Goal: Transaction & Acquisition: Obtain resource

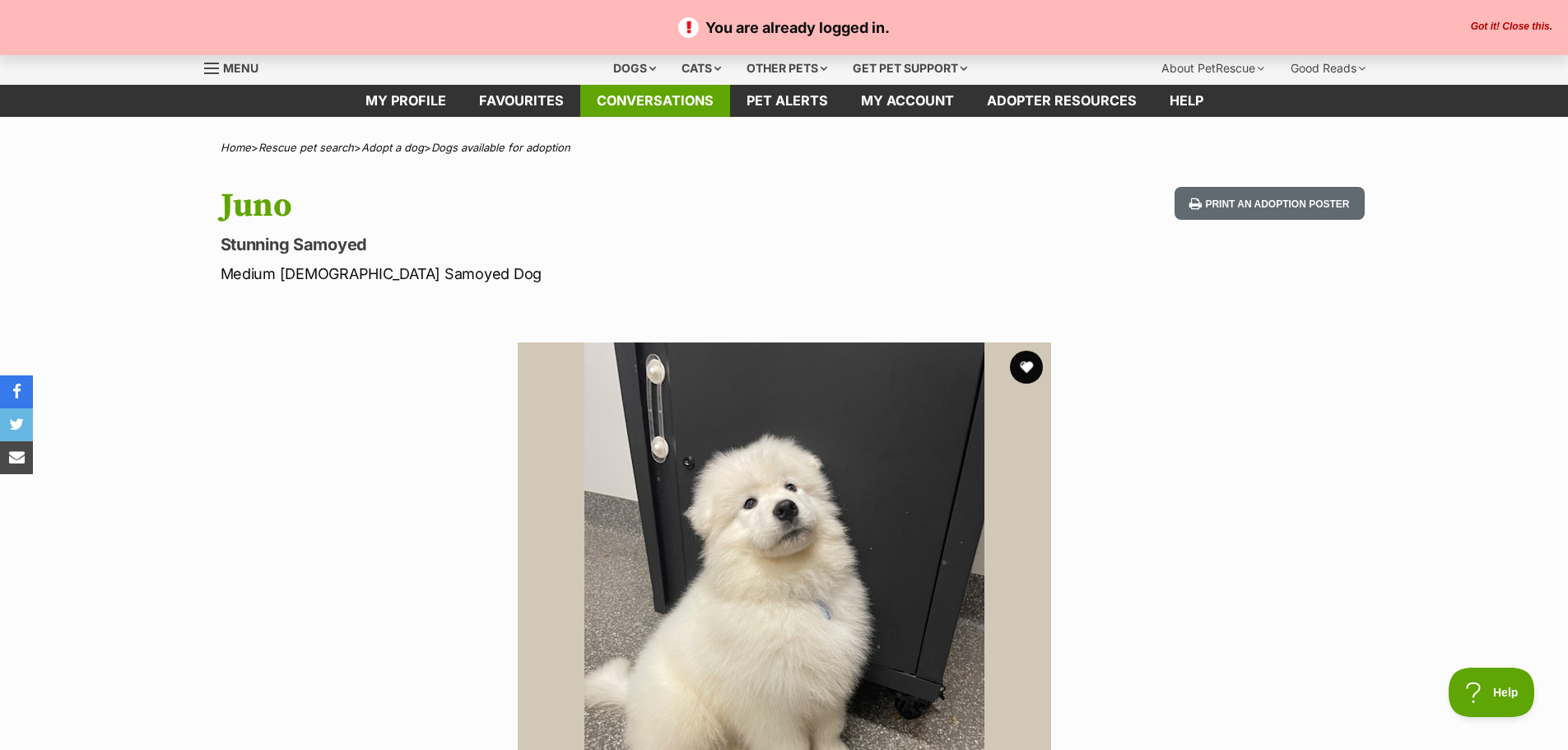
click at [685, 107] on link "Conversations" at bounding box center [654, 100] width 150 height 32
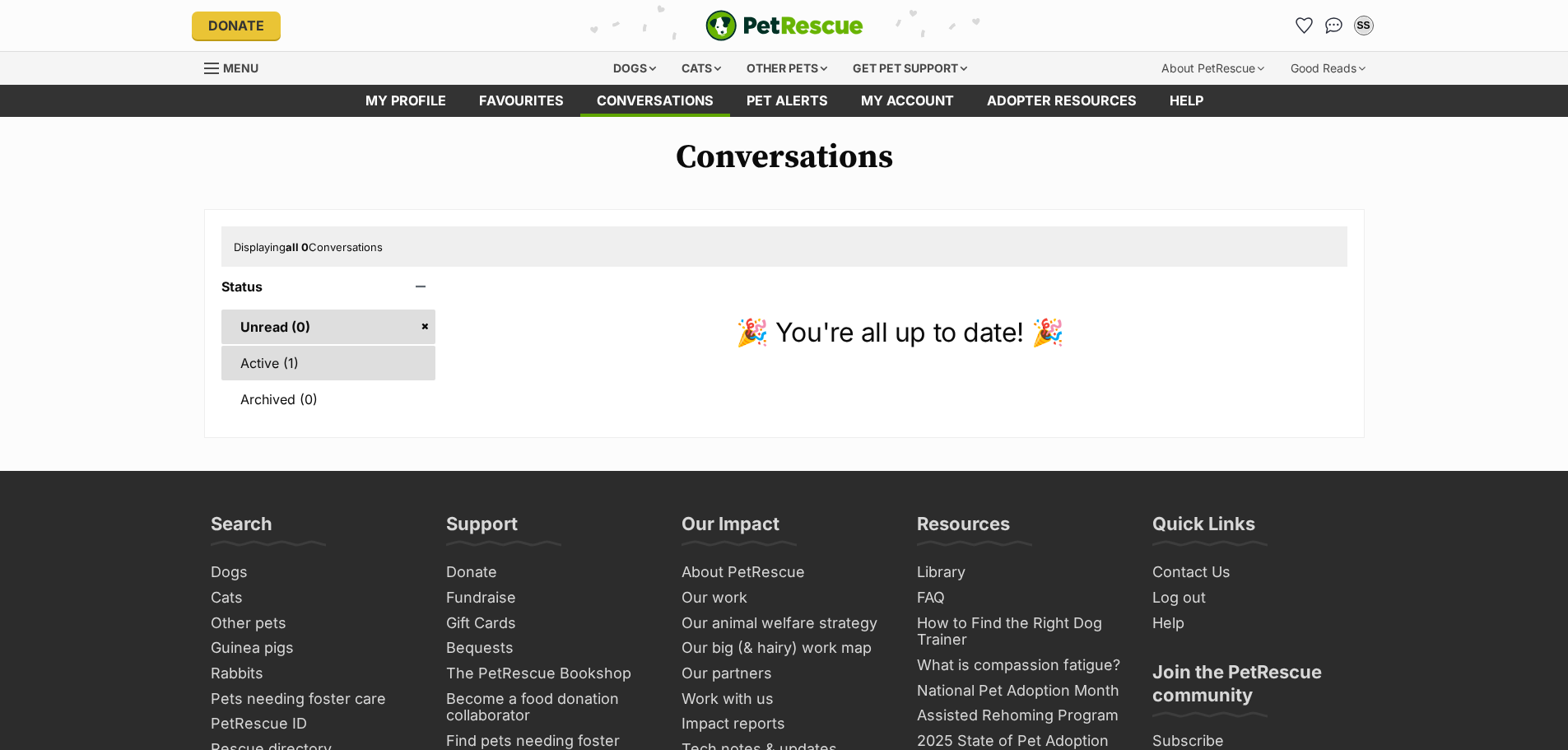
click at [299, 363] on link "Active (1)" at bounding box center [328, 363] width 215 height 35
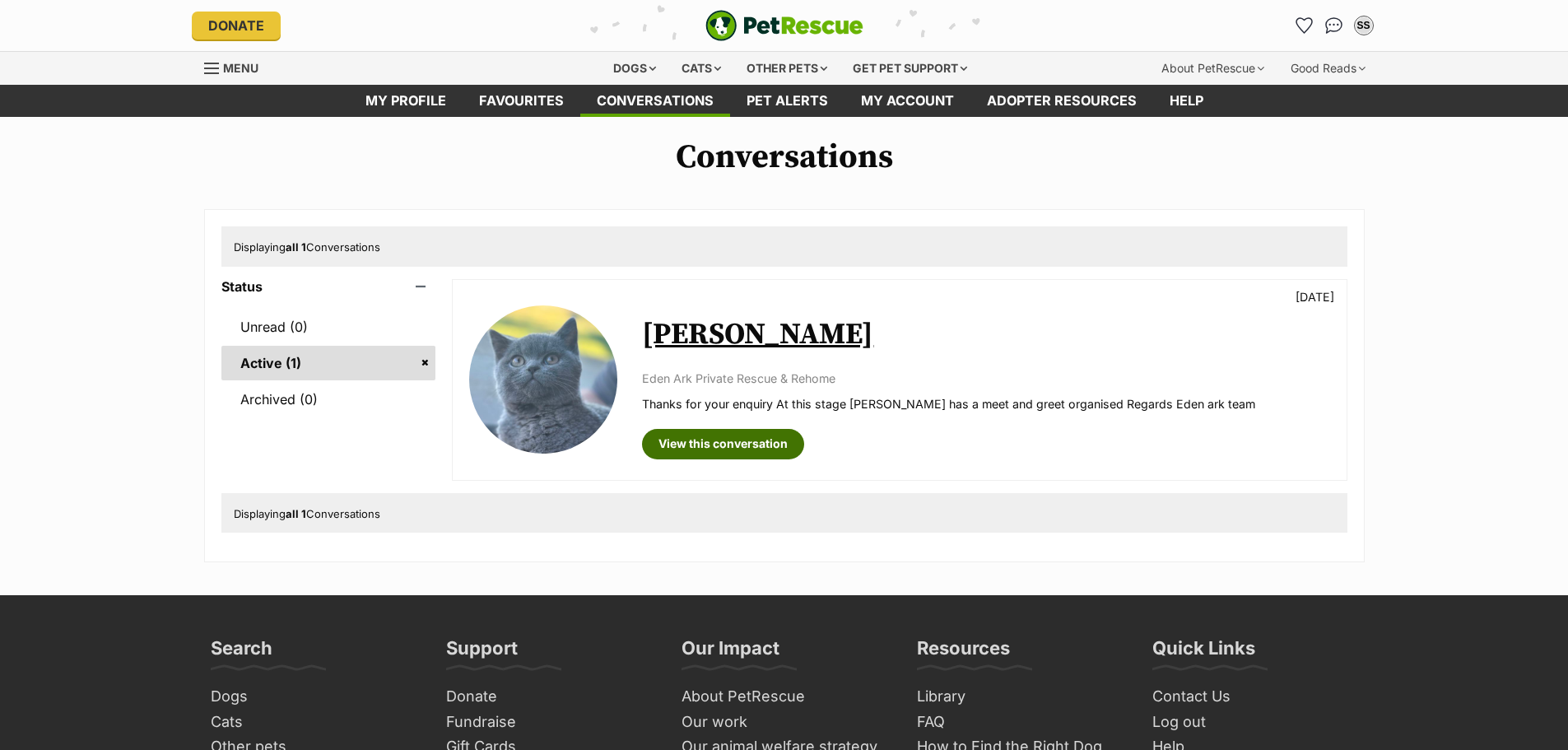
click at [731, 441] on link "View this conversation" at bounding box center [722, 443] width 162 height 30
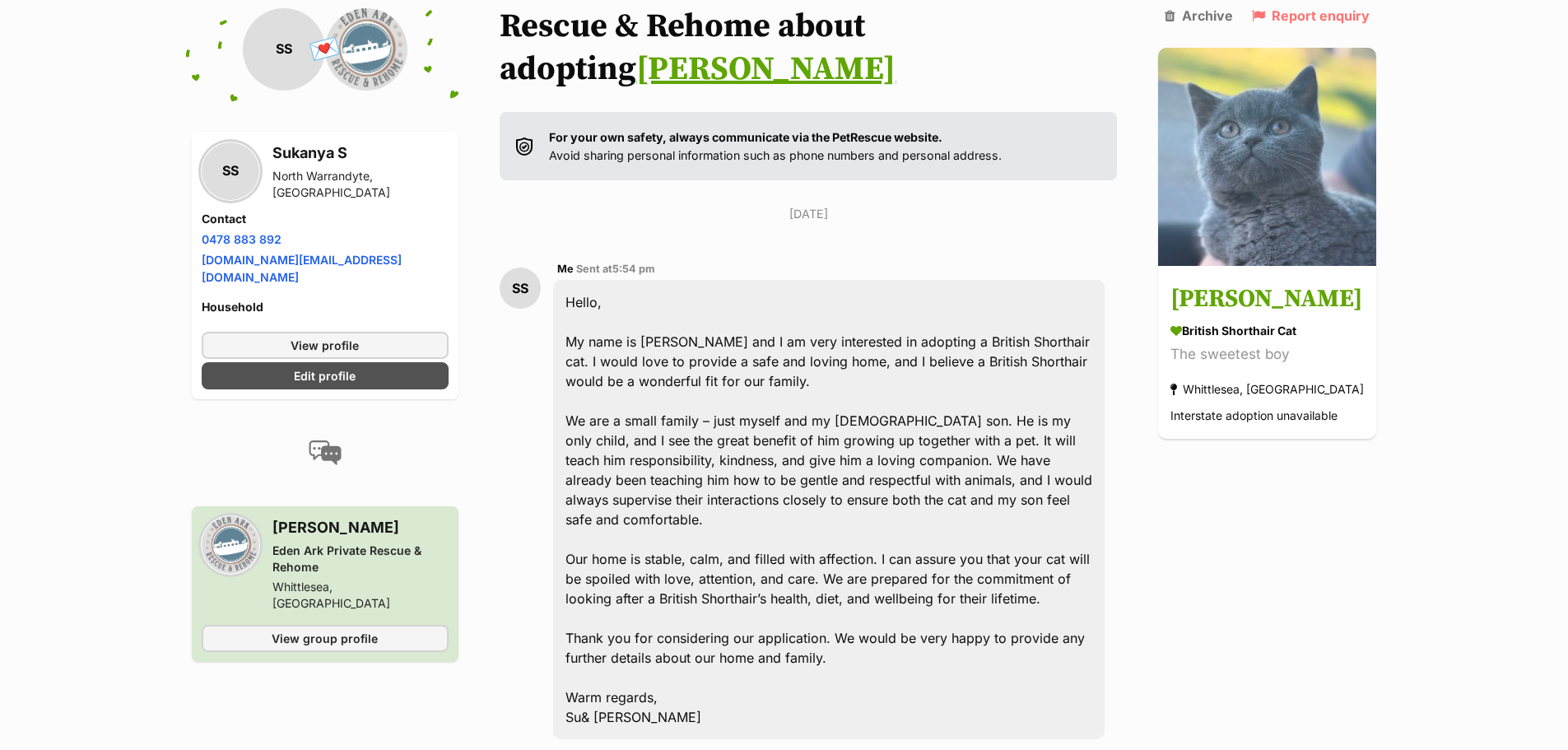
scroll to position [247, 0]
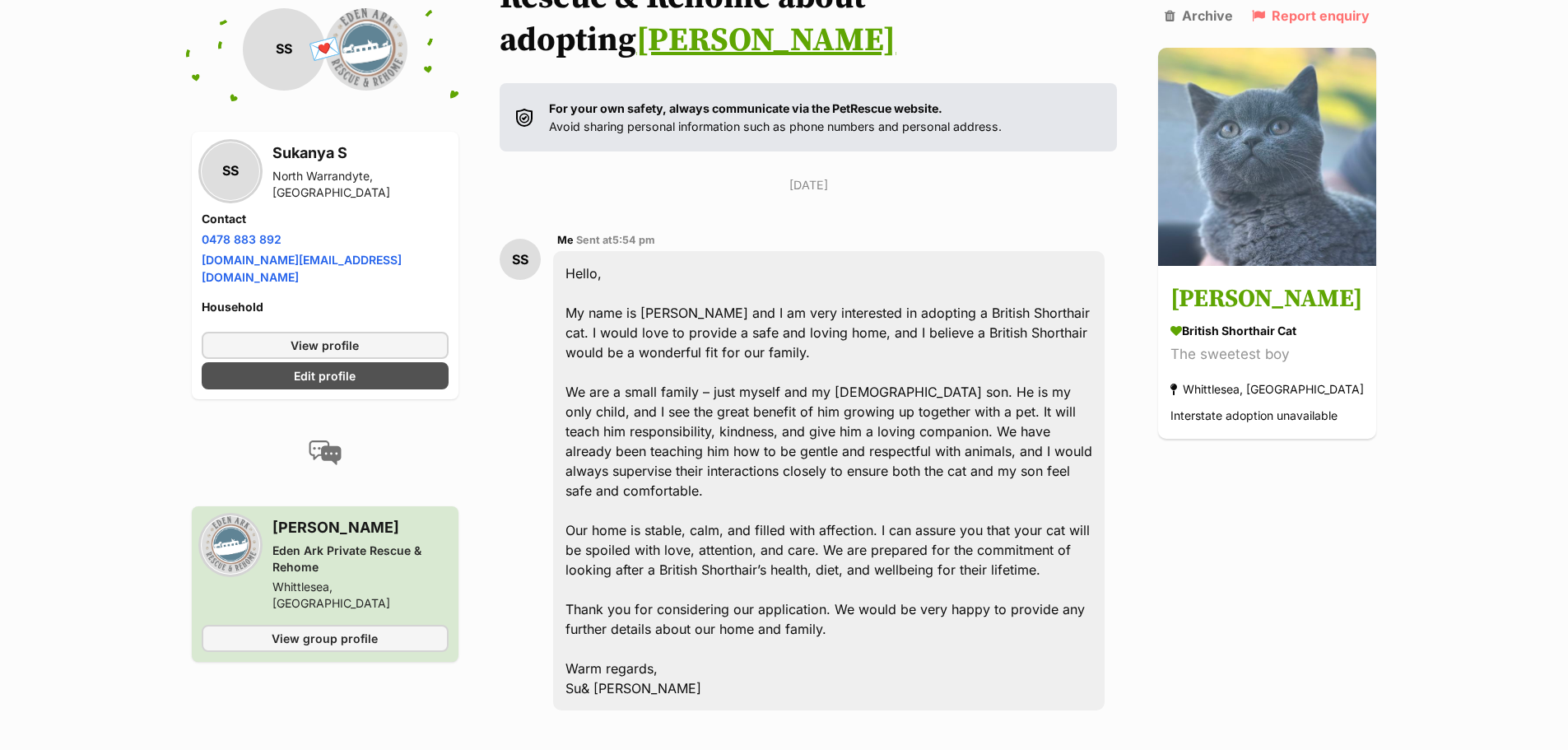
click at [668, 290] on div "Hello, My name is Su and I am very interested in adopting a British Shorthair c…" at bounding box center [828, 481] width 552 height 459
click at [717, 367] on div "Hello, My name is Su and I am very interested in adopting a British Shorthair c…" at bounding box center [828, 481] width 552 height 459
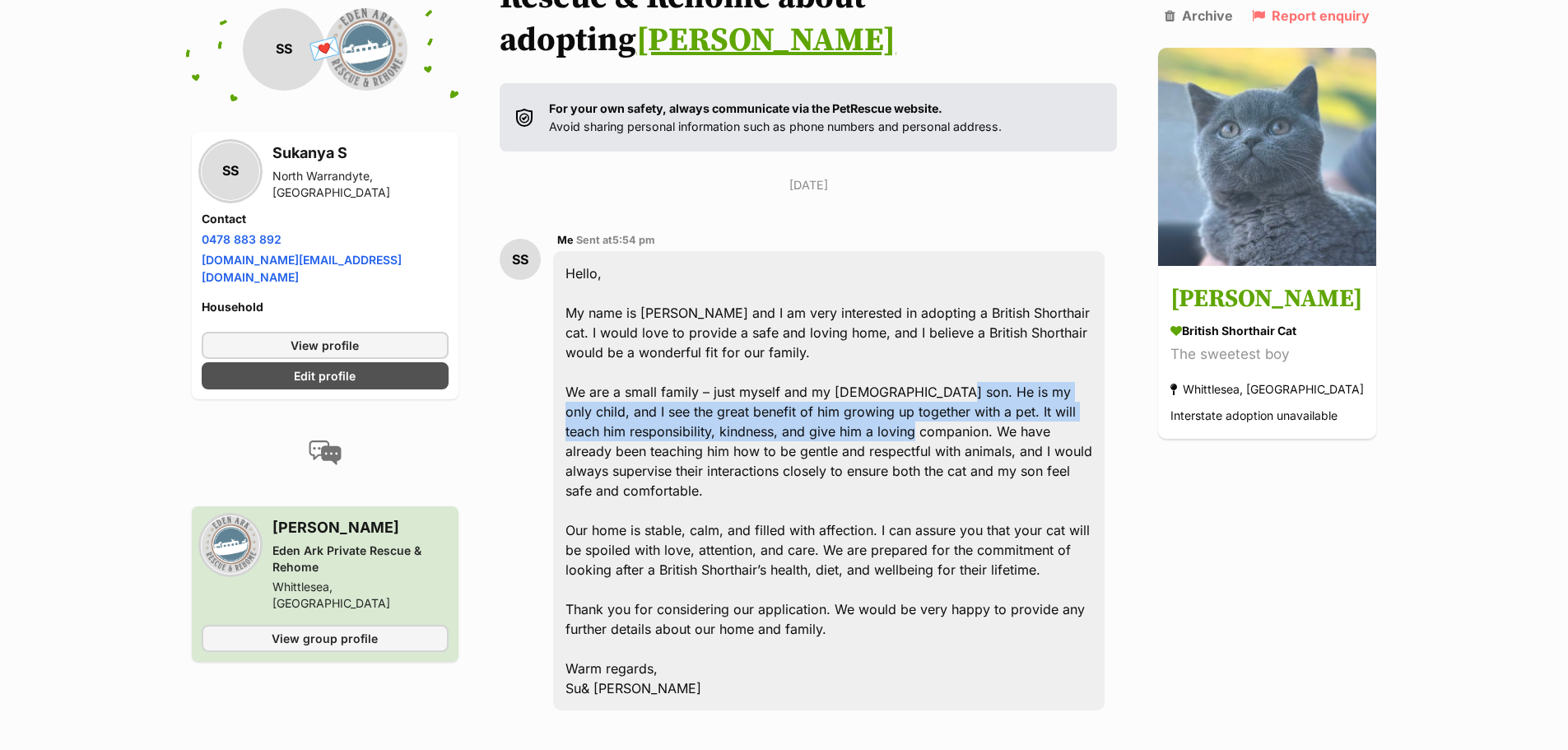
drag, startPoint x: 949, startPoint y: 349, endPoint x: 906, endPoint y: 380, distance: 53.0
click at [906, 380] on div "Hello, My name is Su and I am very interested in adopting a British Shorthair c…" at bounding box center [828, 481] width 552 height 459
drag, startPoint x: 943, startPoint y: 350, endPoint x: 928, endPoint y: 384, distance: 37.2
click at [928, 384] on div "Hello, My name is Su and I am very interested in adopting a British Shorthair c…" at bounding box center [828, 481] width 552 height 459
copy div "He is my only child, and I see the great benefit of him growing up together wit…"
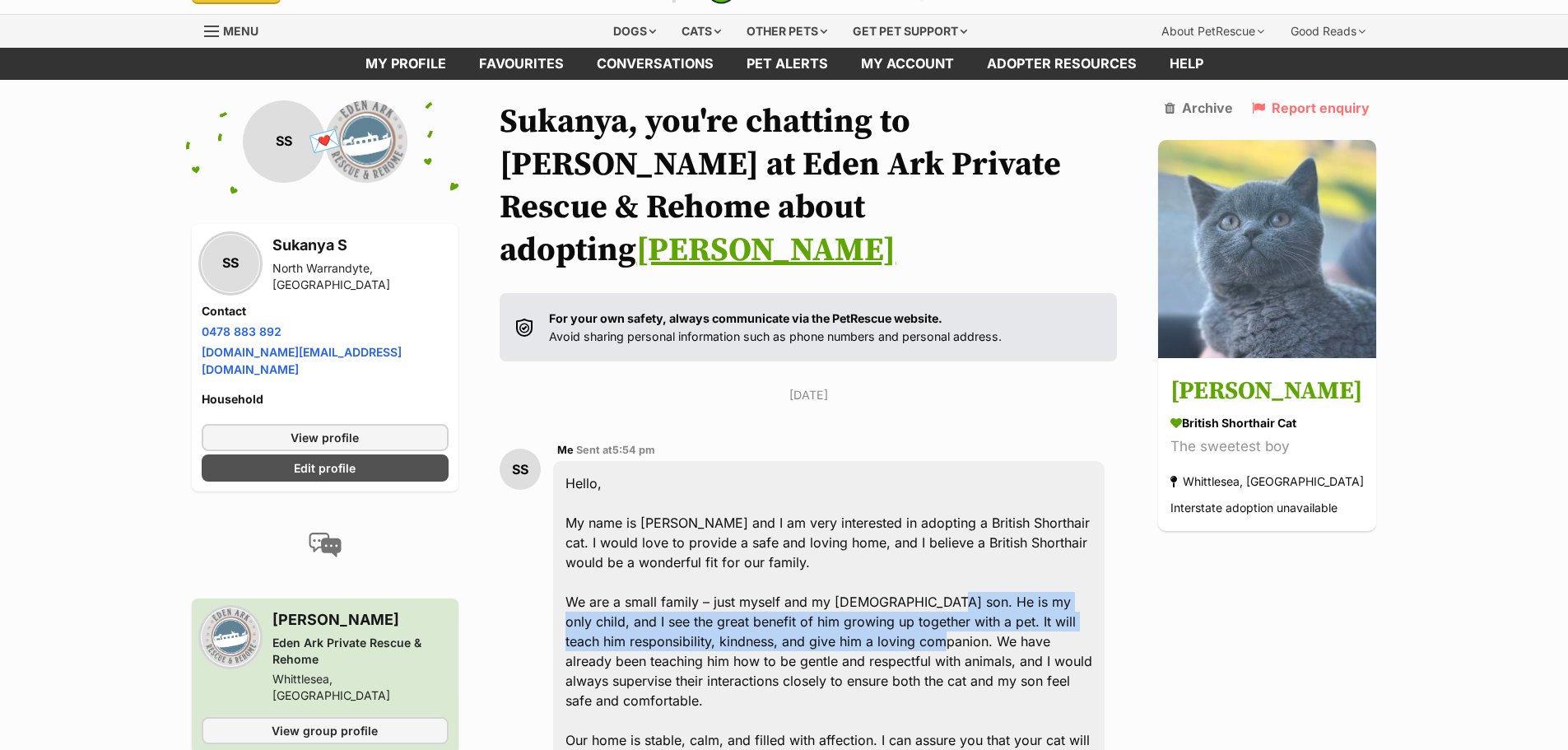
scroll to position [0, 0]
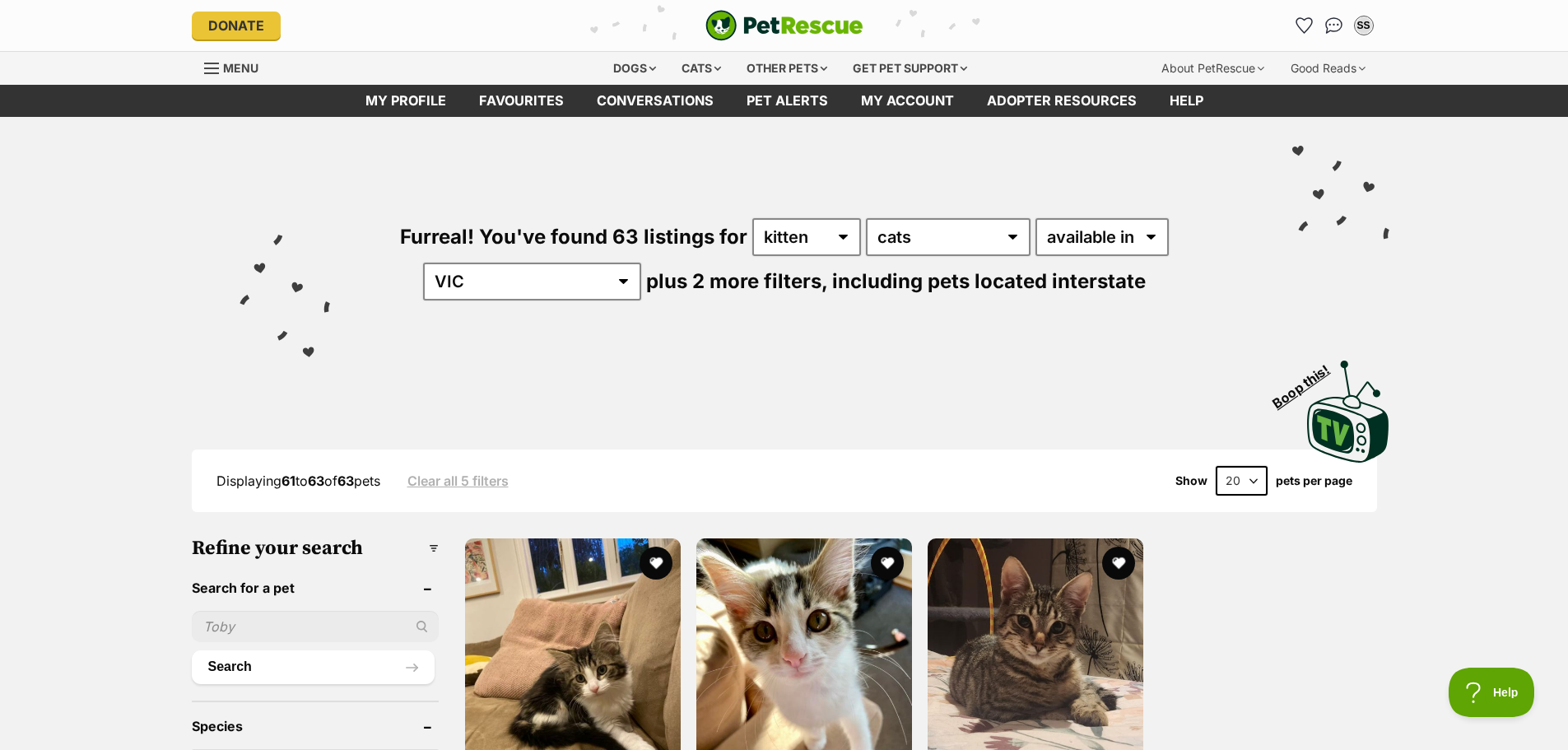
click at [244, 71] on span "Menu" at bounding box center [240, 67] width 35 height 14
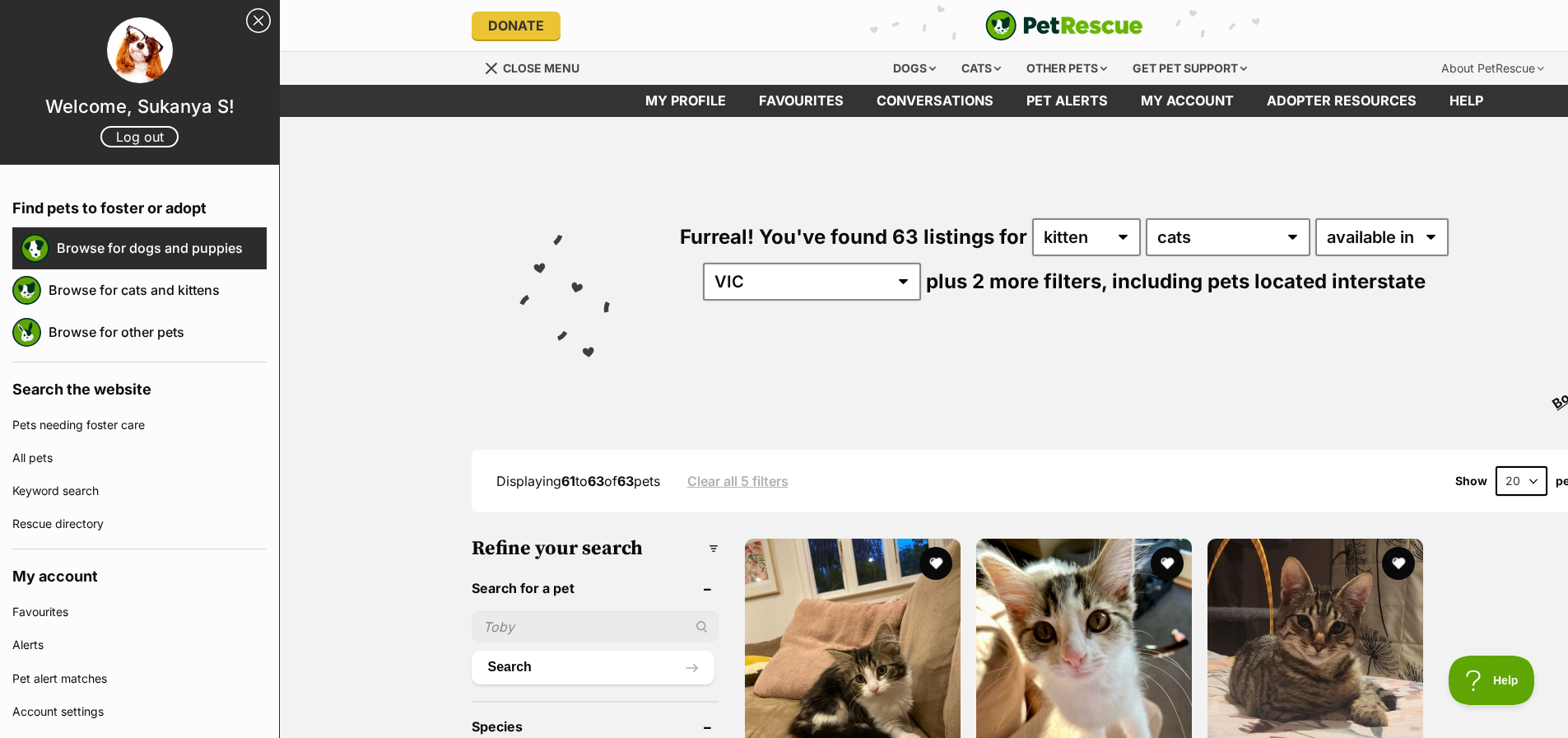
click at [140, 252] on link "Browse for dogs and puppies" at bounding box center [162, 248] width 210 height 34
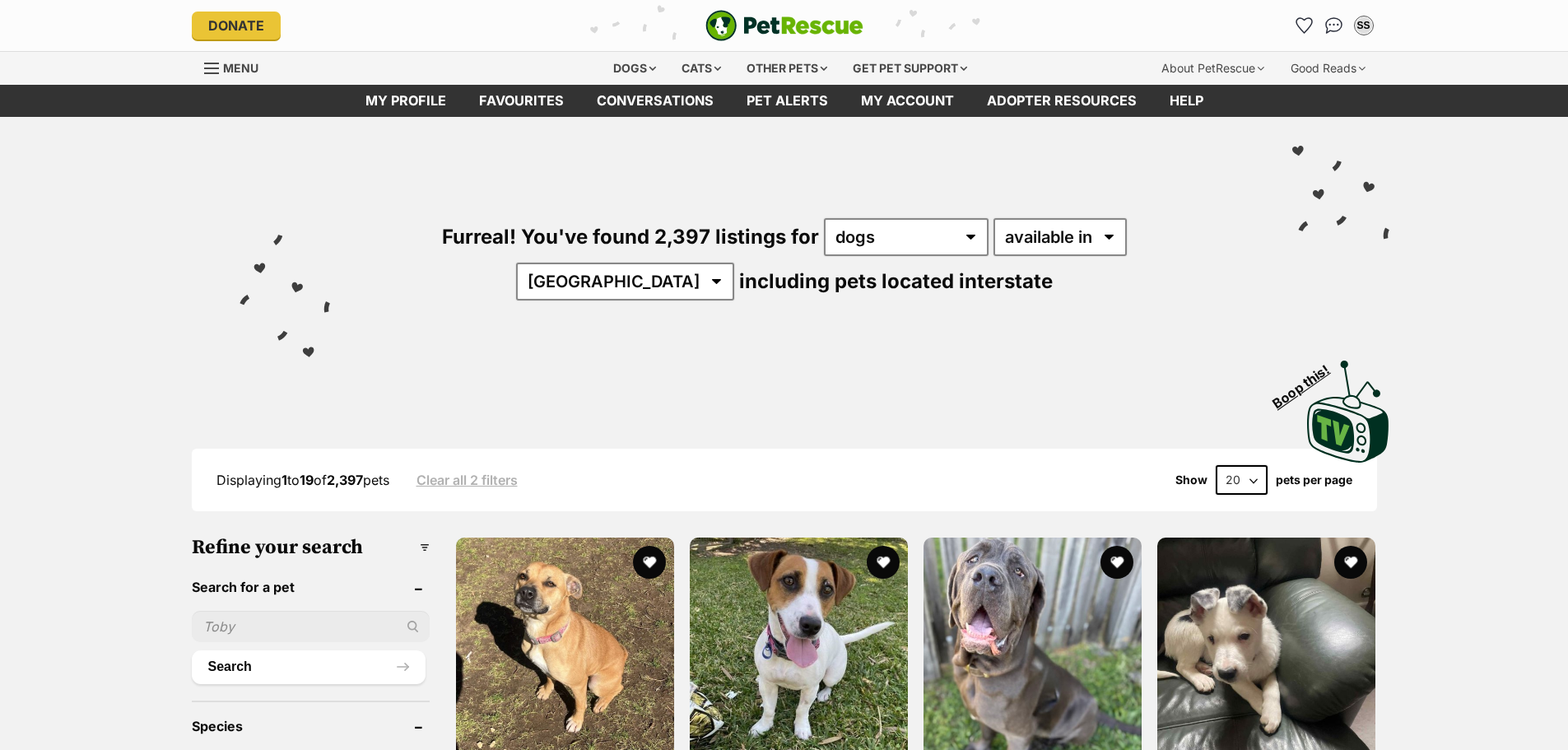
click at [234, 71] on span "Menu" at bounding box center [240, 67] width 35 height 14
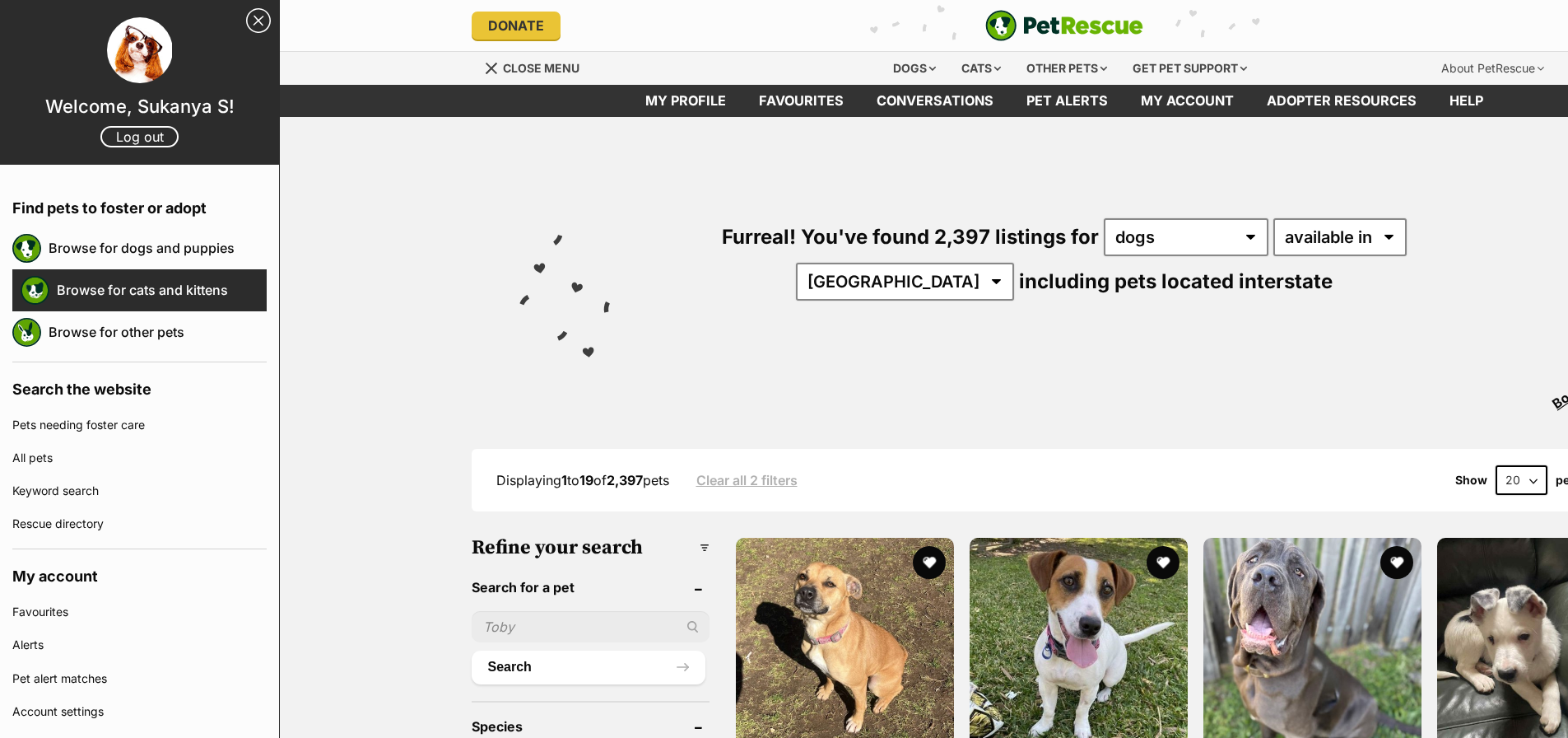
click at [105, 290] on link "Browse for cats and kittens" at bounding box center [162, 290] width 210 height 34
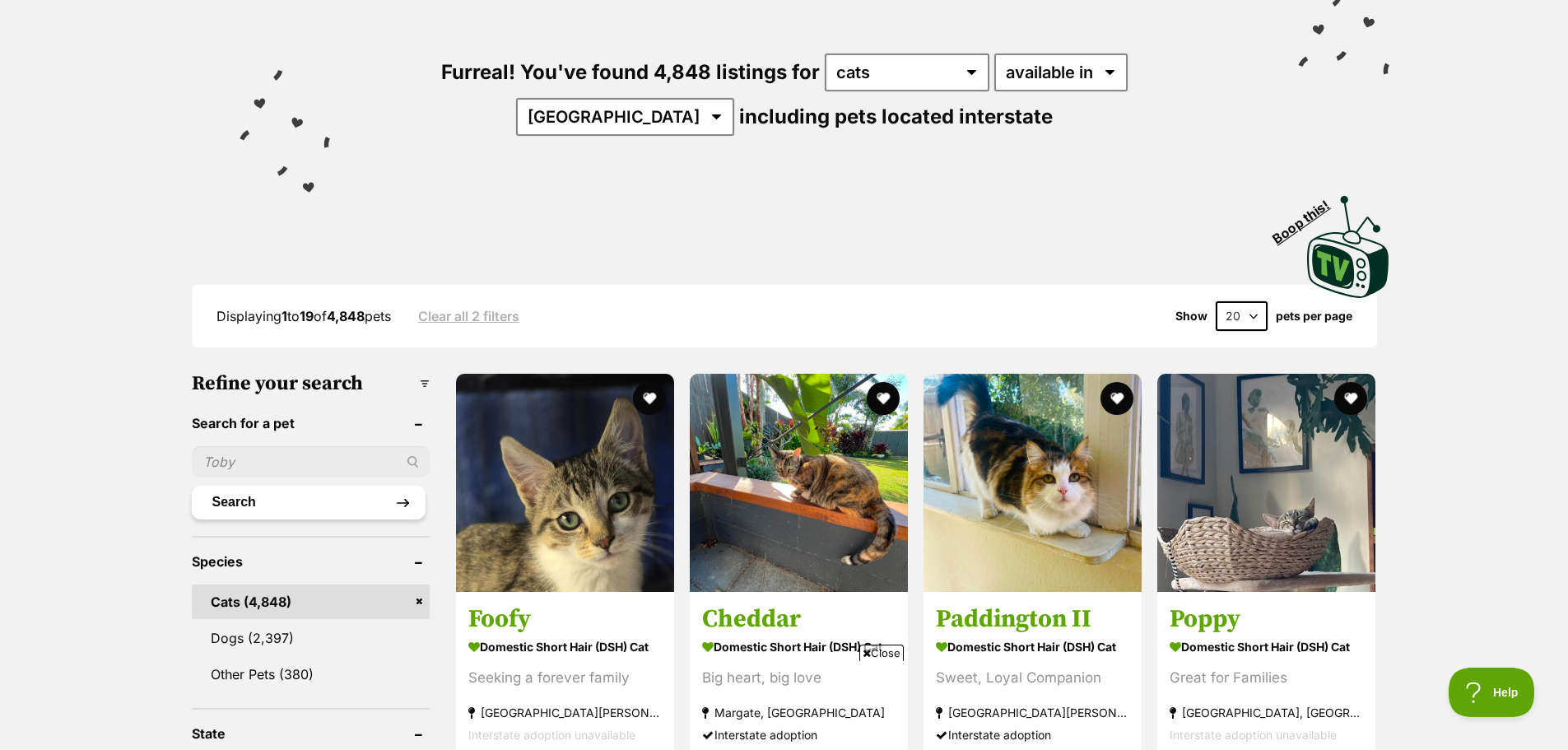
click at [288, 495] on button "Search" at bounding box center [309, 502] width 234 height 33
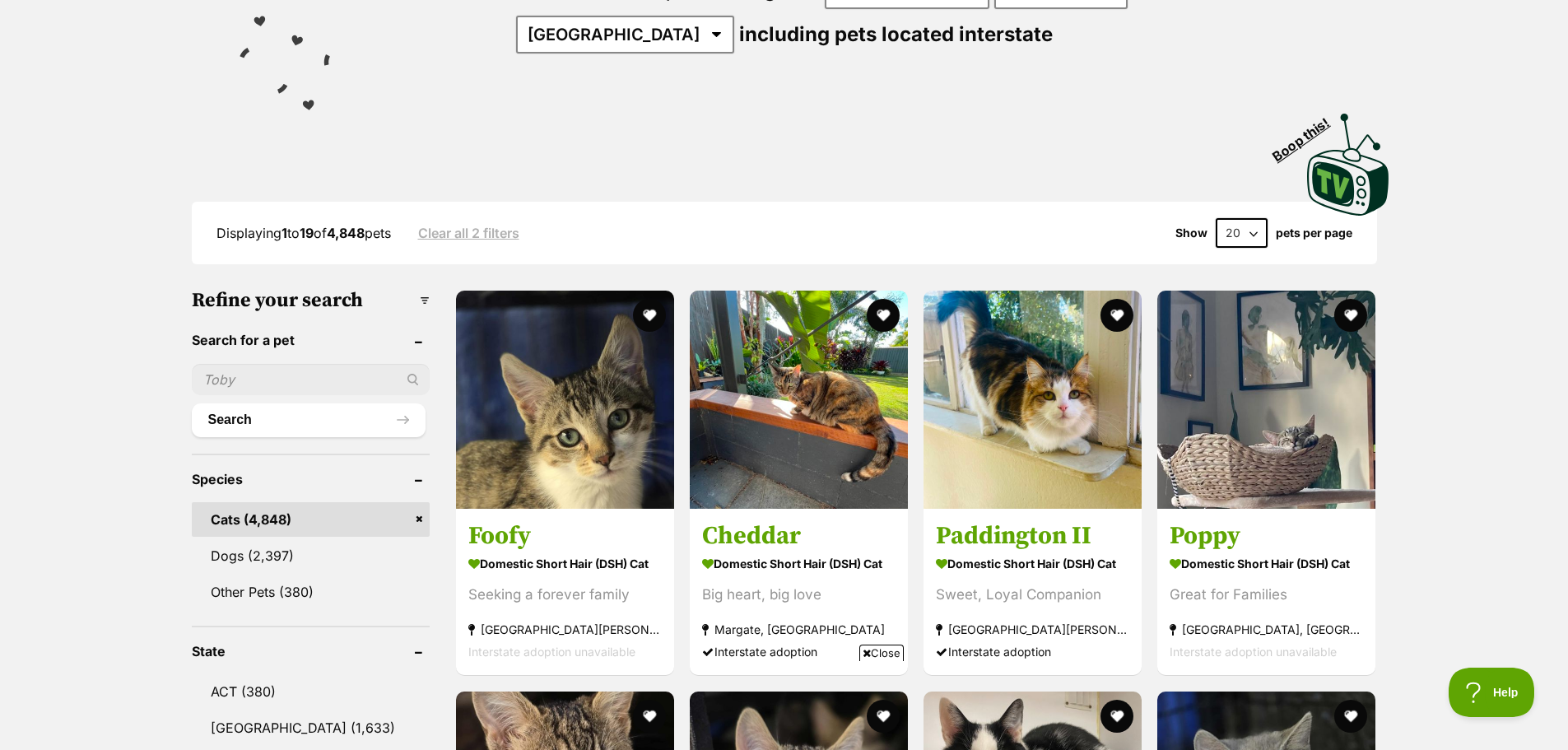
click at [408, 379] on div at bounding box center [310, 380] width 238 height 31
click at [407, 377] on div at bounding box center [310, 380] width 238 height 31
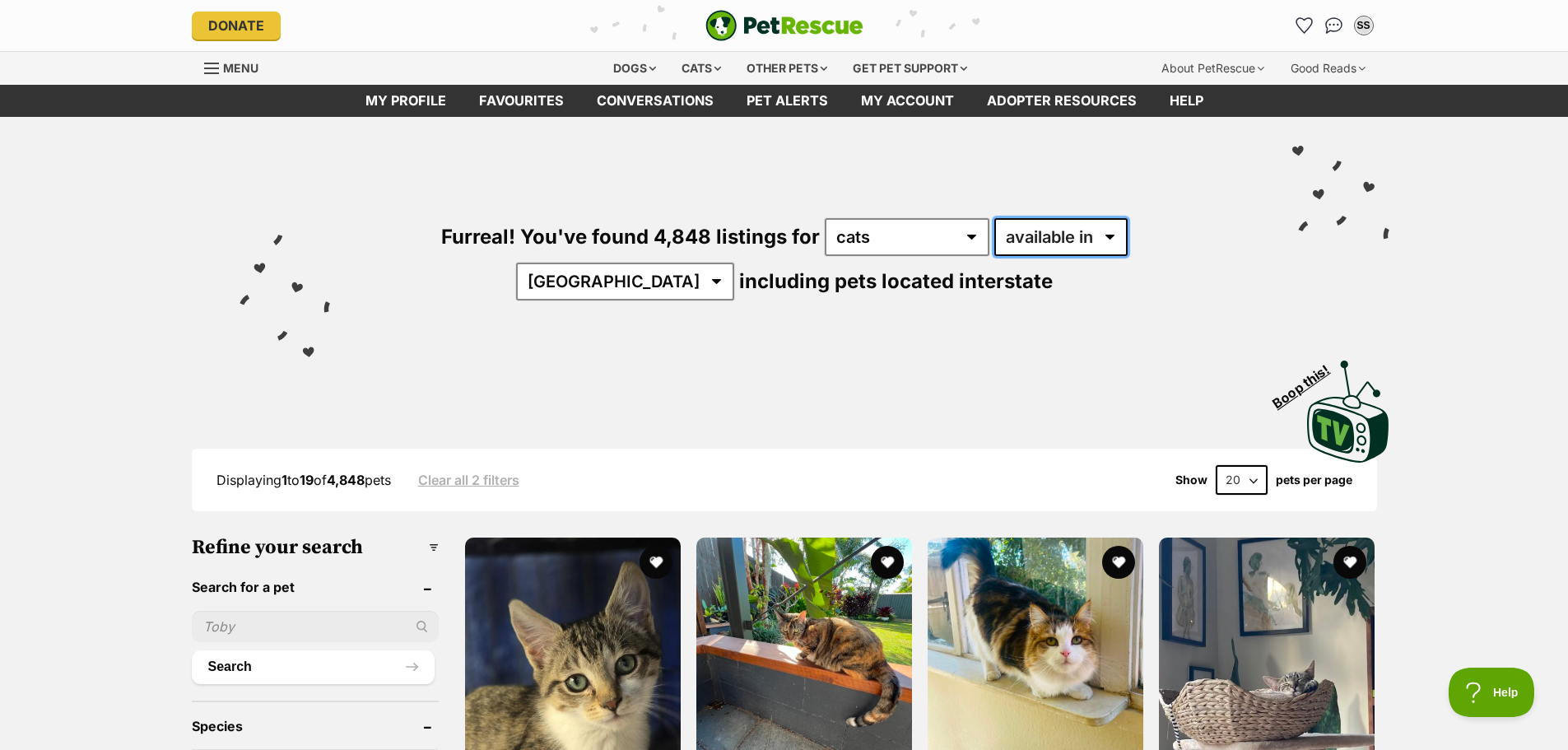
click at [1003, 236] on select "available in located in" at bounding box center [1061, 237] width 133 height 38
select select "disabled"
click at [995, 218] on select "available in located in" at bounding box center [1061, 237] width 133 height 38
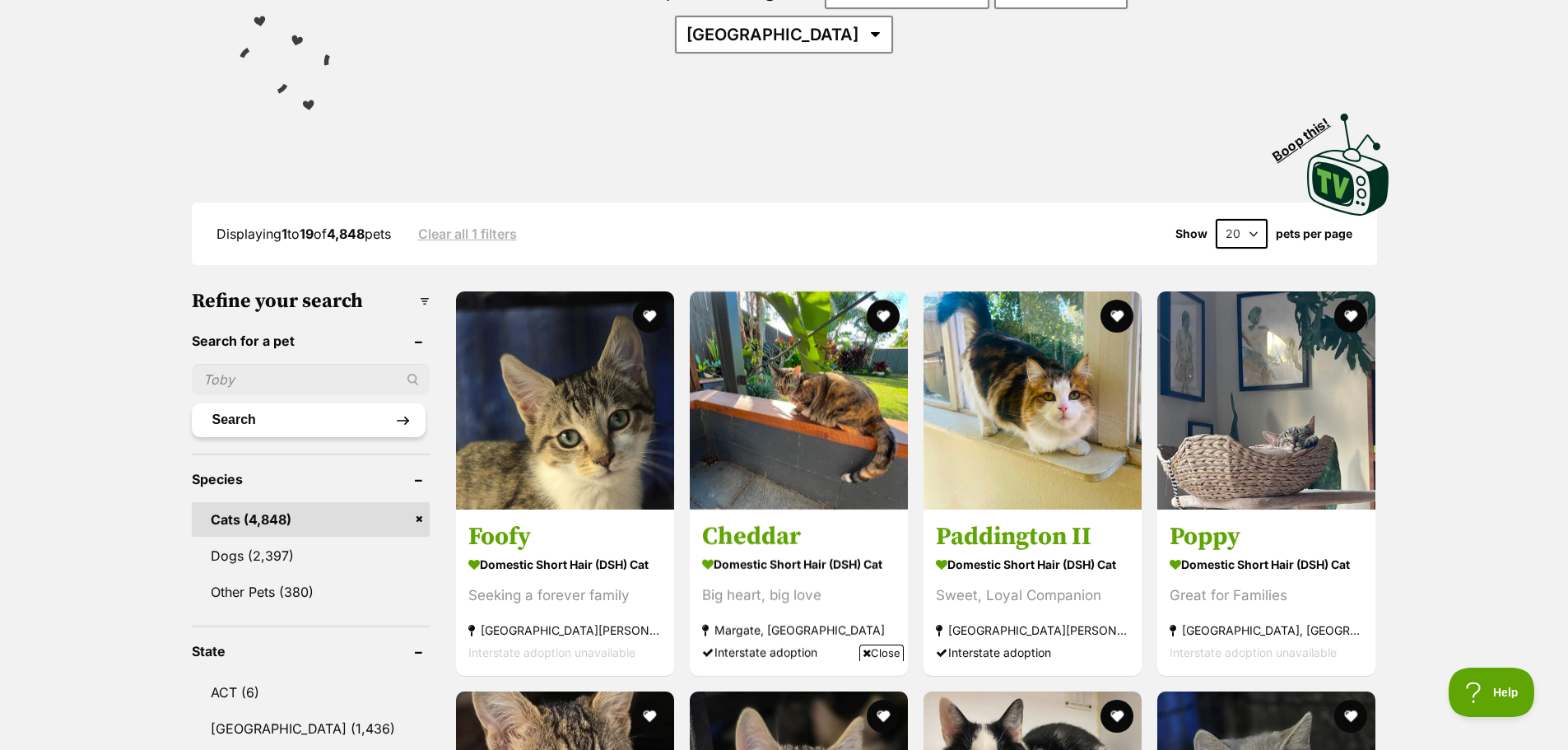
click at [314, 403] on button "Search" at bounding box center [309, 419] width 234 height 33
click at [249, 403] on button "Search" at bounding box center [309, 419] width 234 height 33
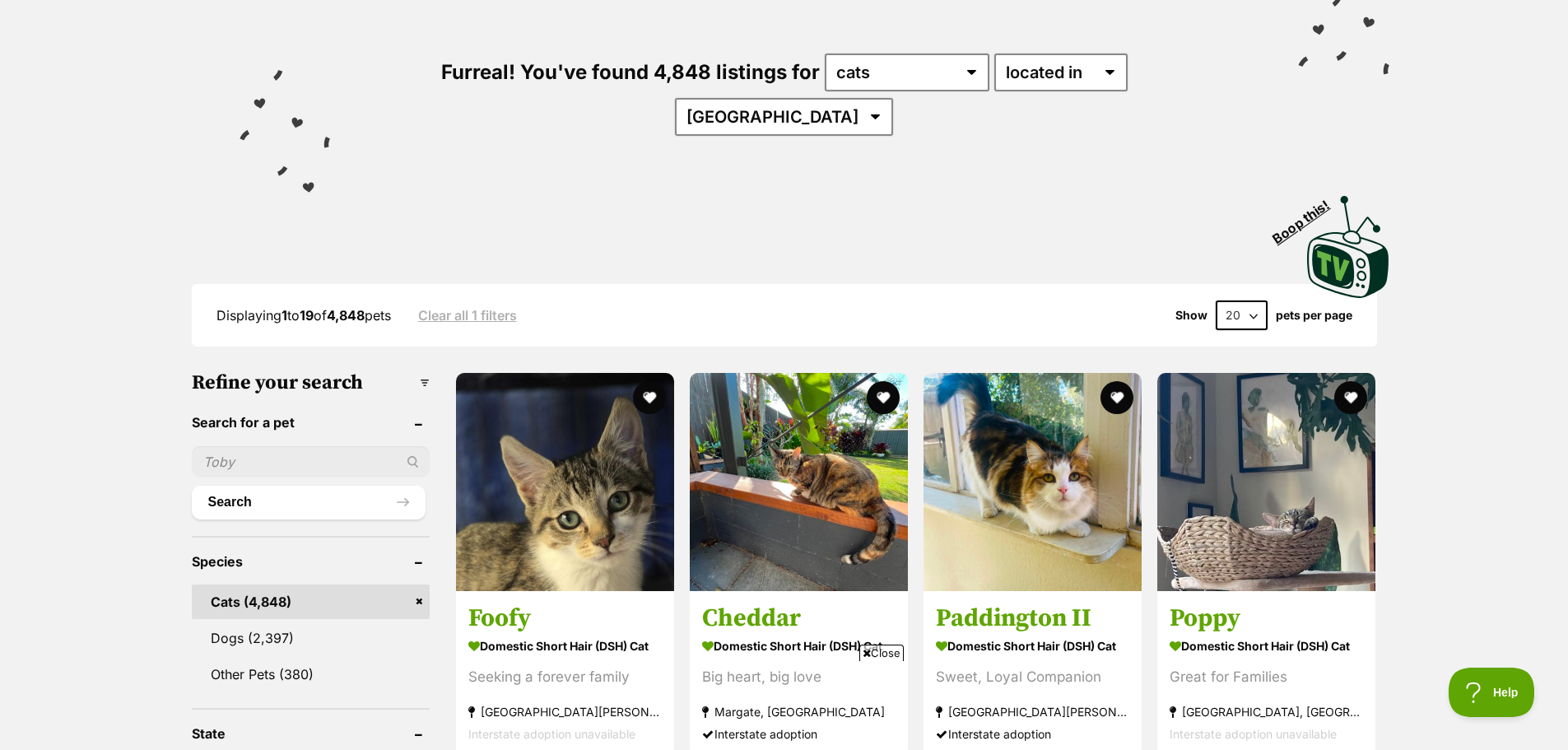
click at [417, 415] on header "Search for a pet" at bounding box center [310, 422] width 238 height 15
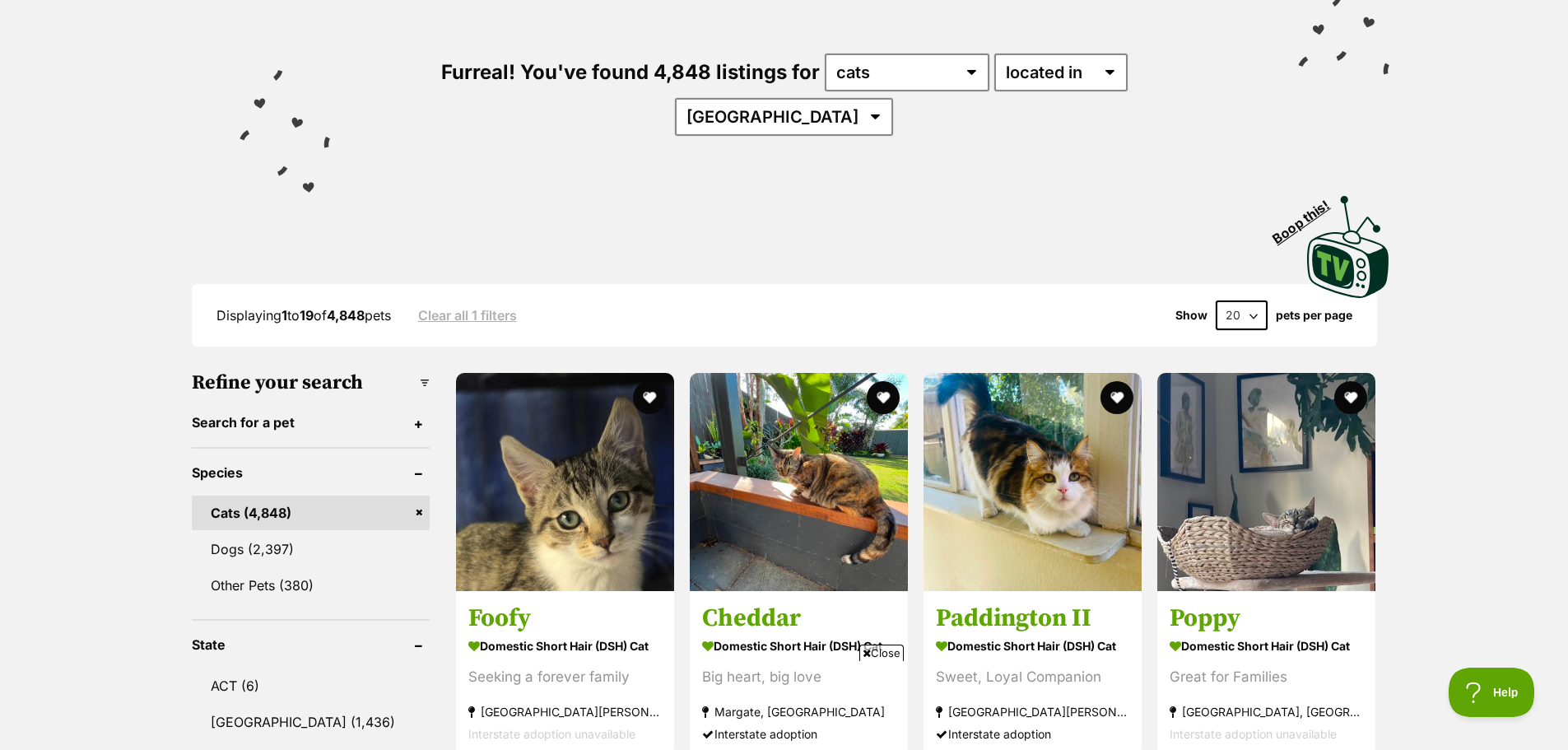
click at [417, 415] on header "Search for a pet" at bounding box center [310, 422] width 238 height 15
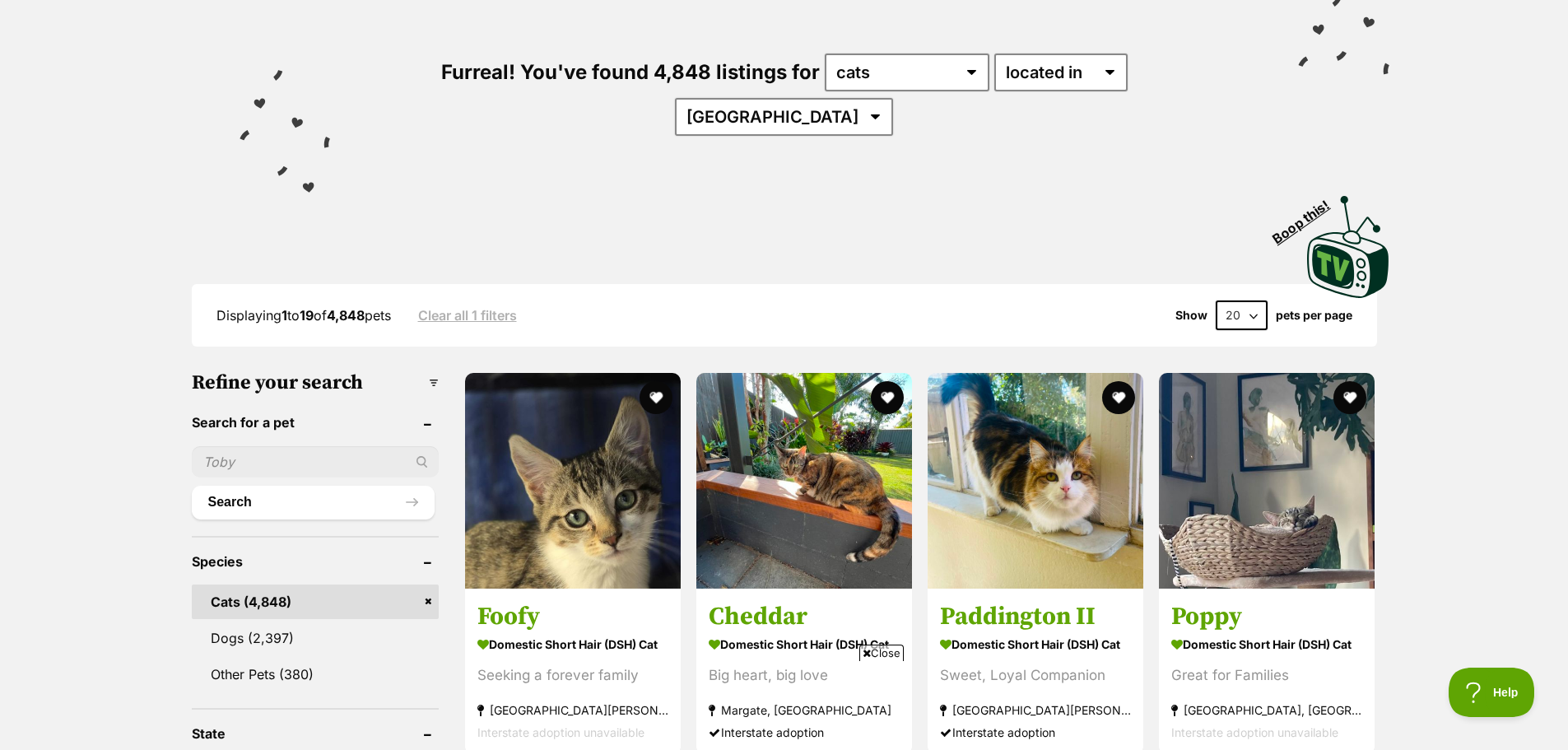
click at [289, 447] on input "text" at bounding box center [315, 462] width 247 height 31
type input "[PERSON_NAME]"
click at [191, 486] on button "Search" at bounding box center [313, 502] width 243 height 33
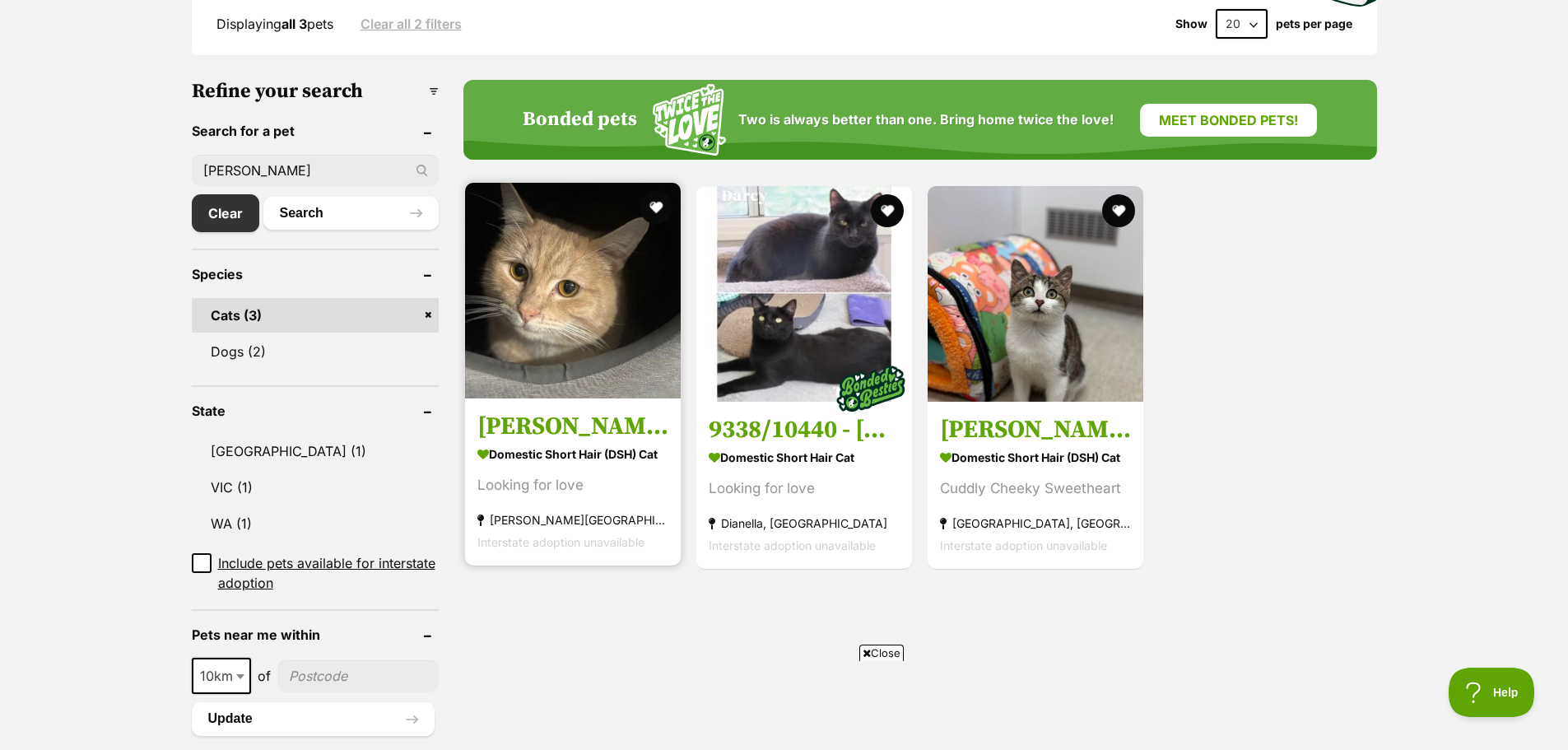
click at [605, 339] on img at bounding box center [573, 291] width 216 height 216
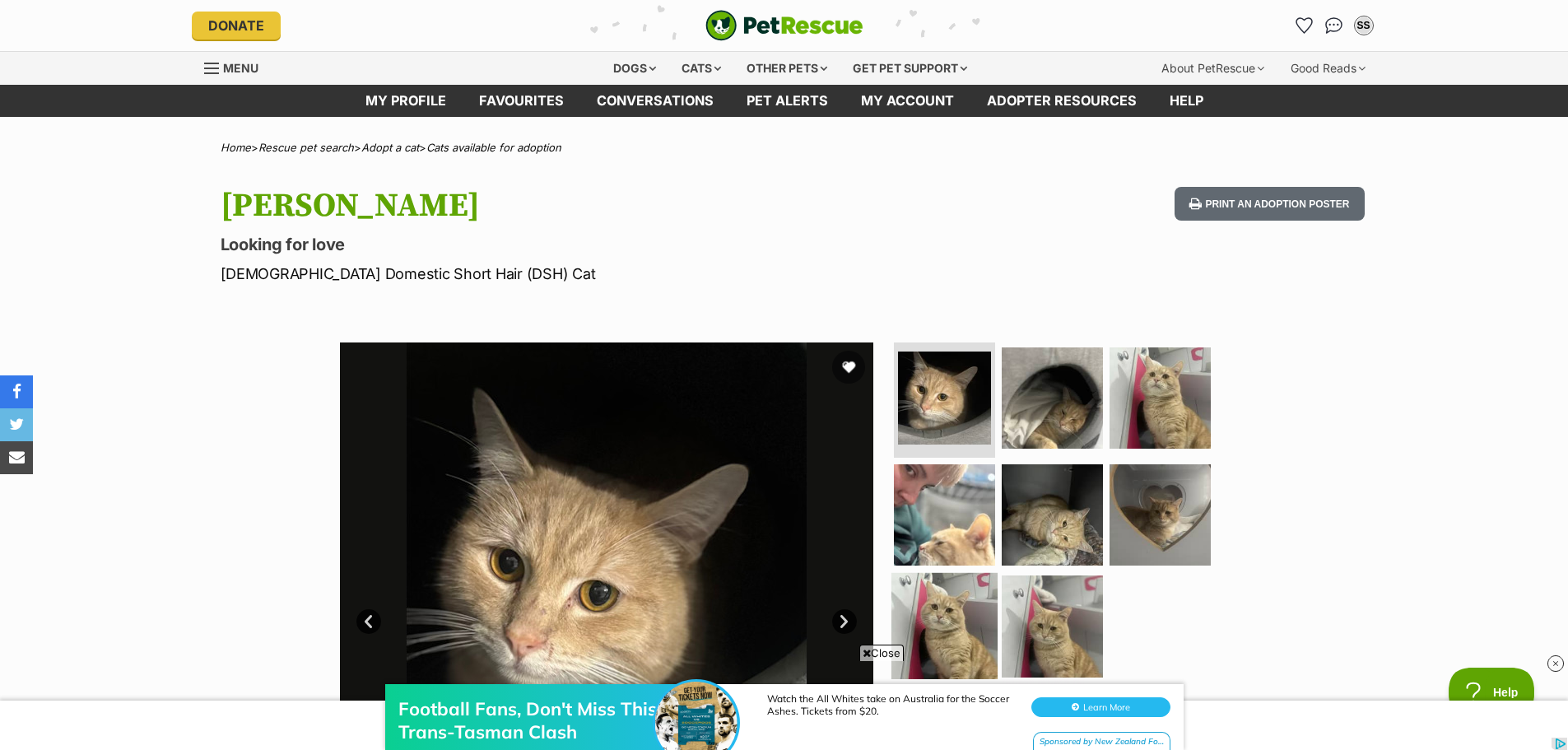
scroll to position [164, 0]
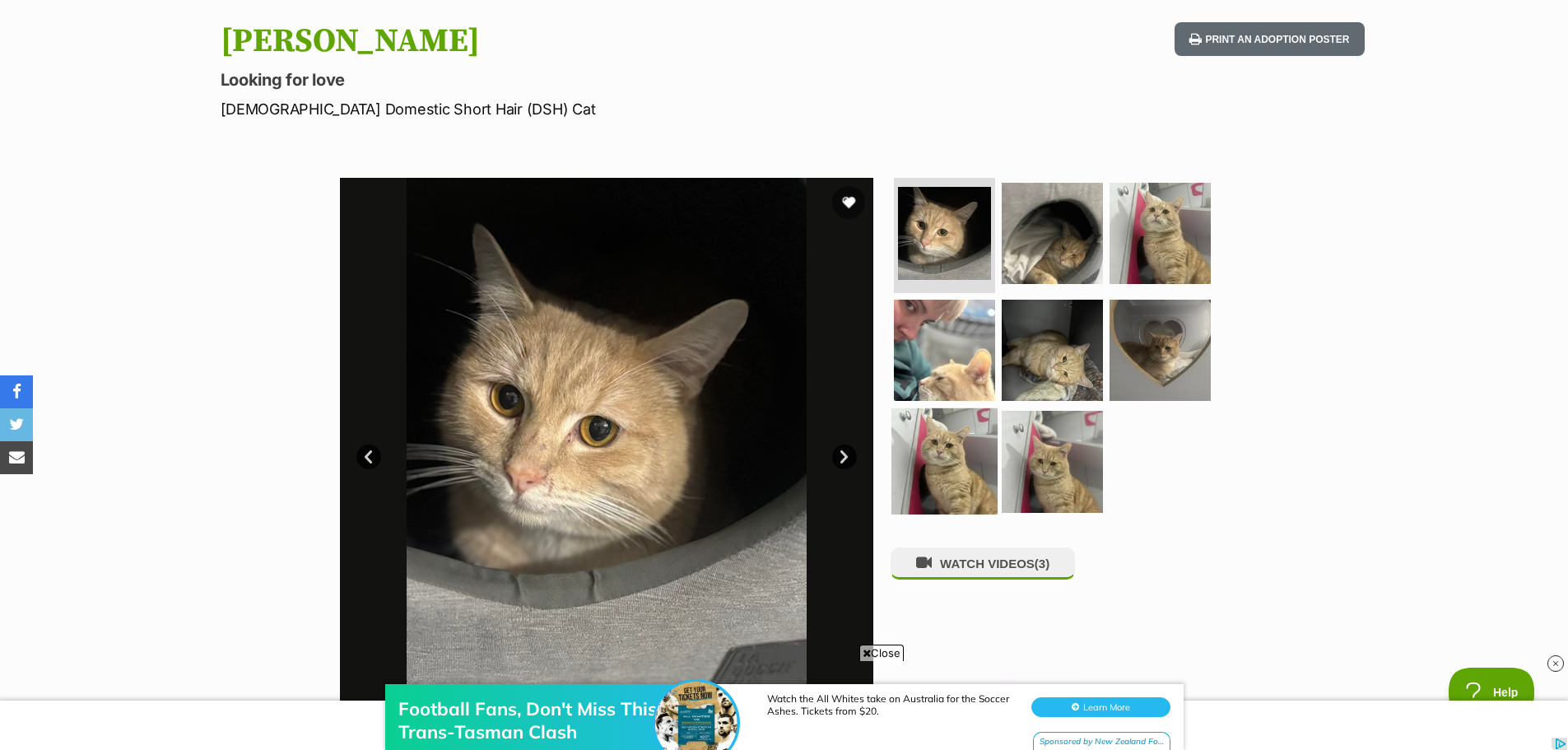
click at [956, 466] on img at bounding box center [944, 461] width 106 height 106
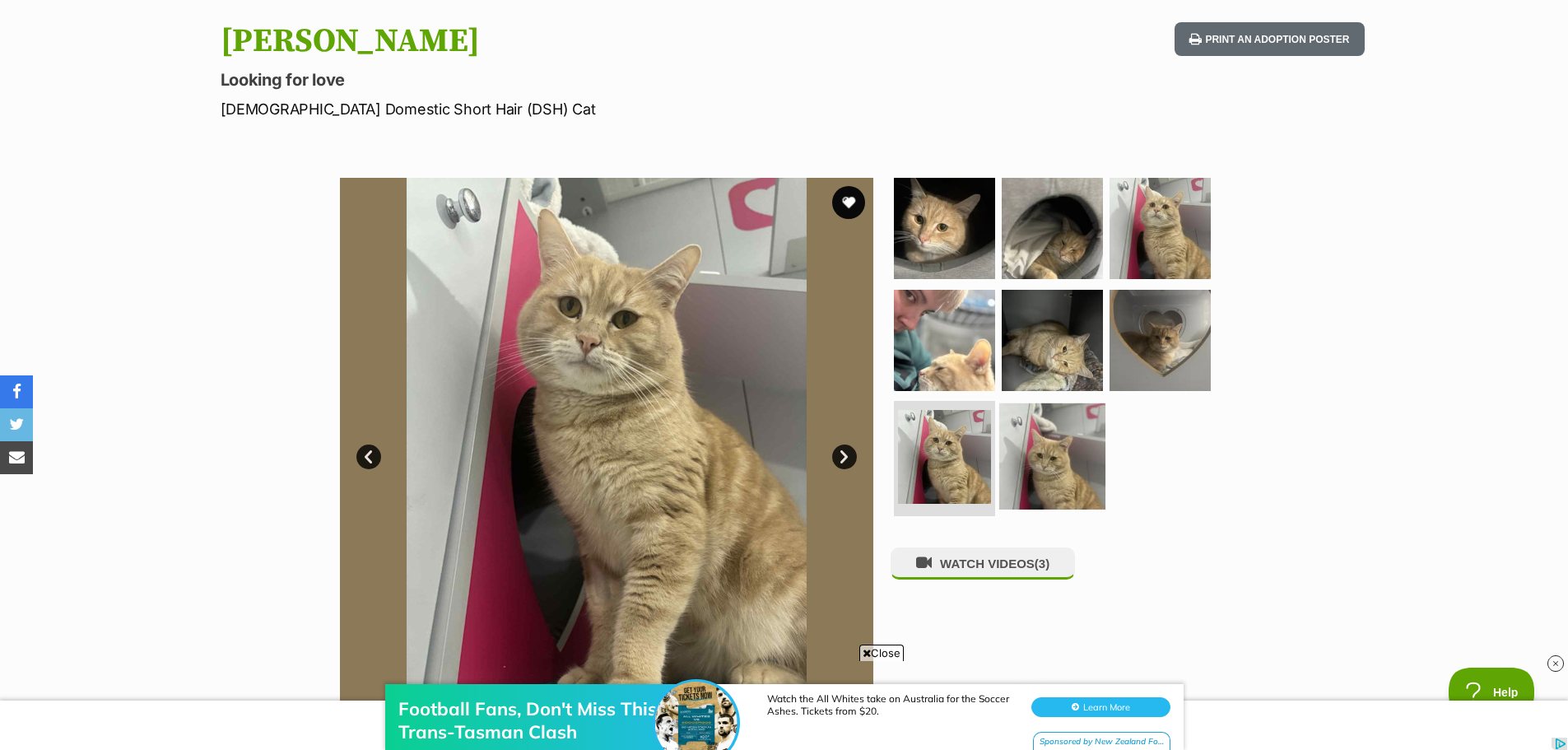
click at [1039, 468] on img at bounding box center [1052, 456] width 106 height 106
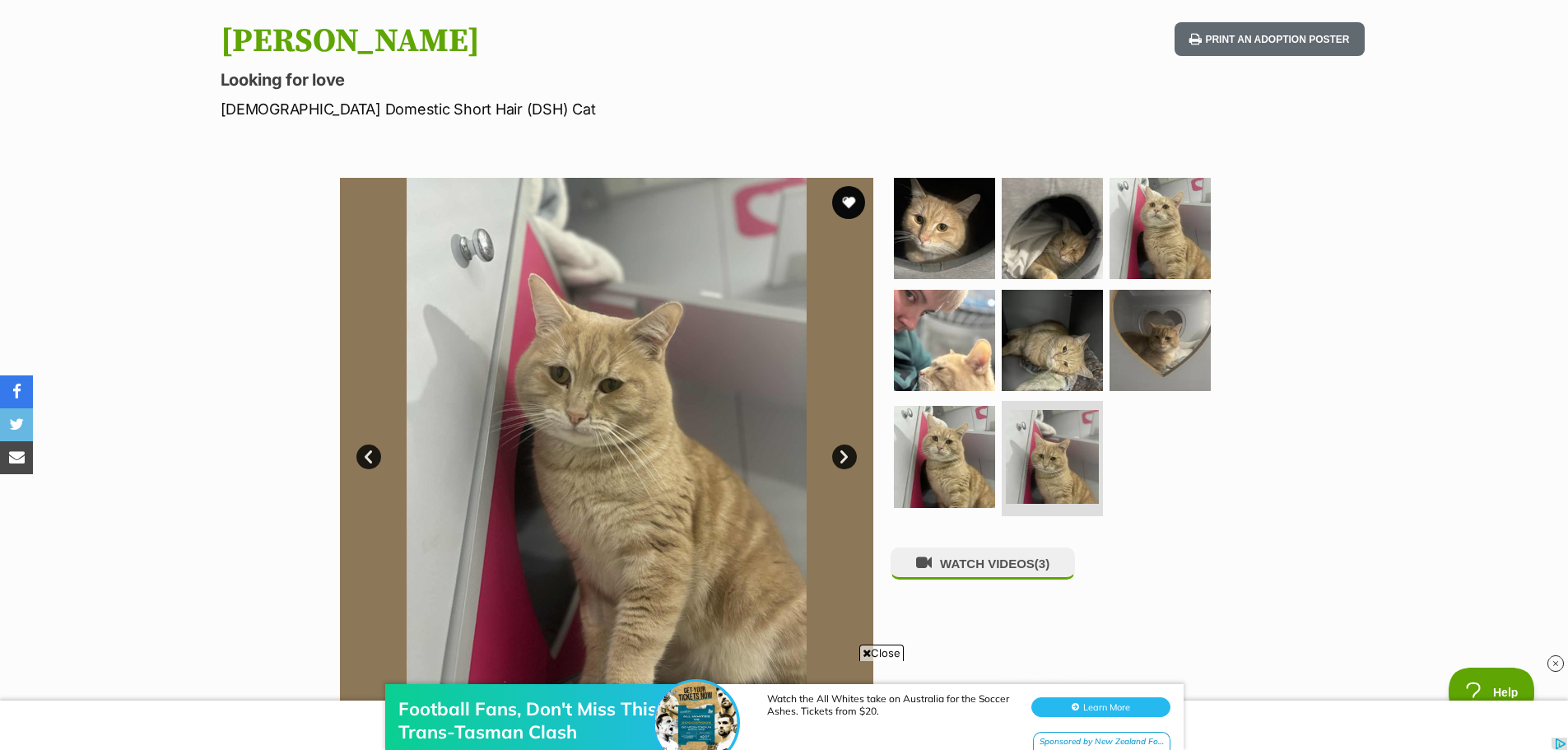
click at [849, 456] on link "Next" at bounding box center [844, 457] width 24 height 25
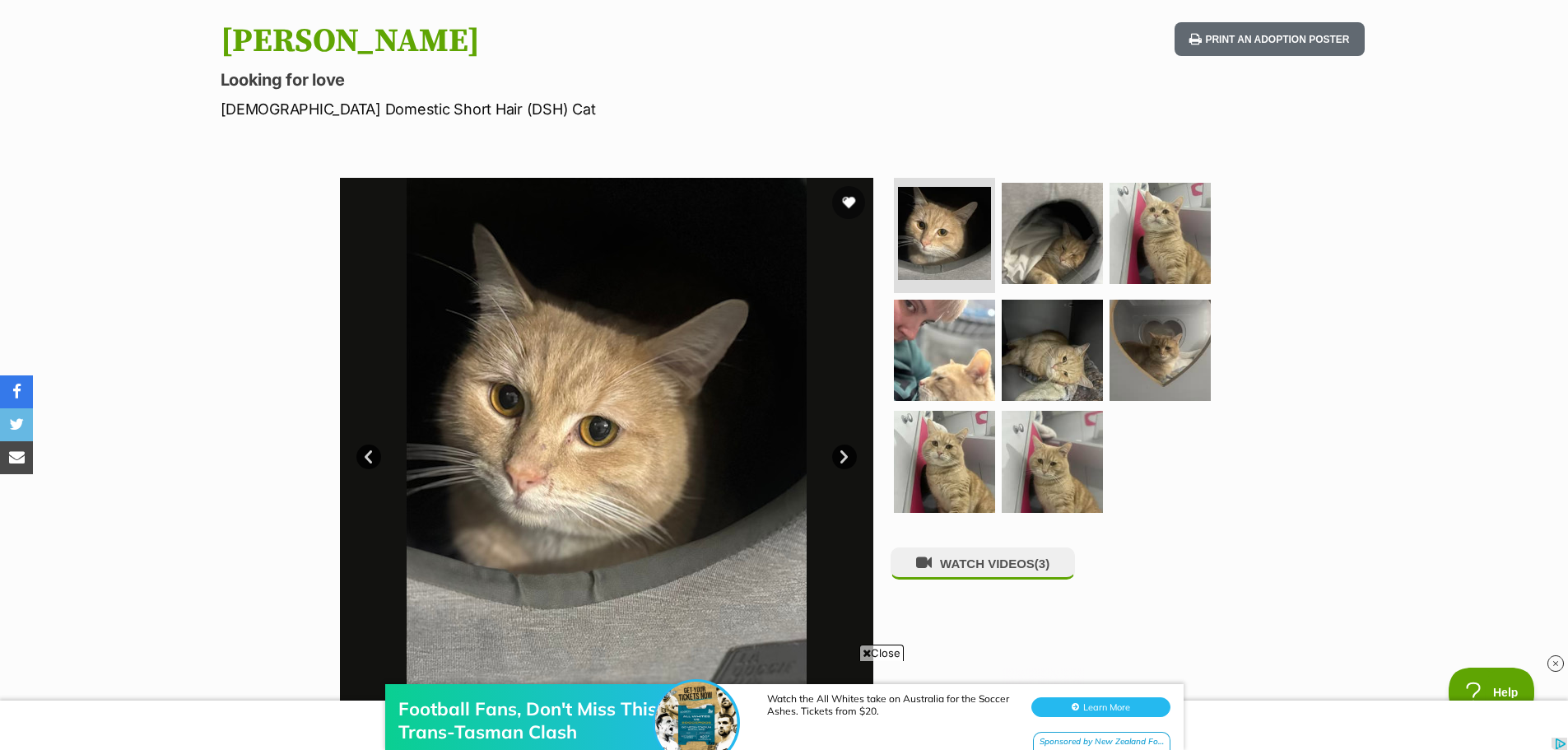
click at [849, 456] on link "Next" at bounding box center [844, 457] width 24 height 25
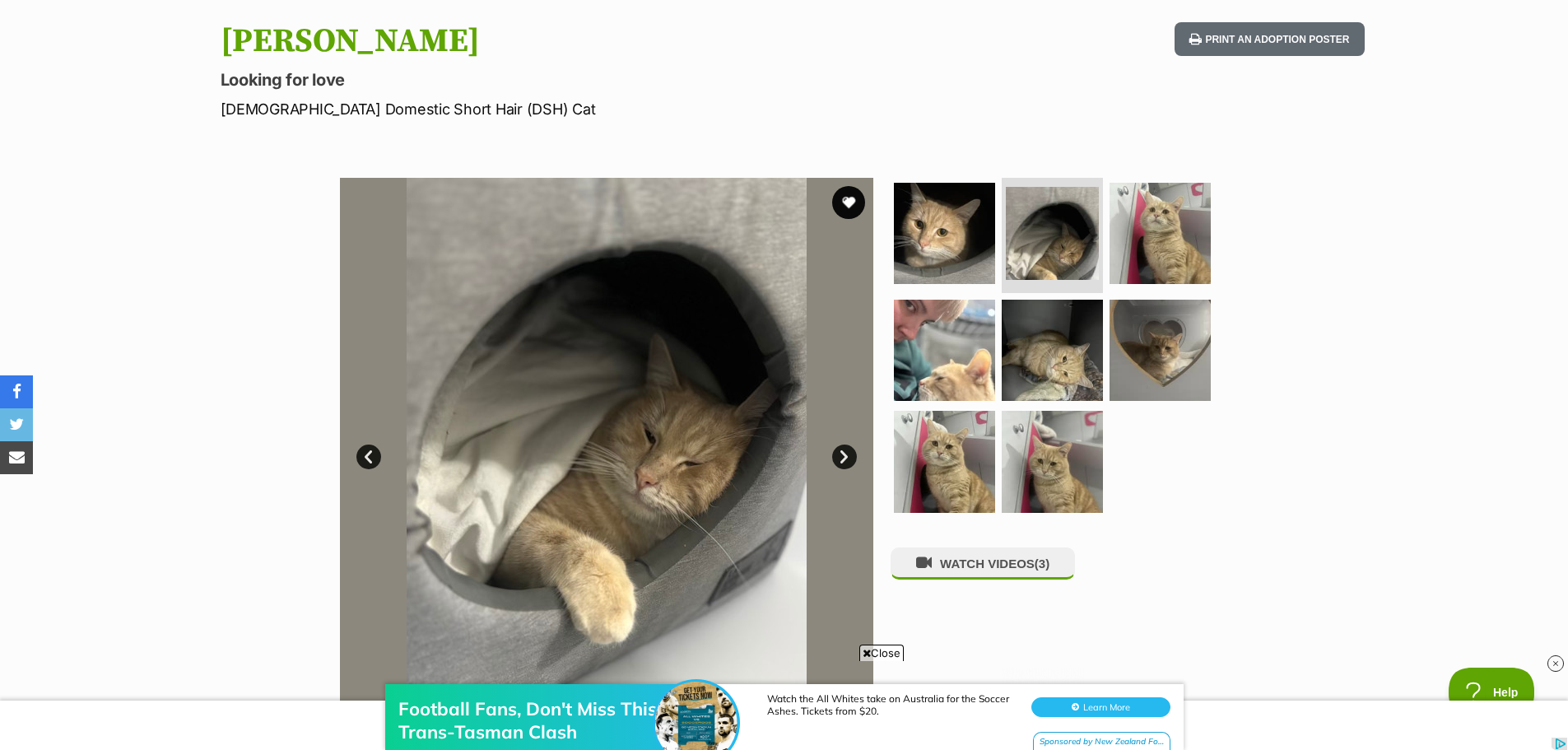
click at [849, 456] on link "Next" at bounding box center [844, 457] width 24 height 25
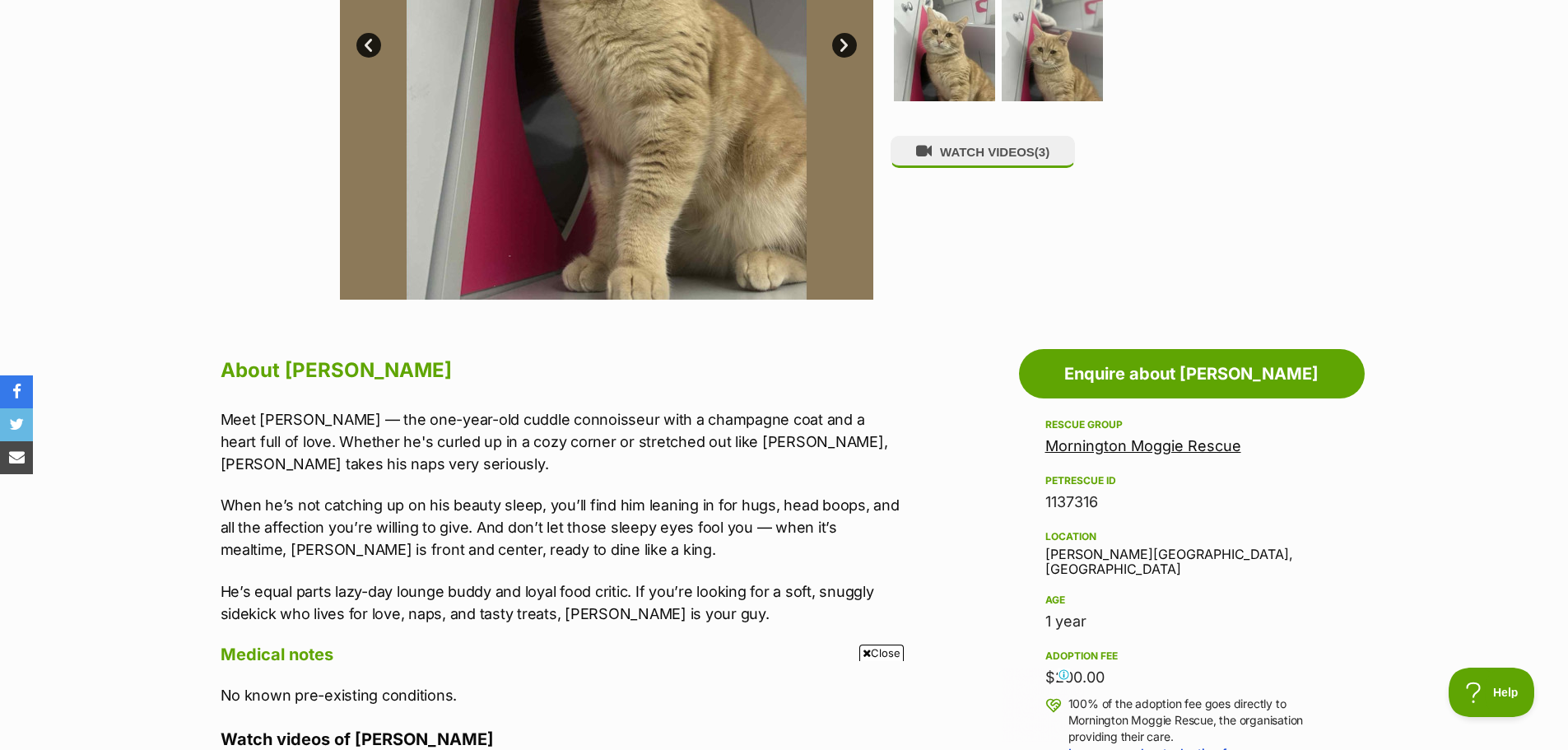
scroll to position [0, 0]
click at [887, 658] on span "Close" at bounding box center [881, 653] width 44 height 16
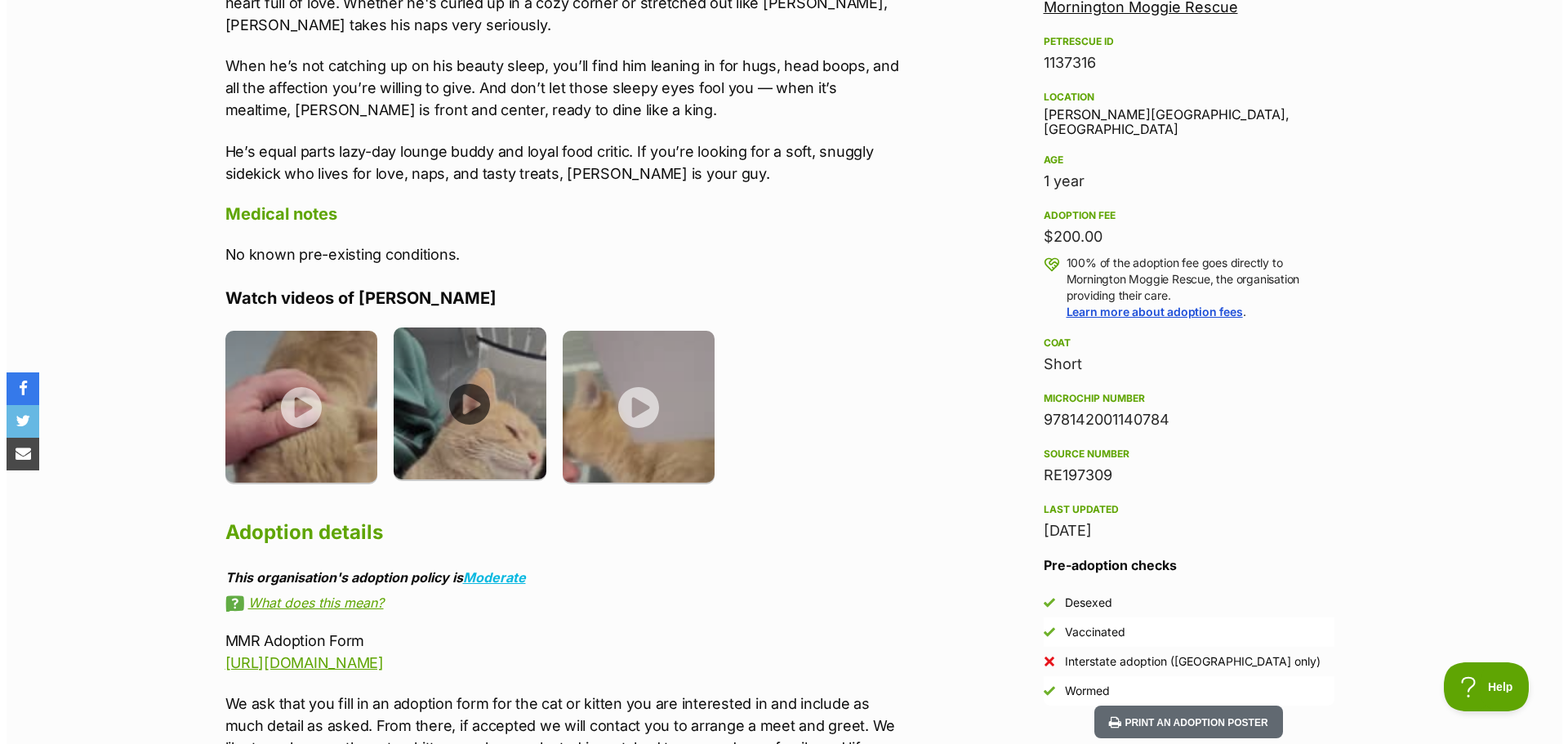
scroll to position [980, 0]
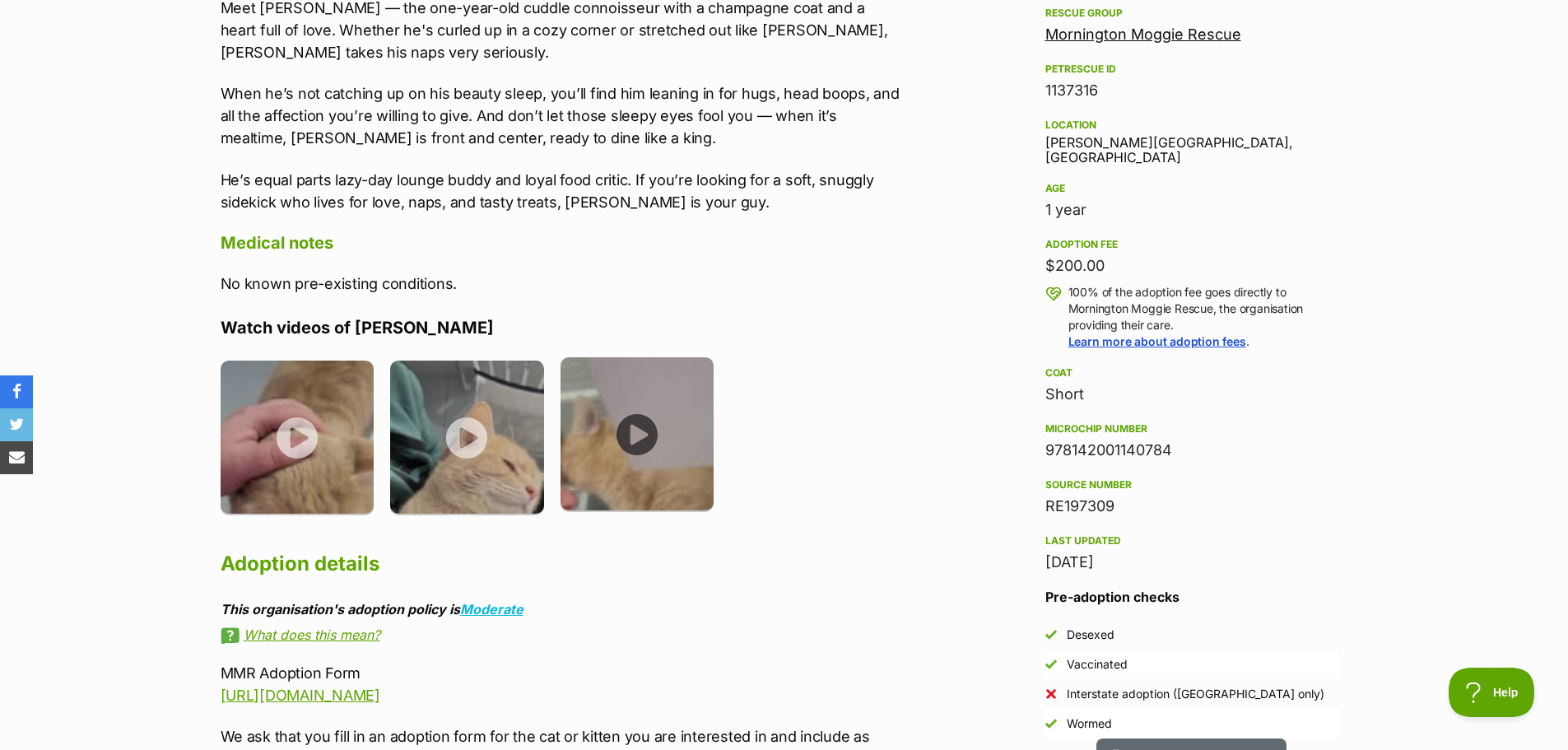
click at [629, 436] on img at bounding box center [638, 435] width 154 height 154
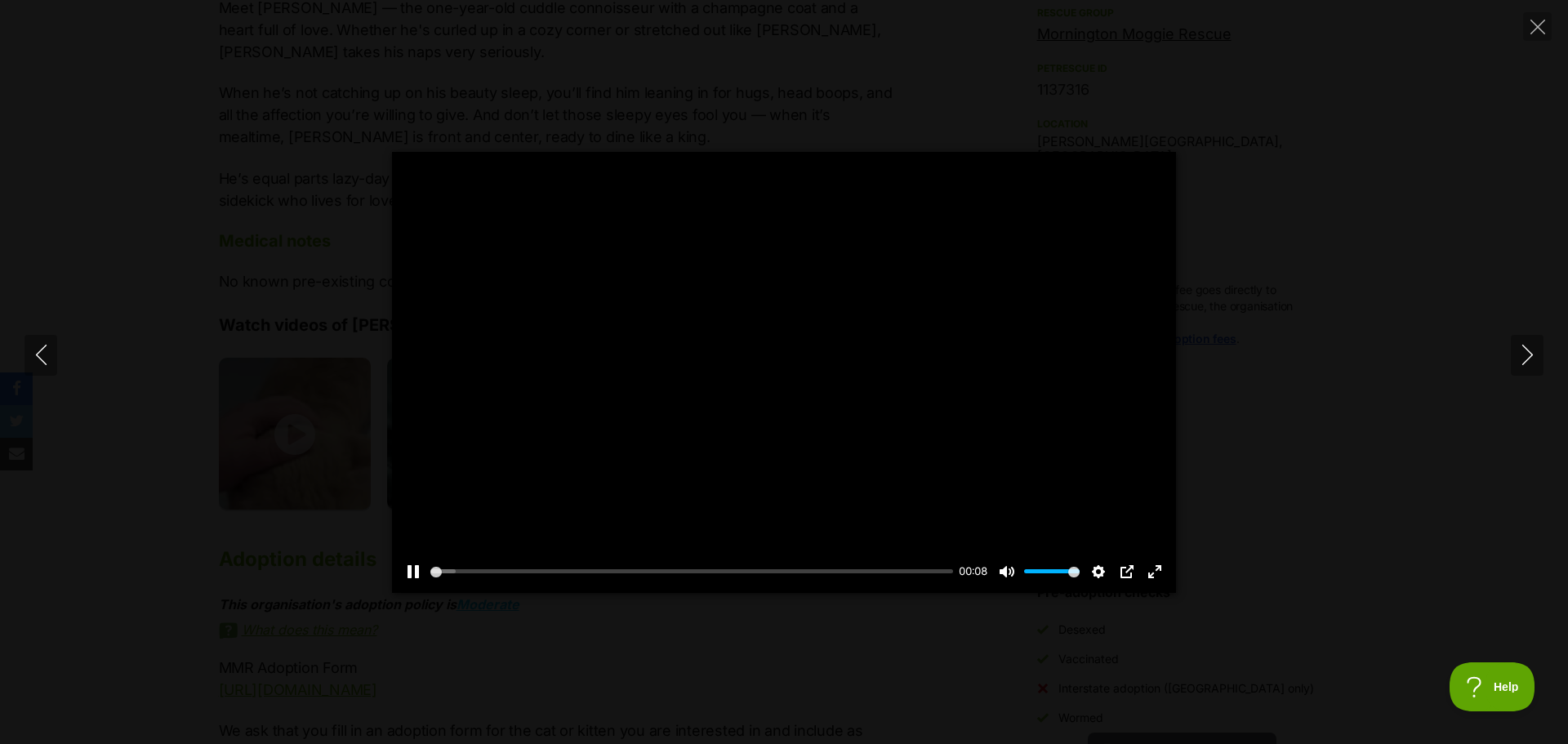
scroll to position [0, 0]
click at [829, 438] on div at bounding box center [784, 373] width 784 height 441
click at [778, 377] on button "Play" at bounding box center [784, 373] width 40 height 40
type input "100"
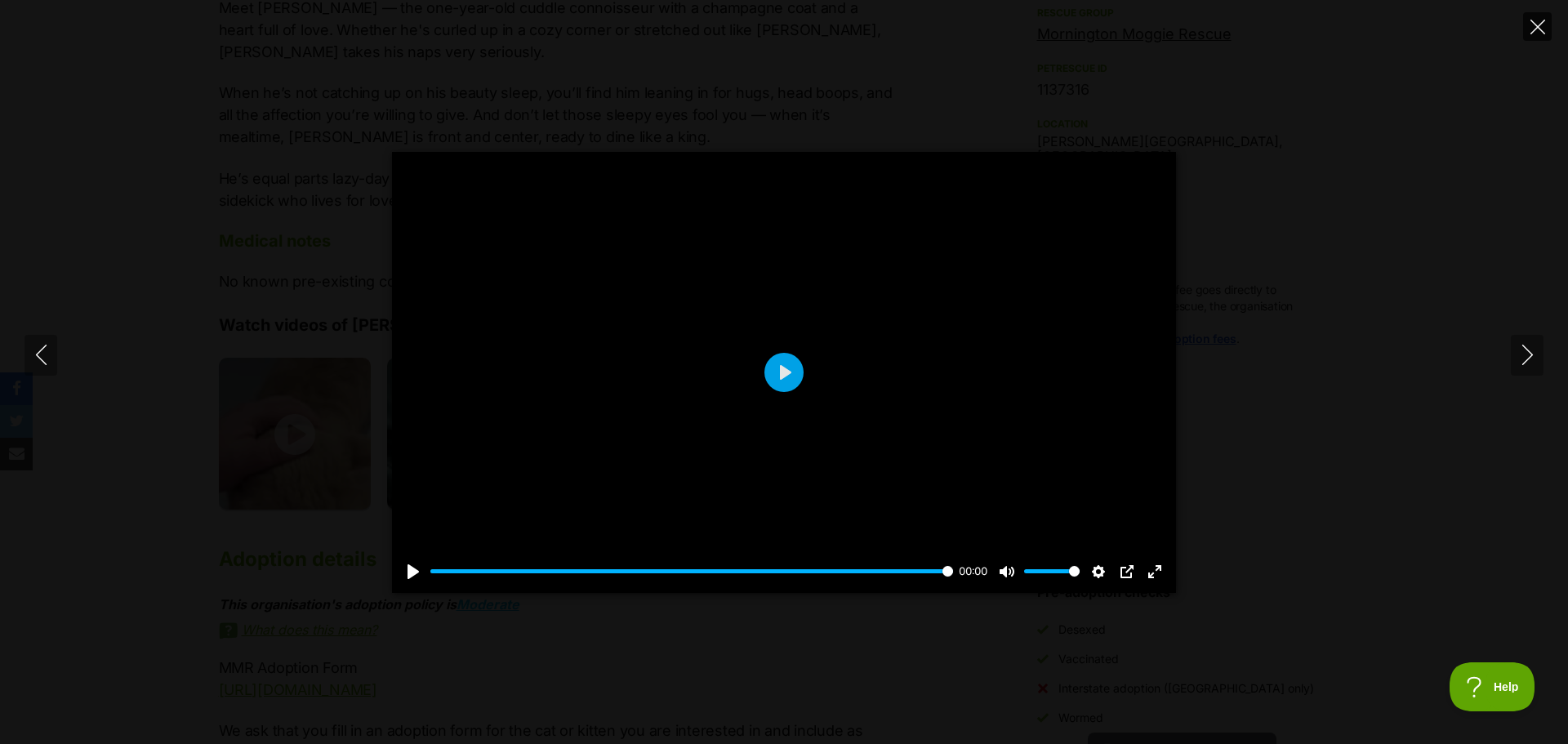
click at [1531, 32] on icon "Close" at bounding box center [1538, 27] width 14 height 14
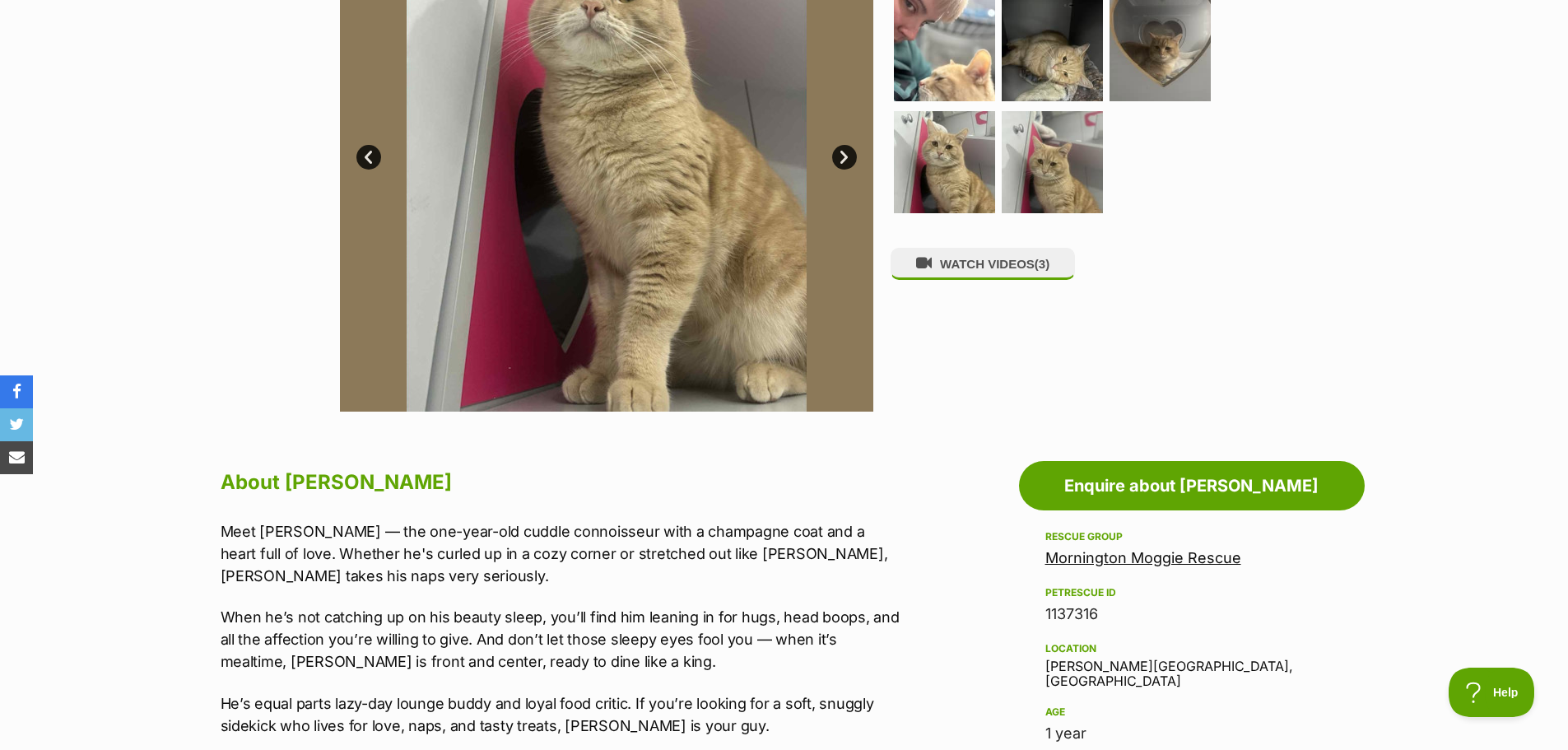
scroll to position [494, 0]
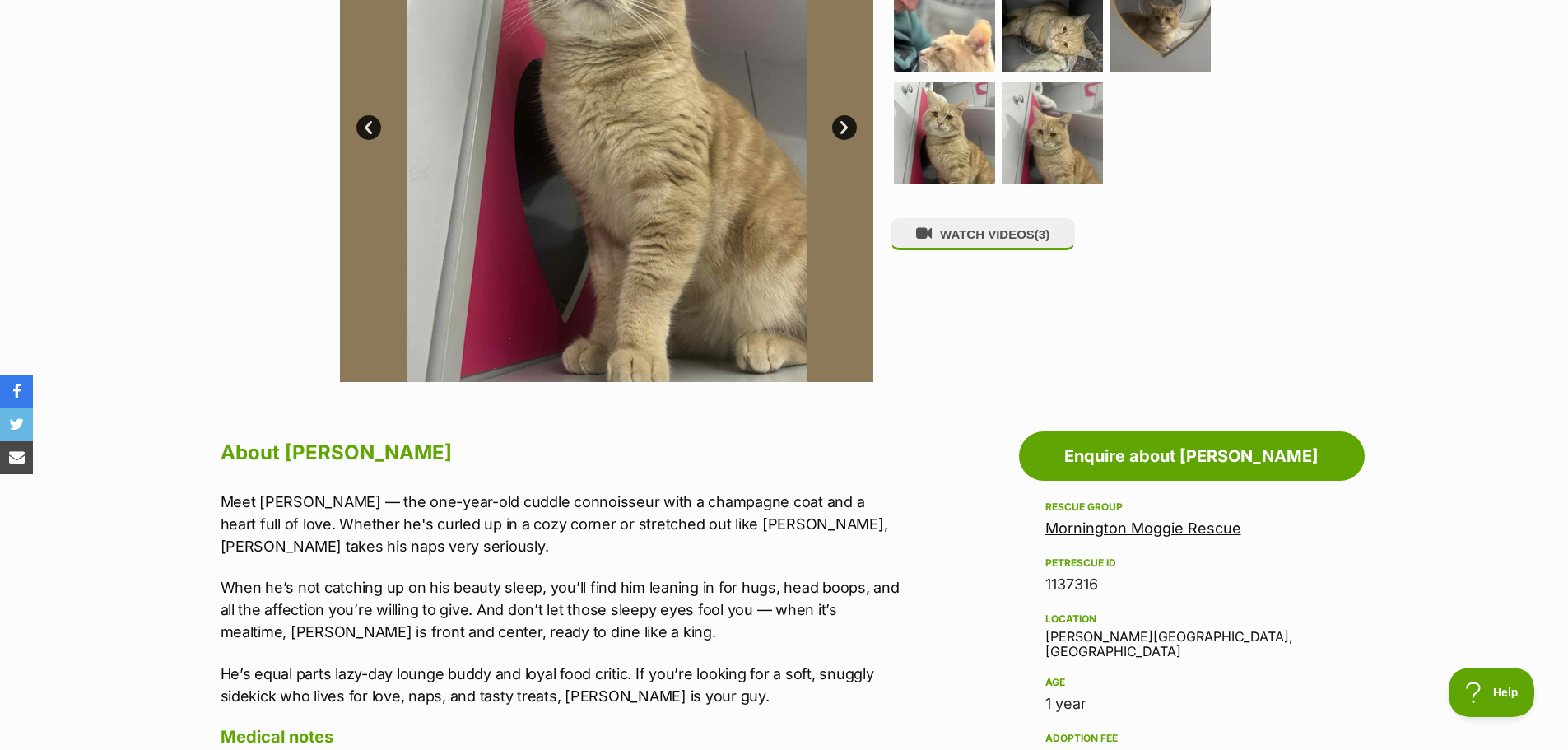
click at [1173, 530] on link "Mornington Moggie Rescue" at bounding box center [1143, 528] width 196 height 17
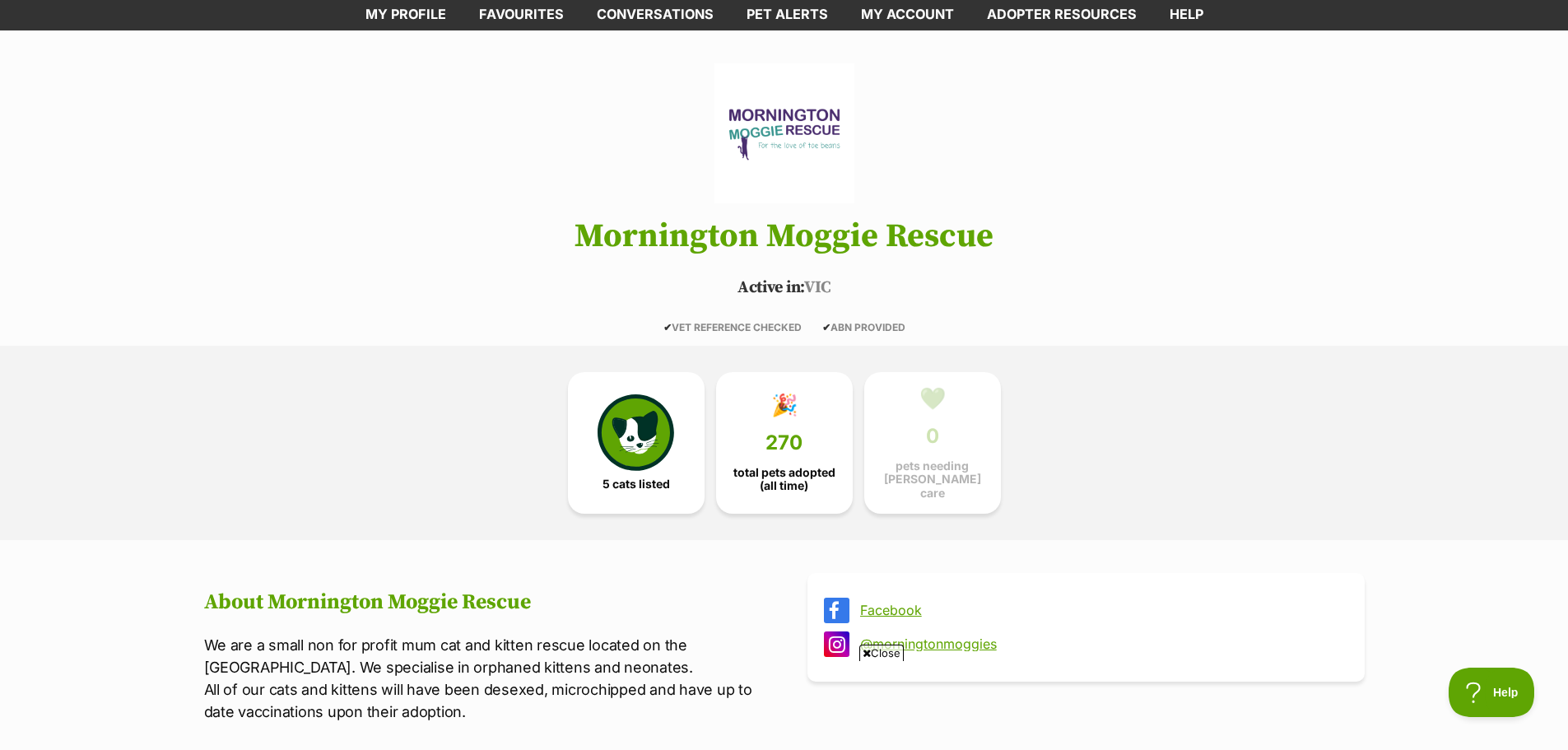
scroll to position [247, 0]
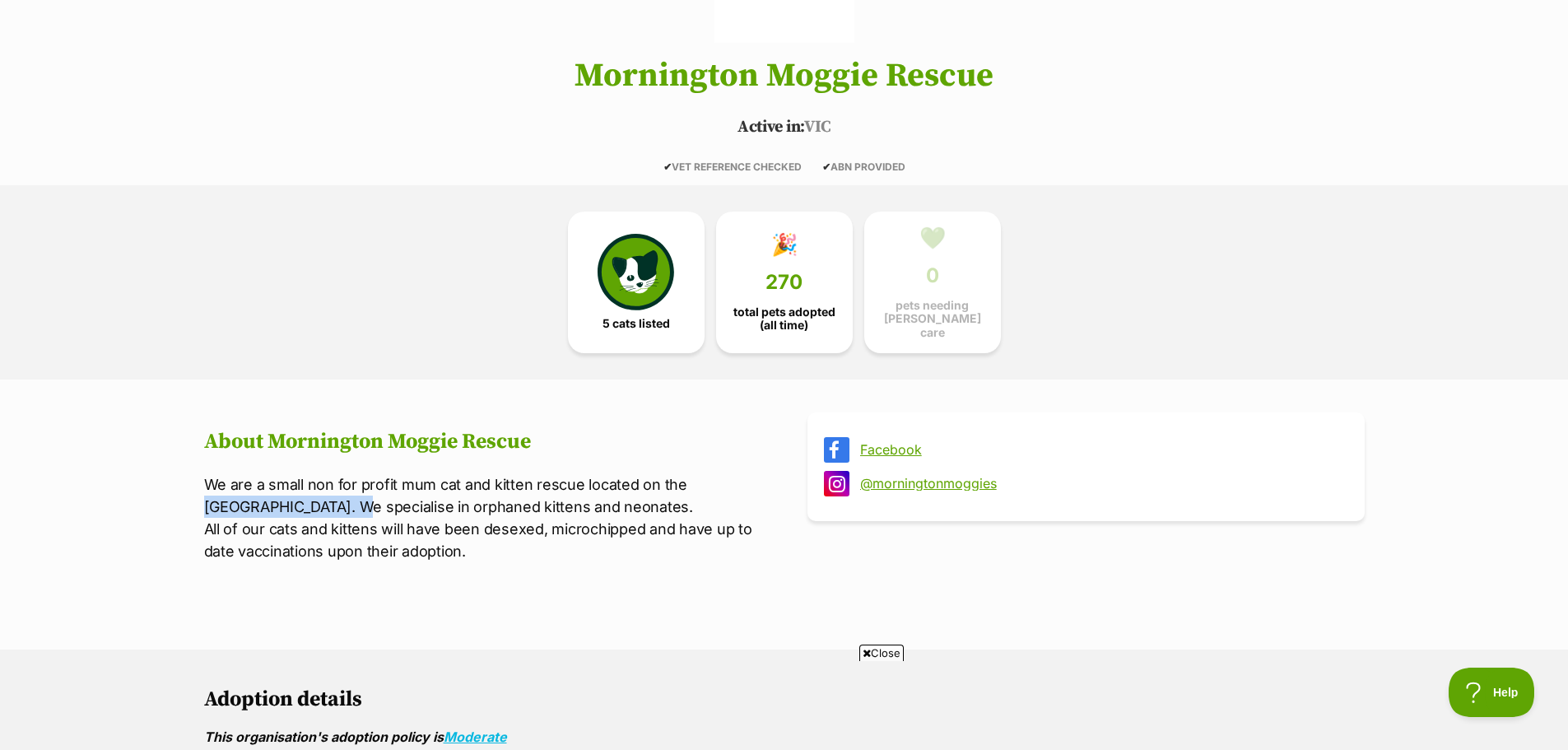
drag, startPoint x: 207, startPoint y: 498, endPoint x: 351, endPoint y: 508, distance: 144.3
click at [351, 508] on p "We are a small non for profit mum cat and kitten rescue located on the Morningt…" at bounding box center [483, 518] width 557 height 89
copy p "Mornington Peninsula"
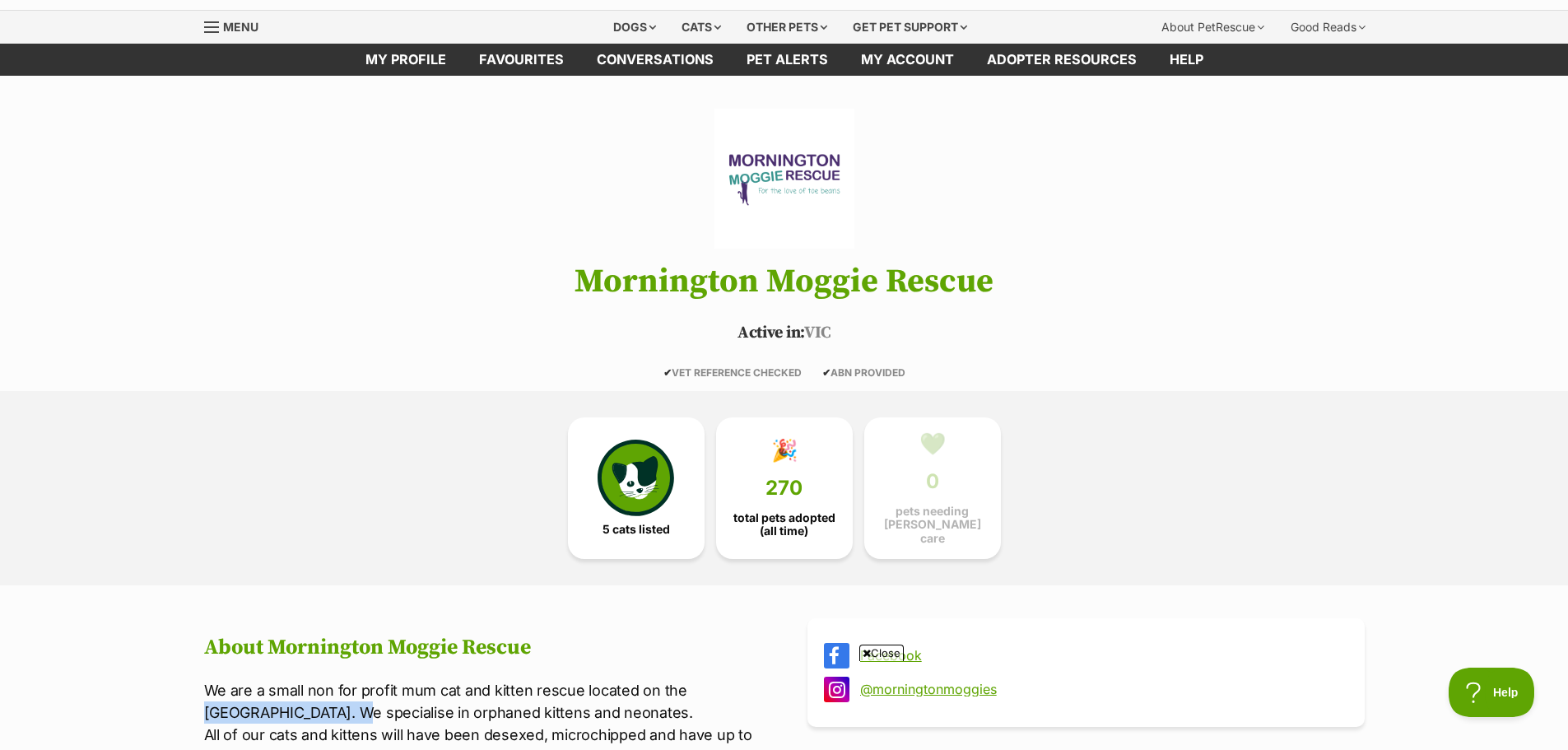
scroll to position [0, 0]
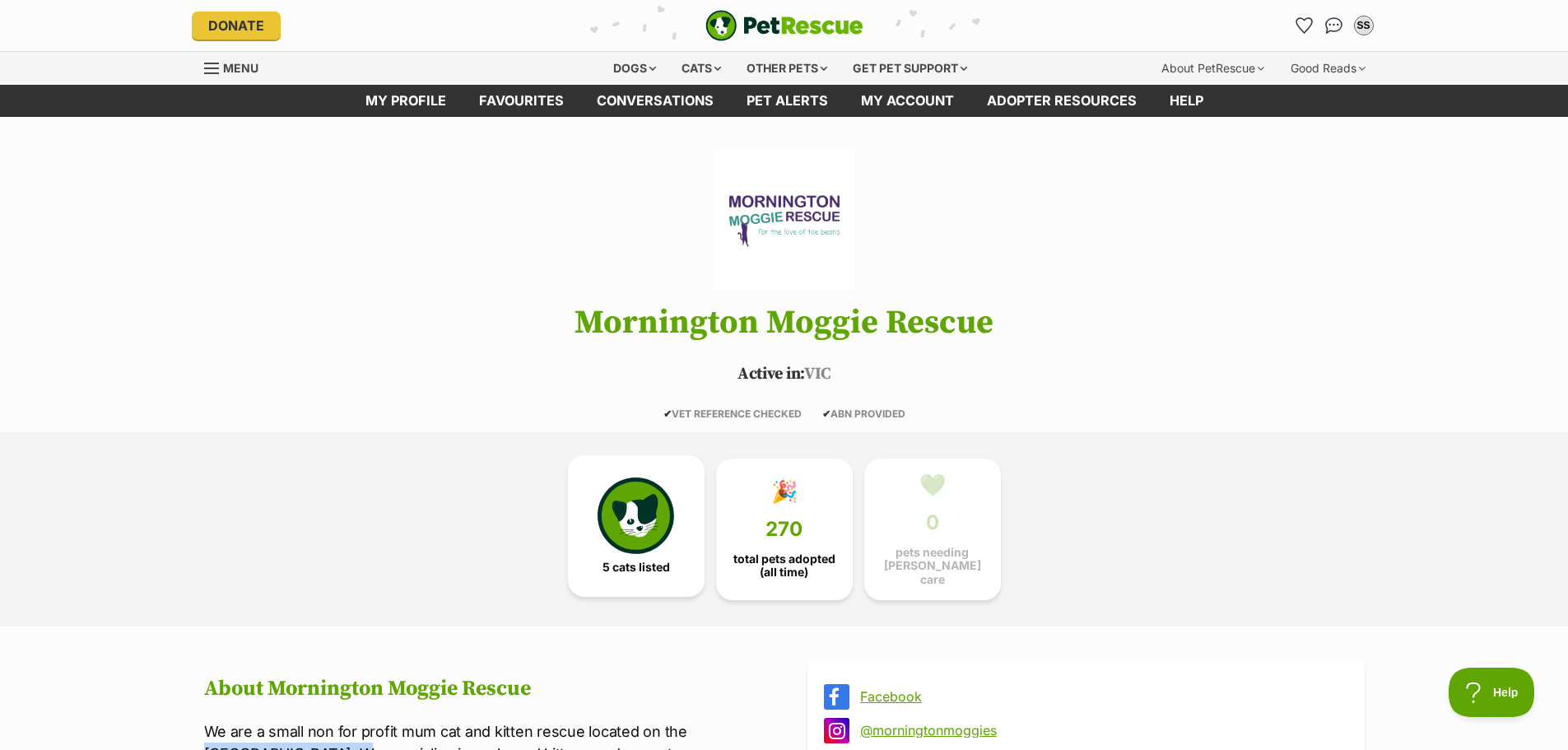
click at [658, 510] on img at bounding box center [634, 515] width 75 height 75
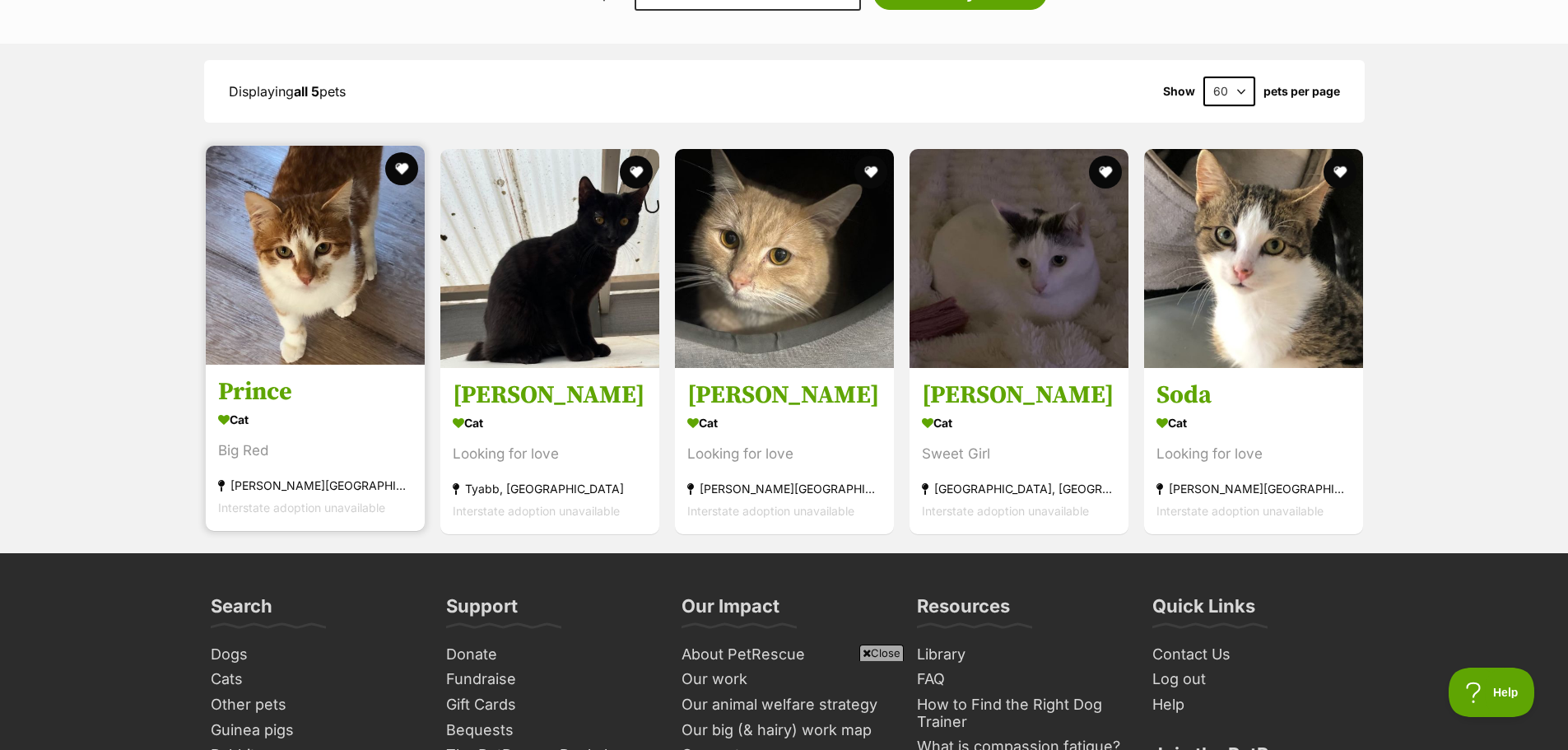
click at [317, 309] on img at bounding box center [315, 255] width 219 height 219
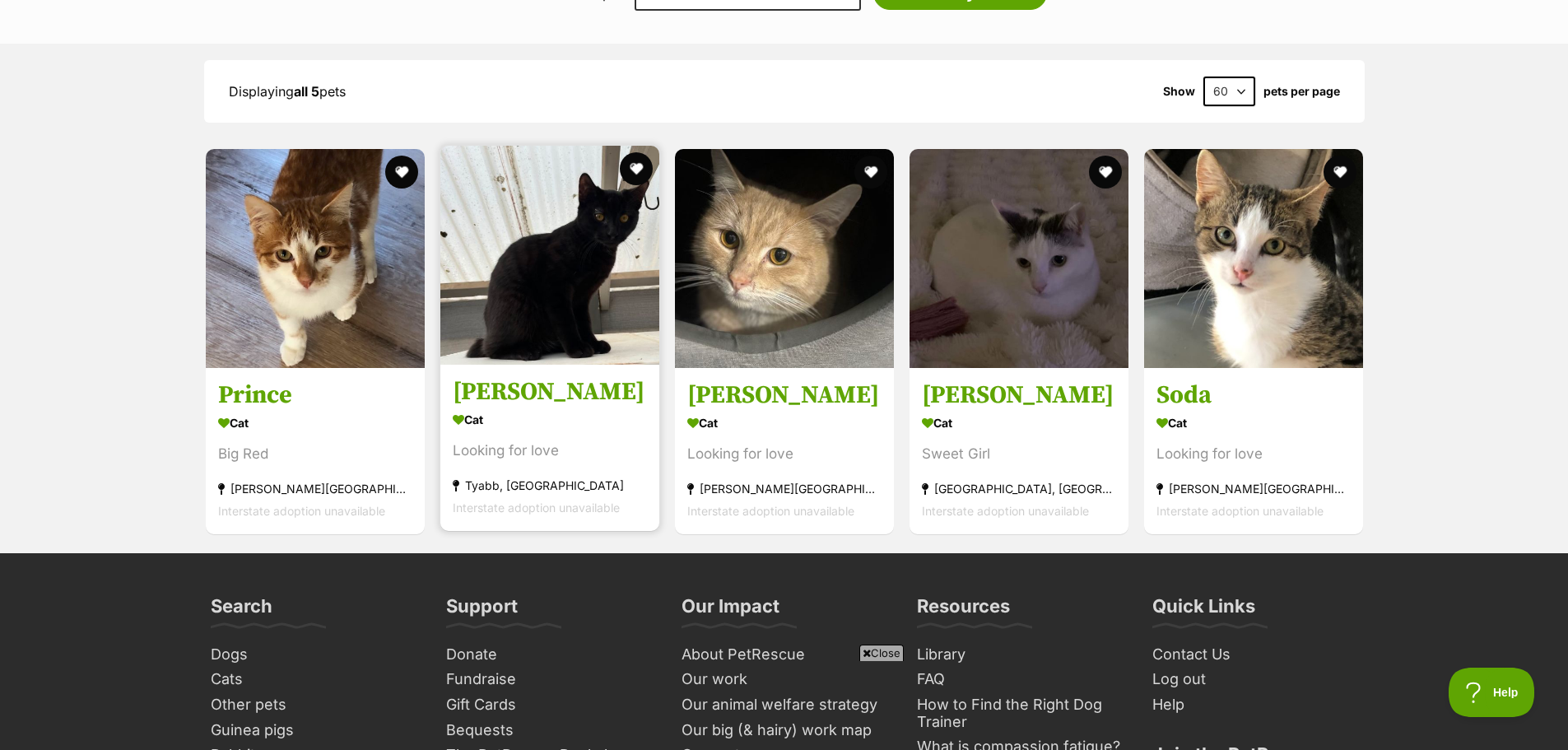
click at [596, 350] on img at bounding box center [549, 255] width 219 height 219
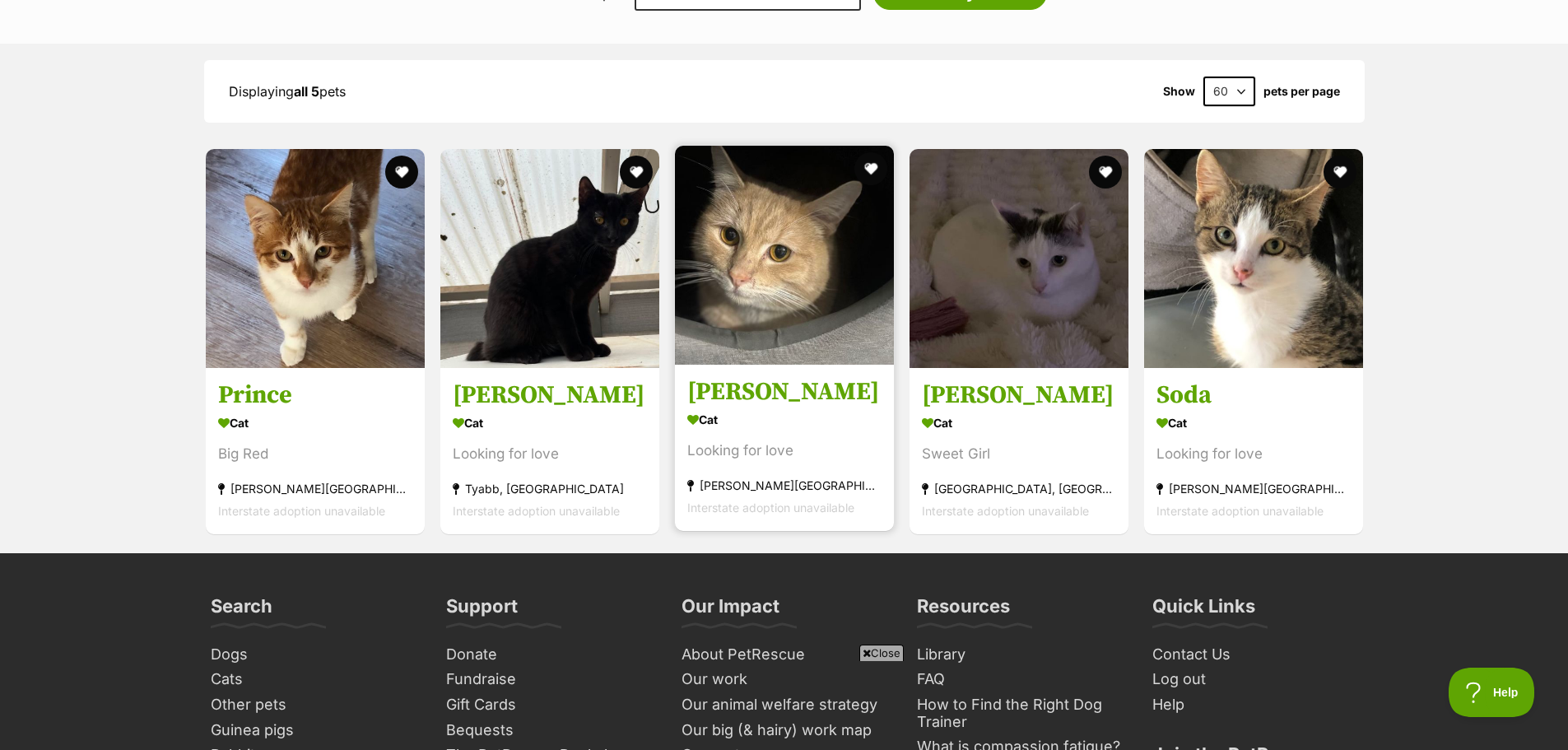
click at [776, 377] on h3 "Tucker" at bounding box center [784, 392] width 194 height 31
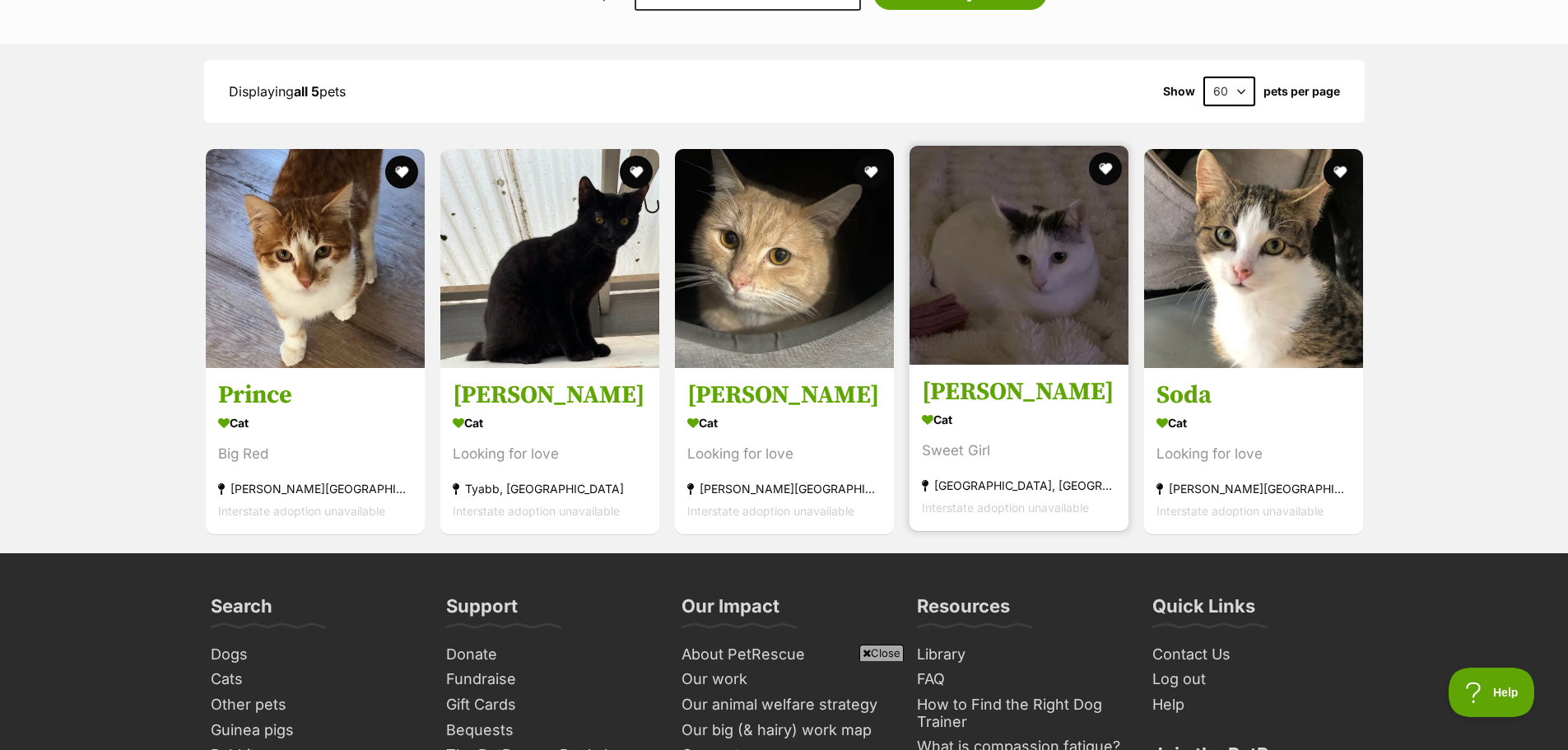
click at [1024, 380] on h3 "Chloe" at bounding box center [1019, 392] width 194 height 31
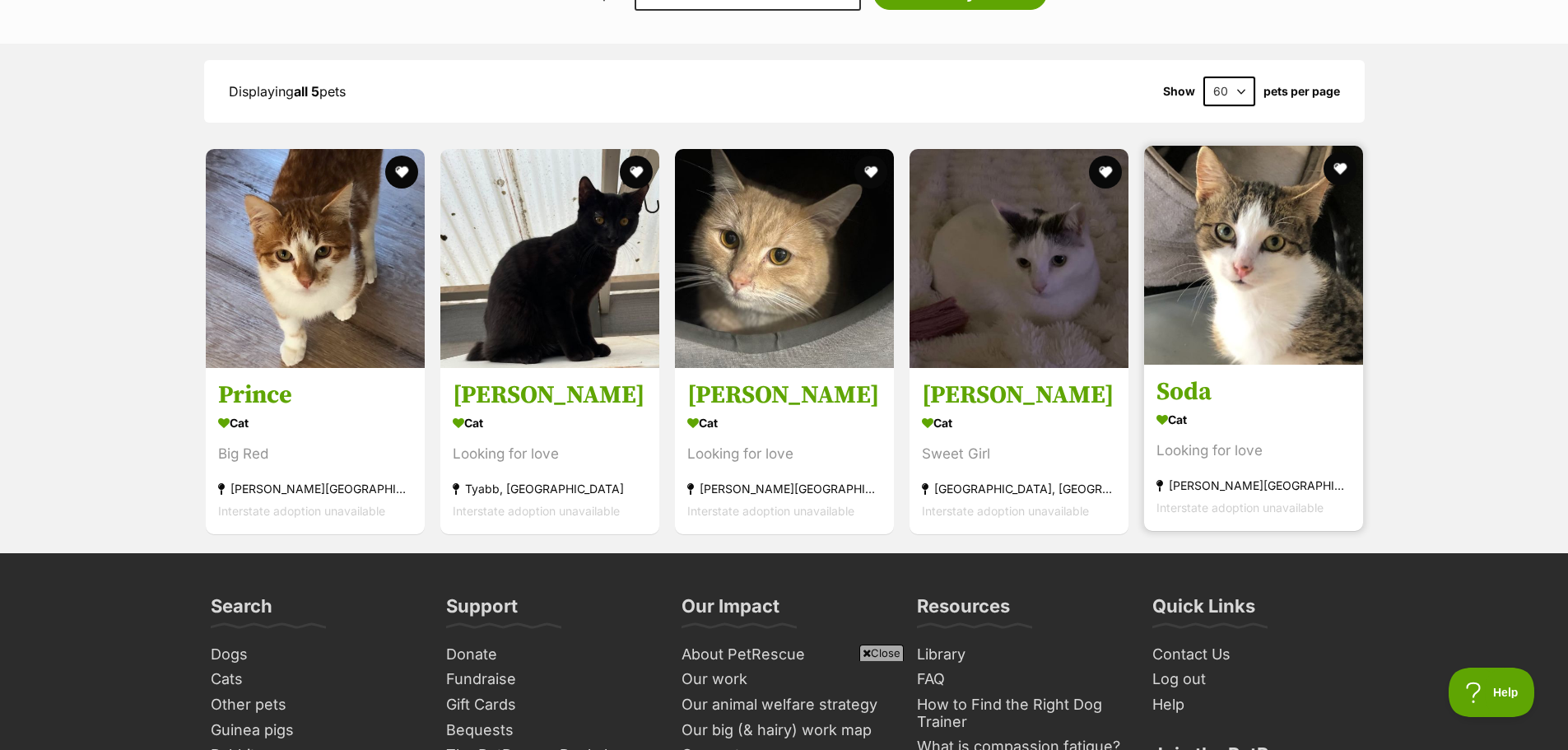
click at [1253, 321] on img at bounding box center [1253, 255] width 219 height 219
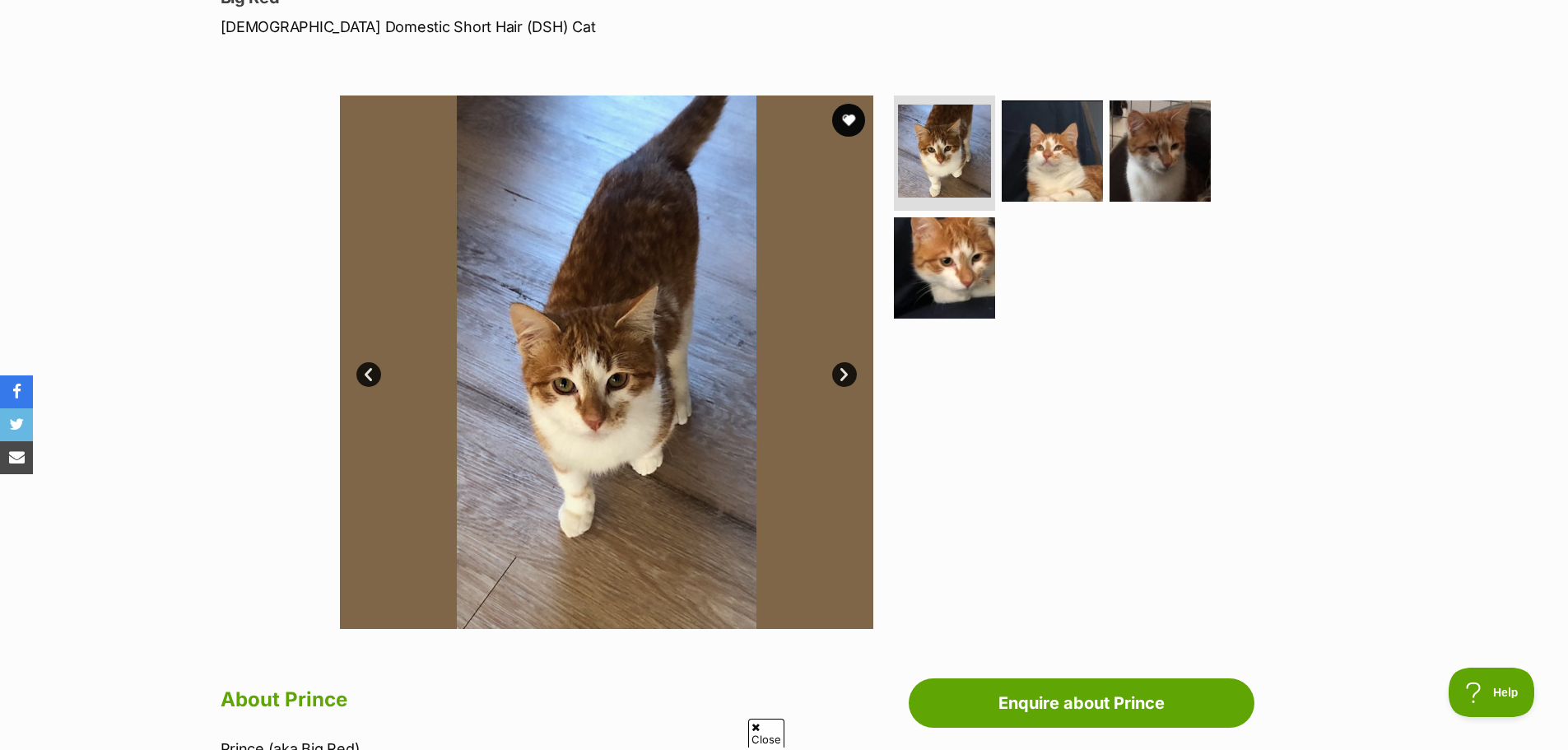
click at [844, 379] on link "Next" at bounding box center [844, 374] width 24 height 25
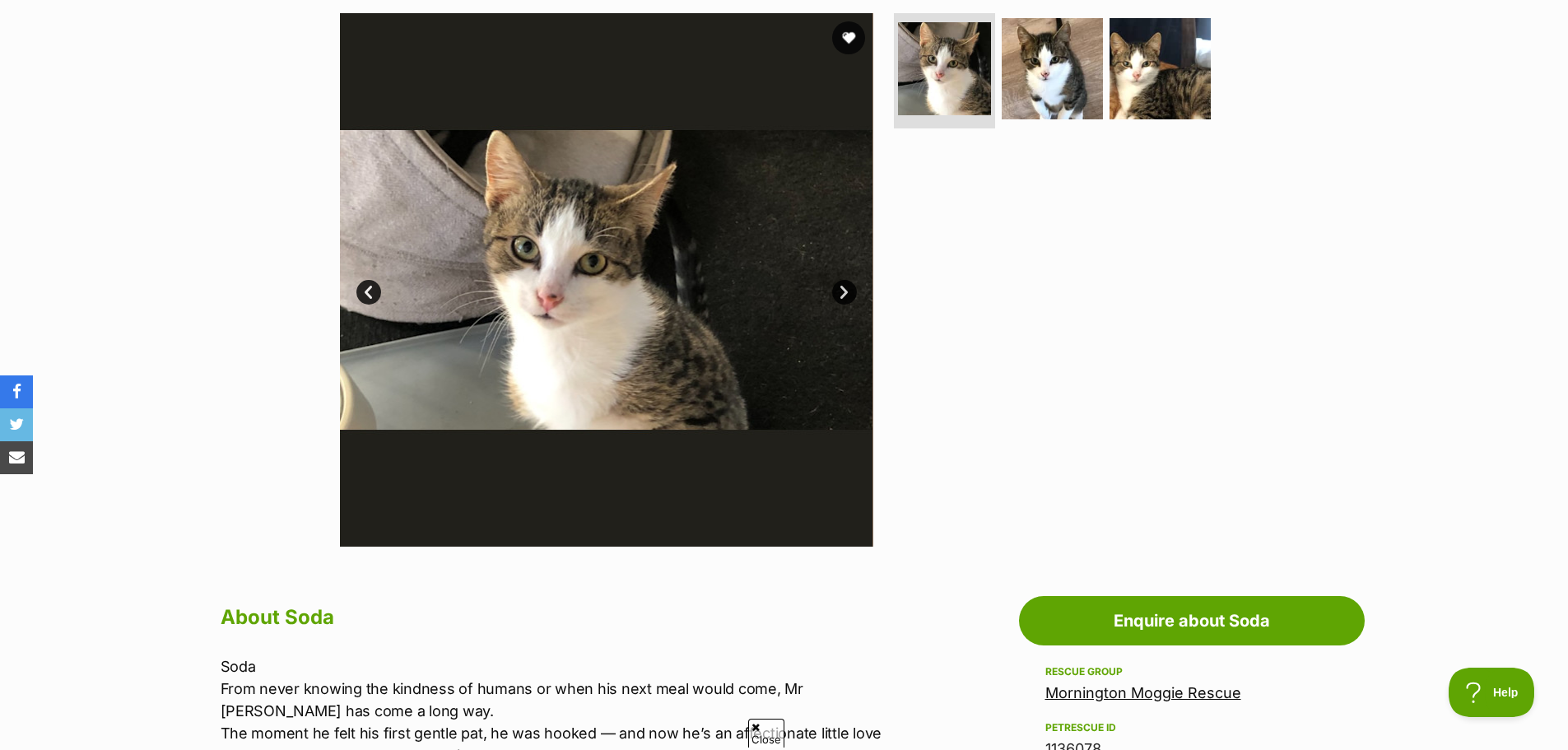
click at [842, 288] on link "Next" at bounding box center [844, 291] width 24 height 25
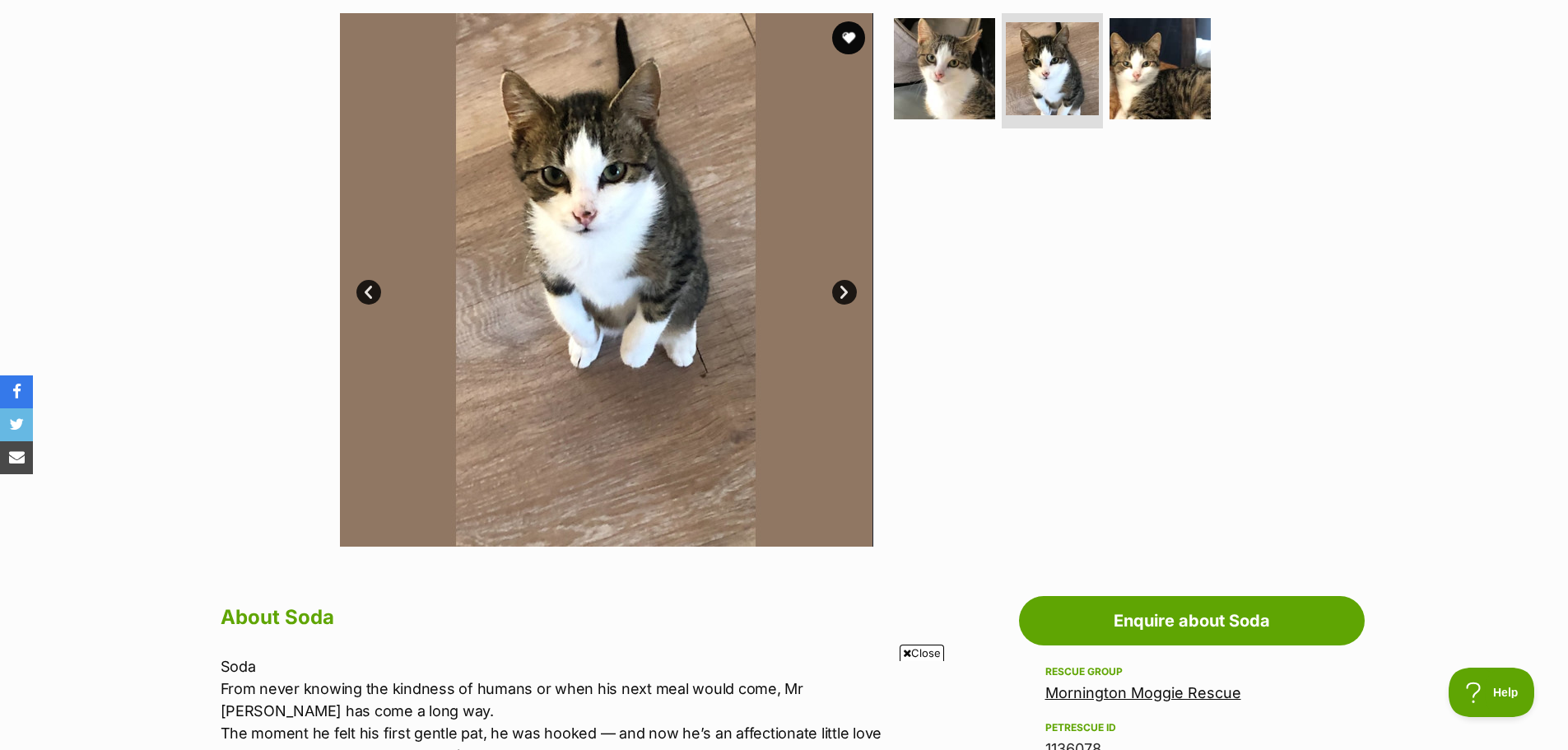
click at [848, 294] on link "Next" at bounding box center [844, 291] width 24 height 25
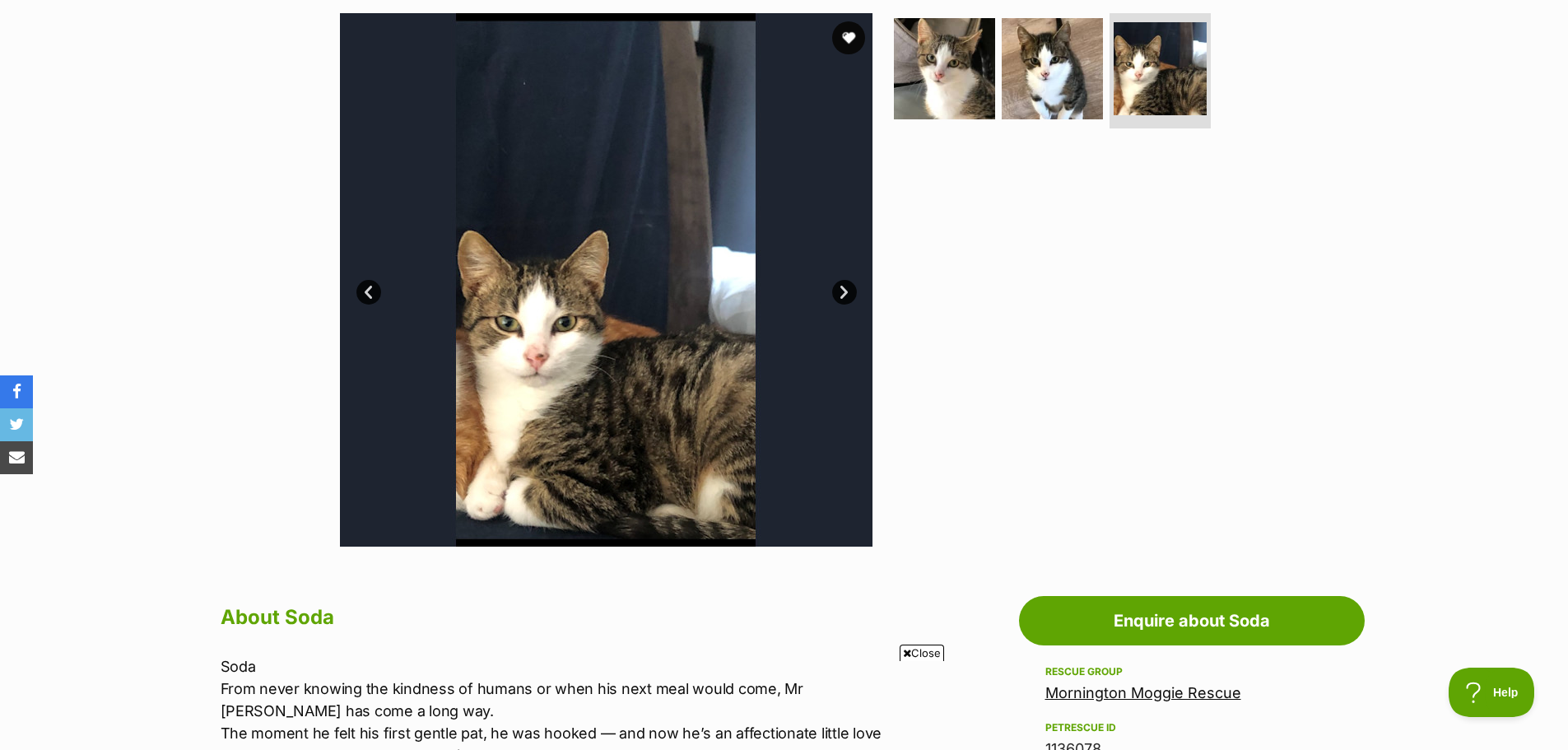
click at [848, 293] on link "Next" at bounding box center [844, 291] width 24 height 25
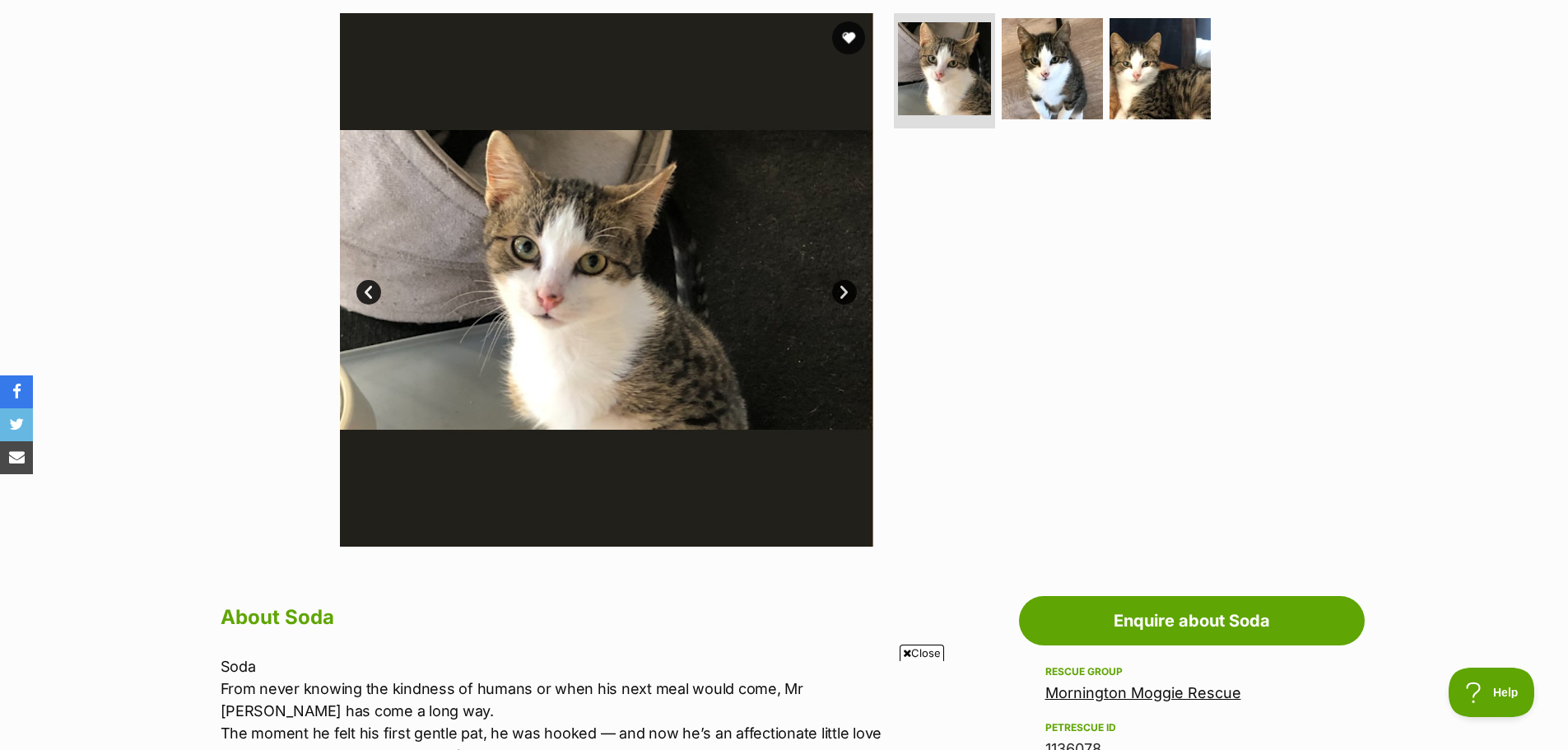
click at [848, 293] on link "Next" at bounding box center [844, 291] width 24 height 25
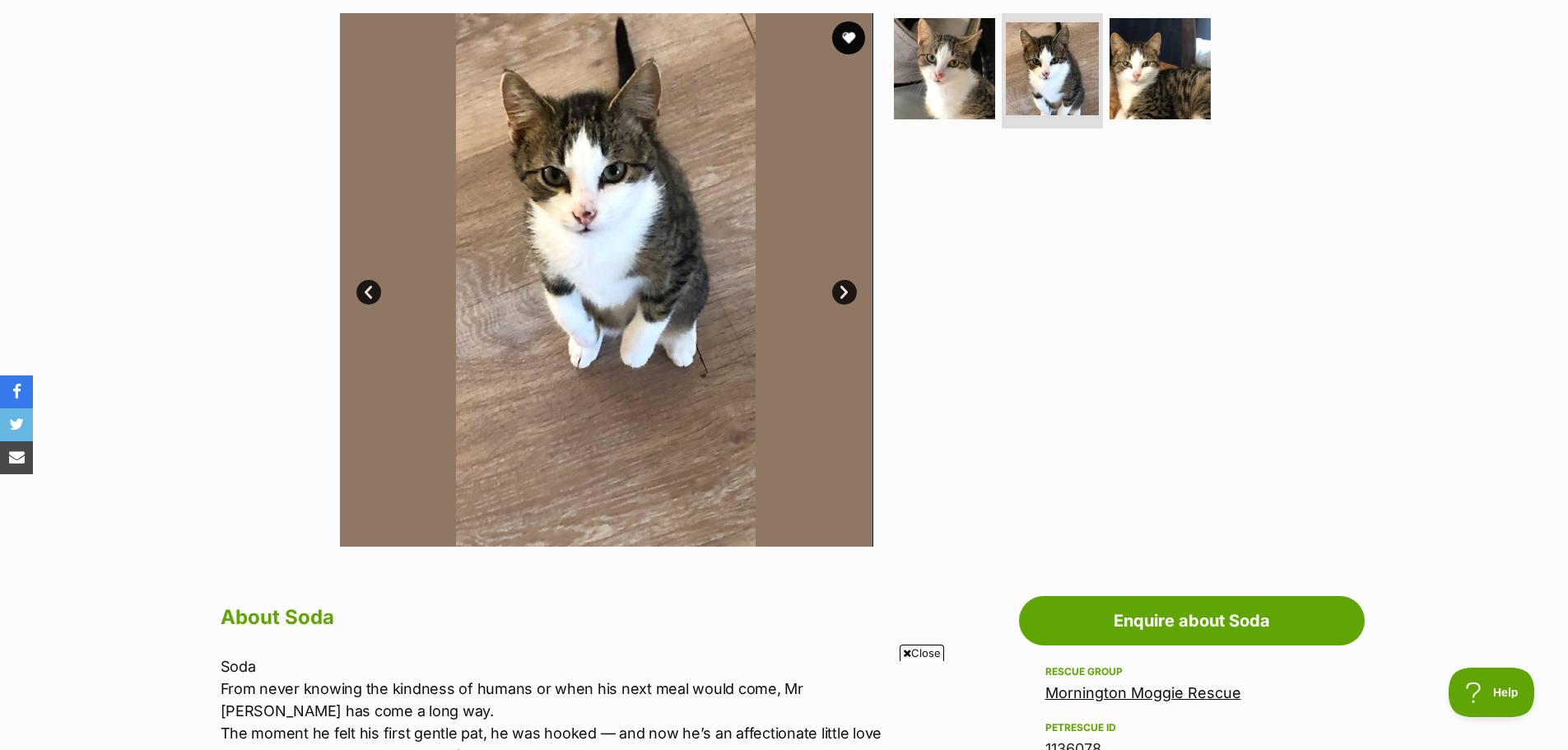
click at [848, 293] on link "Next" at bounding box center [844, 291] width 24 height 25
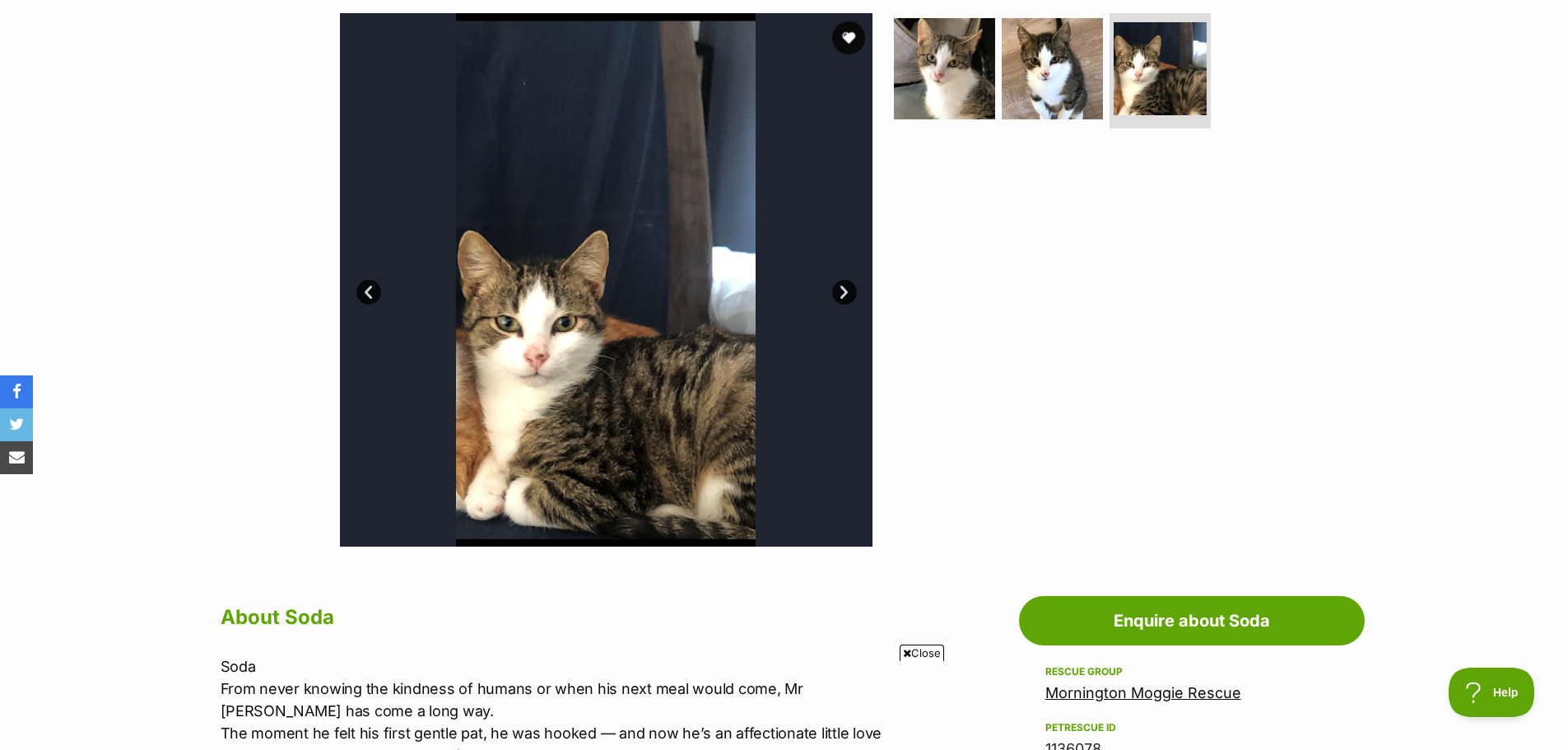
click at [848, 293] on link "Next" at bounding box center [844, 291] width 24 height 25
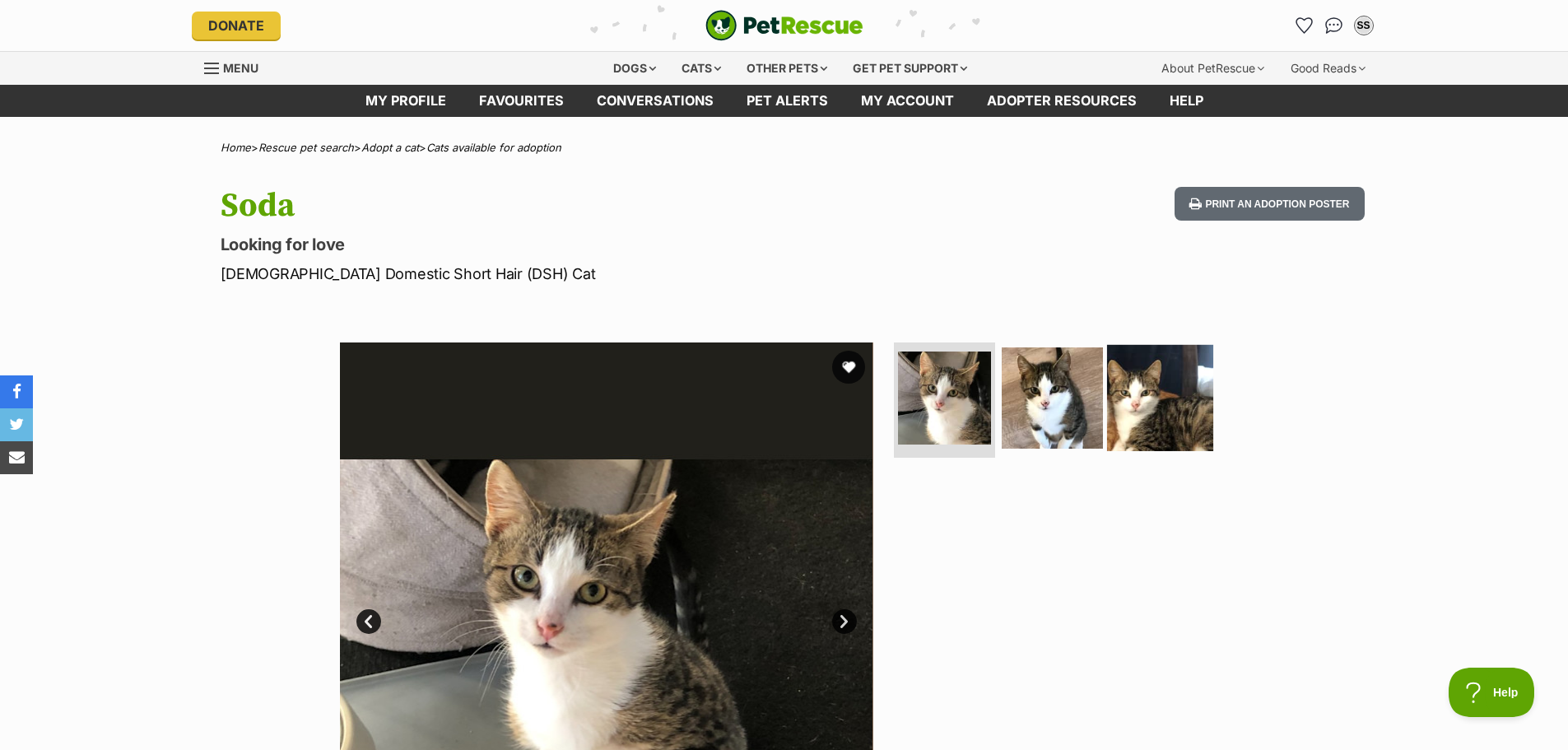
click at [1132, 402] on img at bounding box center [1160, 398] width 106 height 106
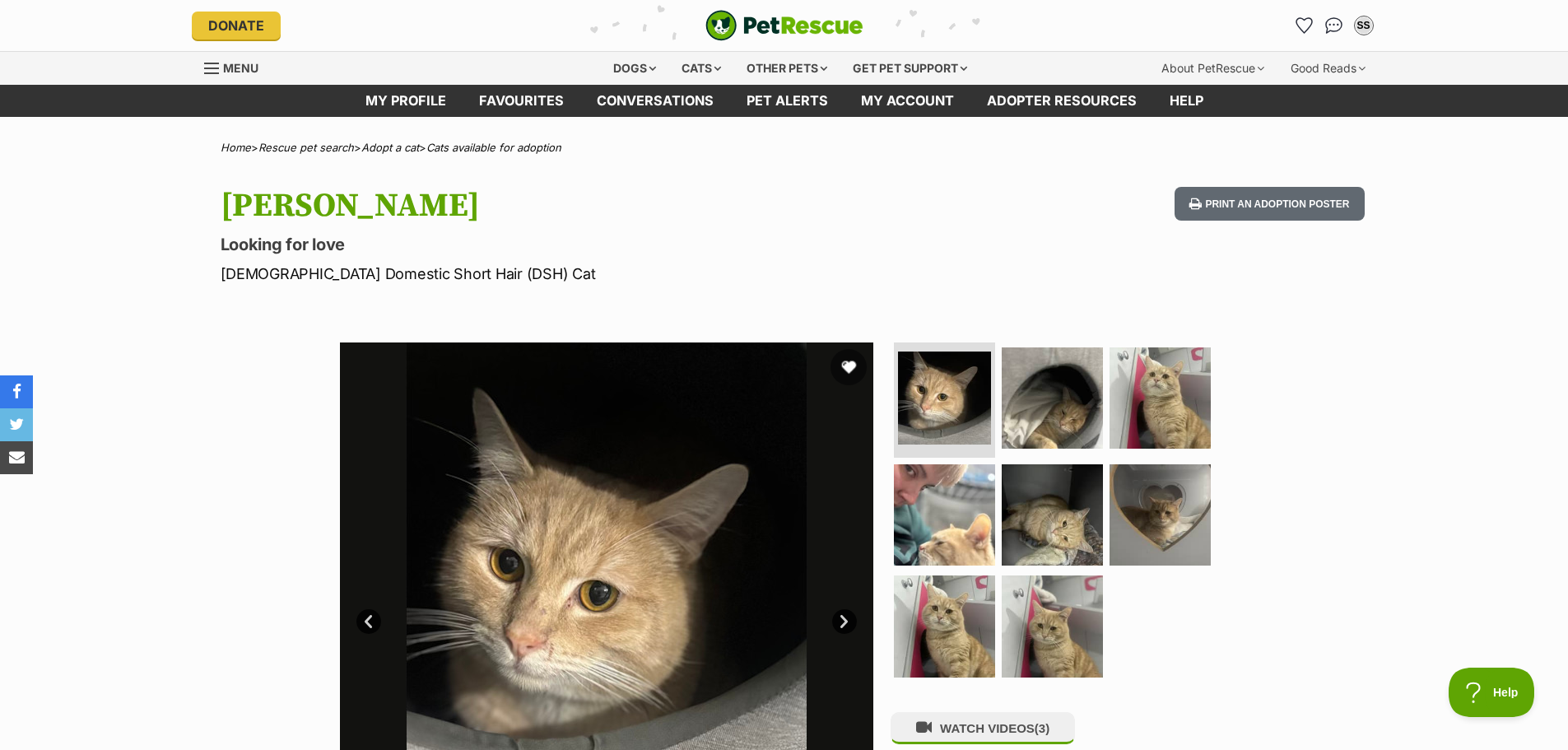
click at [853, 370] on button "favourite" at bounding box center [848, 368] width 36 height 36
click at [421, 93] on link "My profile" at bounding box center [406, 100] width 113 height 32
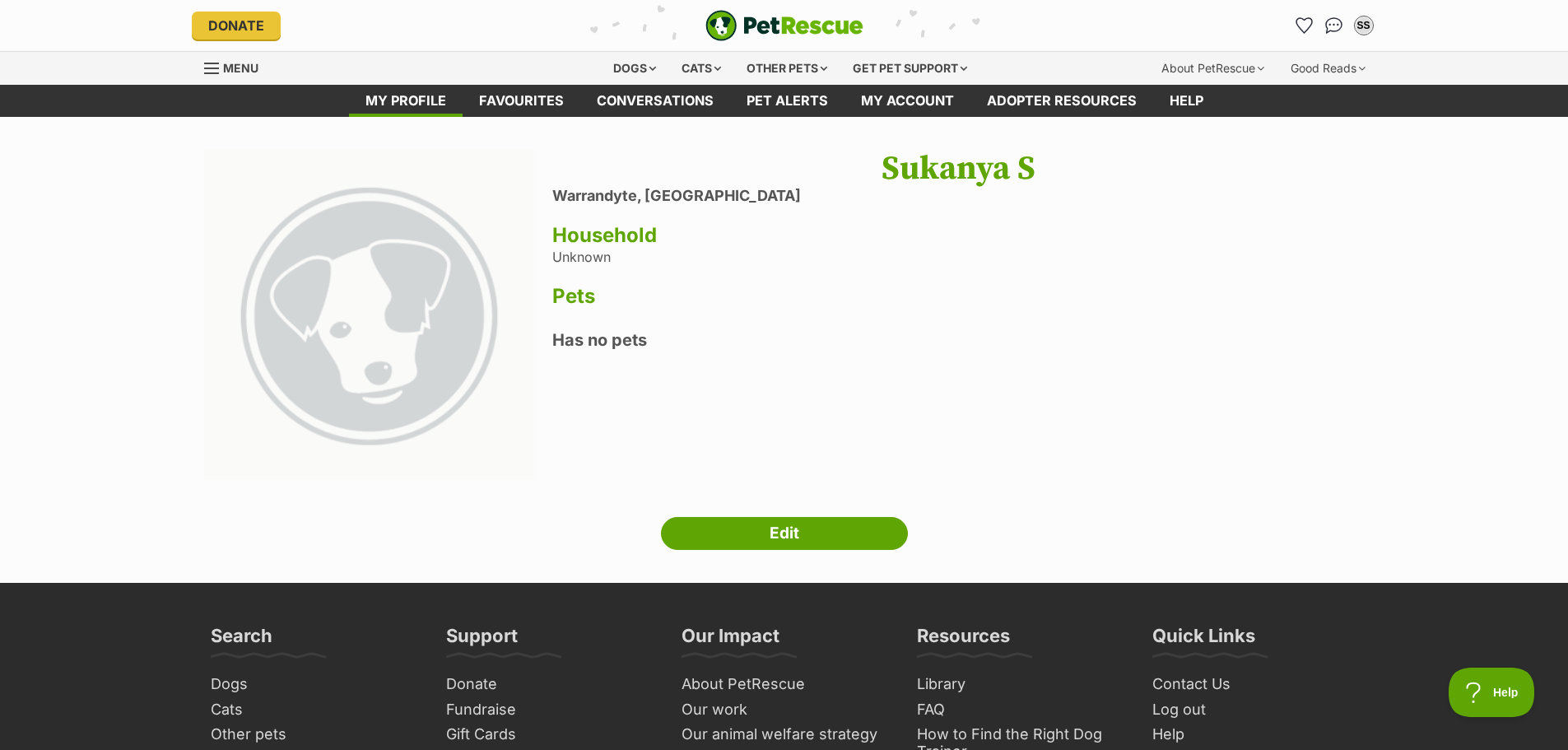
click at [621, 246] on h3 "Household" at bounding box center [958, 235] width 812 height 23
click at [772, 531] on link "Edit" at bounding box center [784, 534] width 247 height 33
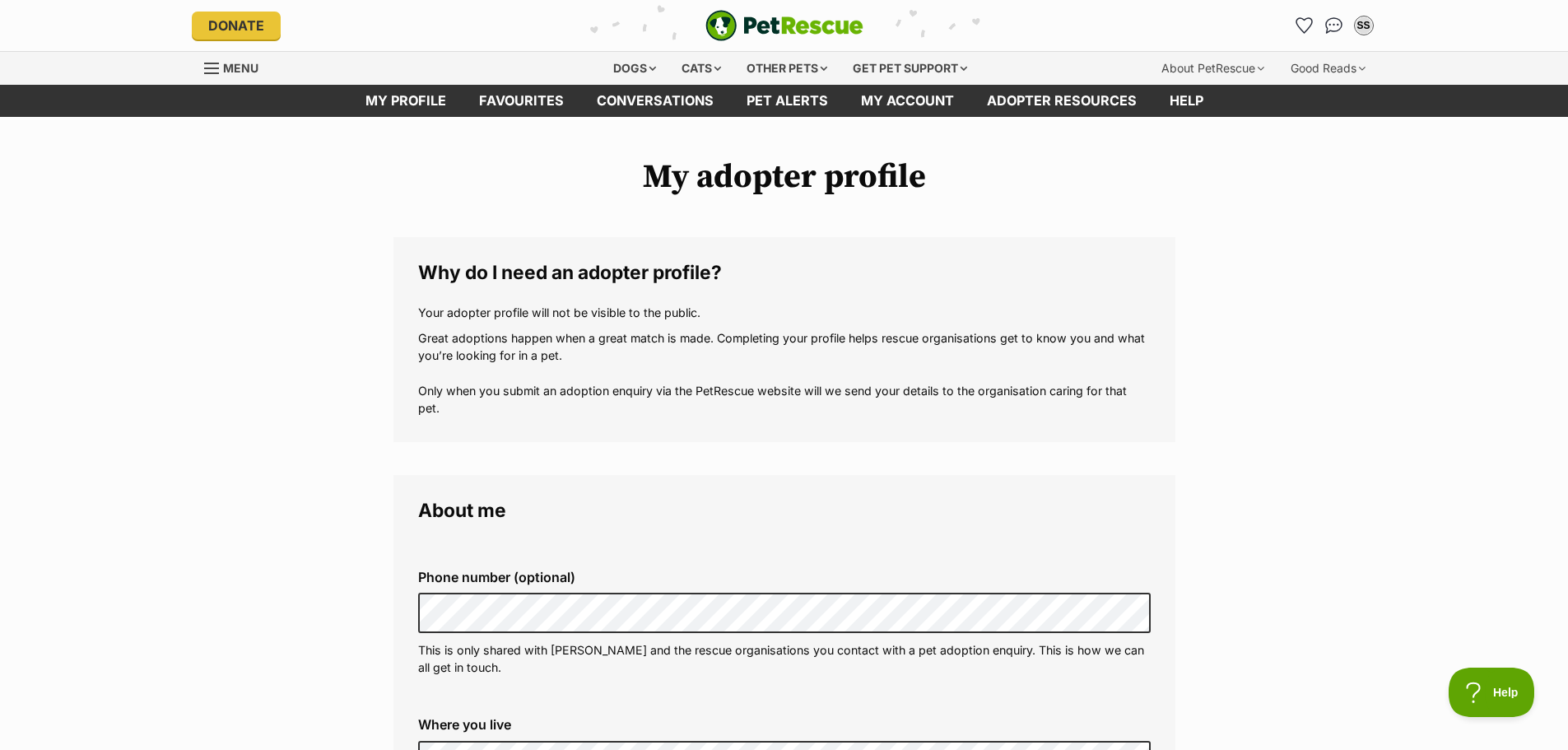
click at [410, 192] on h1 "My adopter profile" at bounding box center [784, 177] width 782 height 38
click at [418, 101] on link "My profile" at bounding box center [406, 100] width 113 height 32
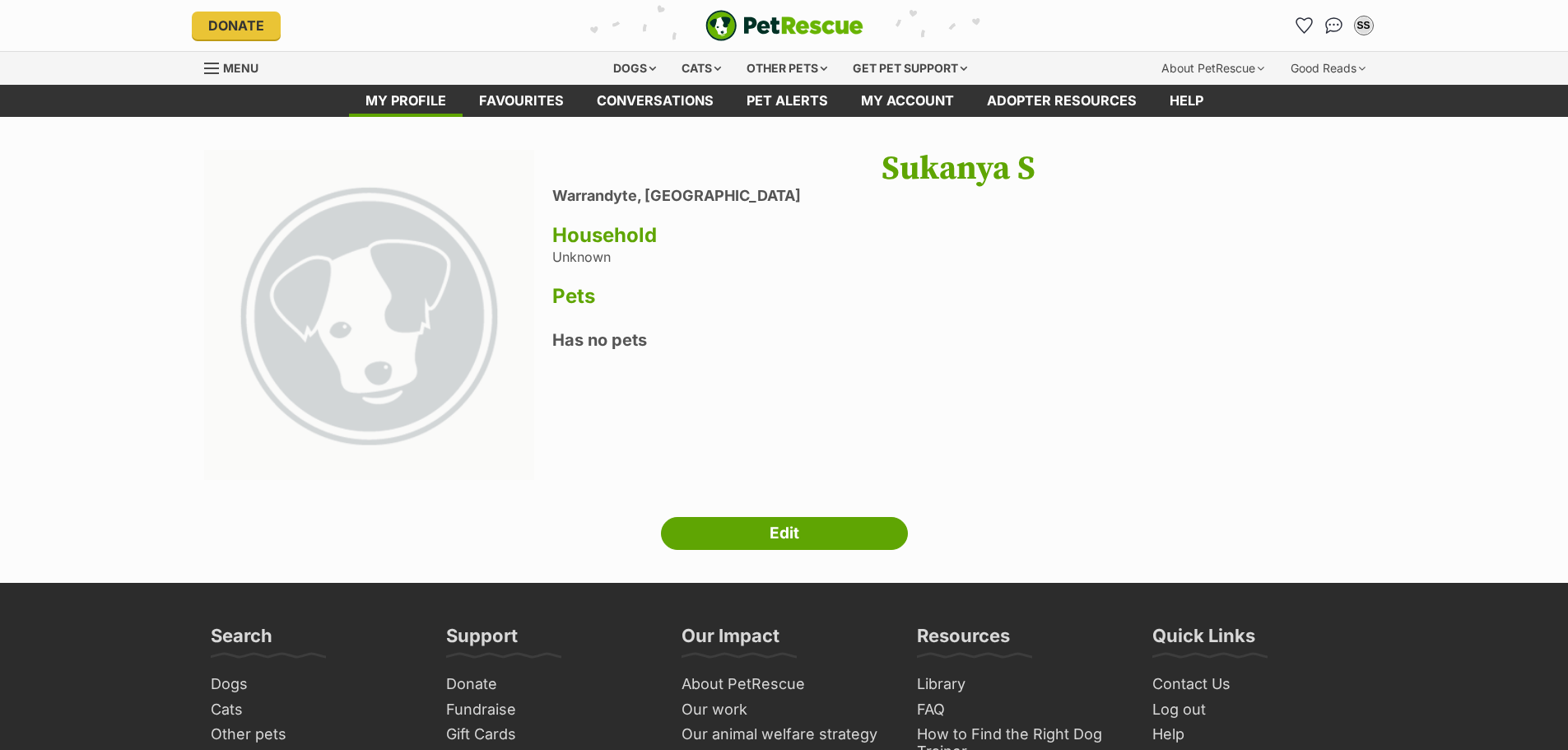
click at [230, 57] on link "Menu" at bounding box center [237, 66] width 66 height 30
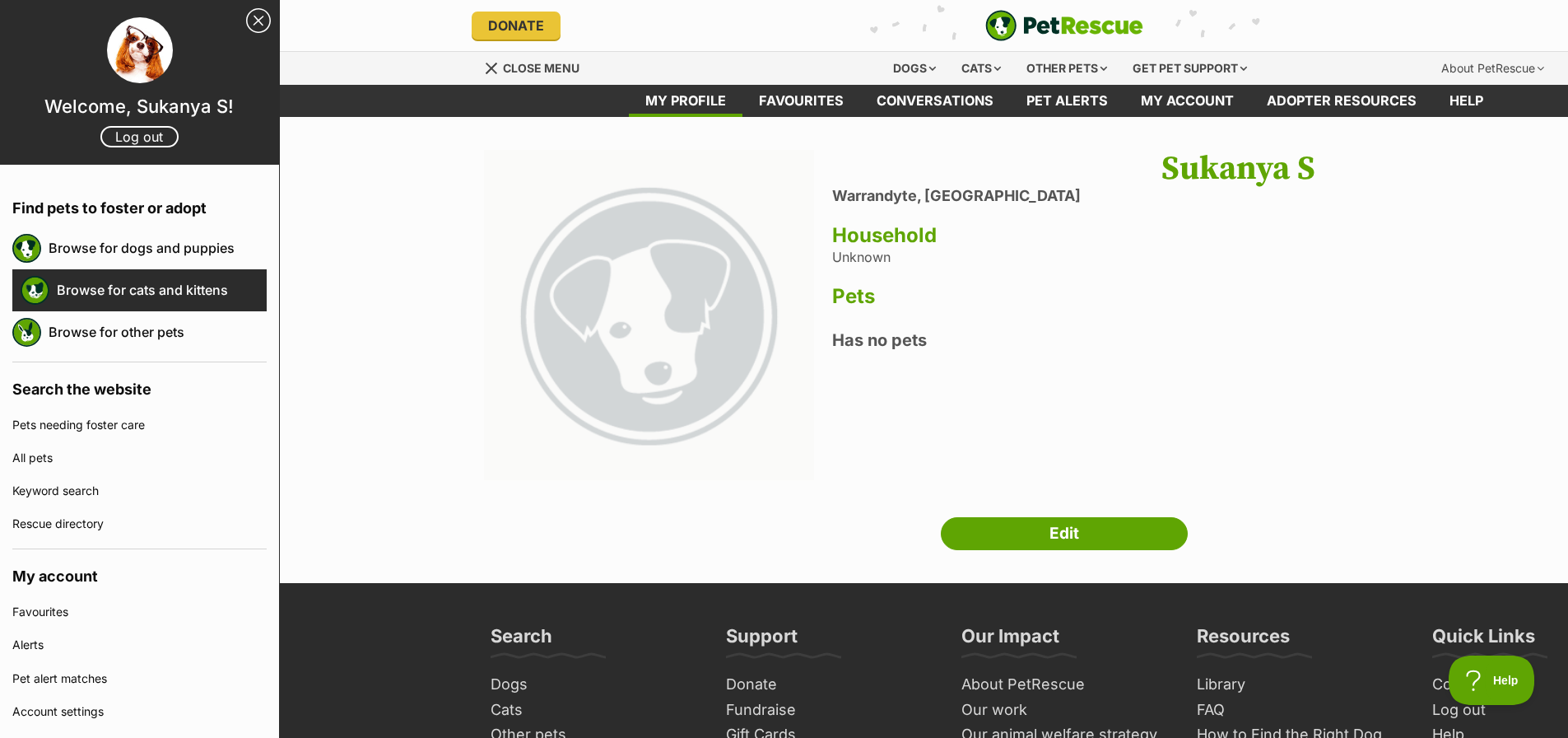
click at [154, 302] on link "Browse for cats and kittens" at bounding box center [162, 290] width 210 height 34
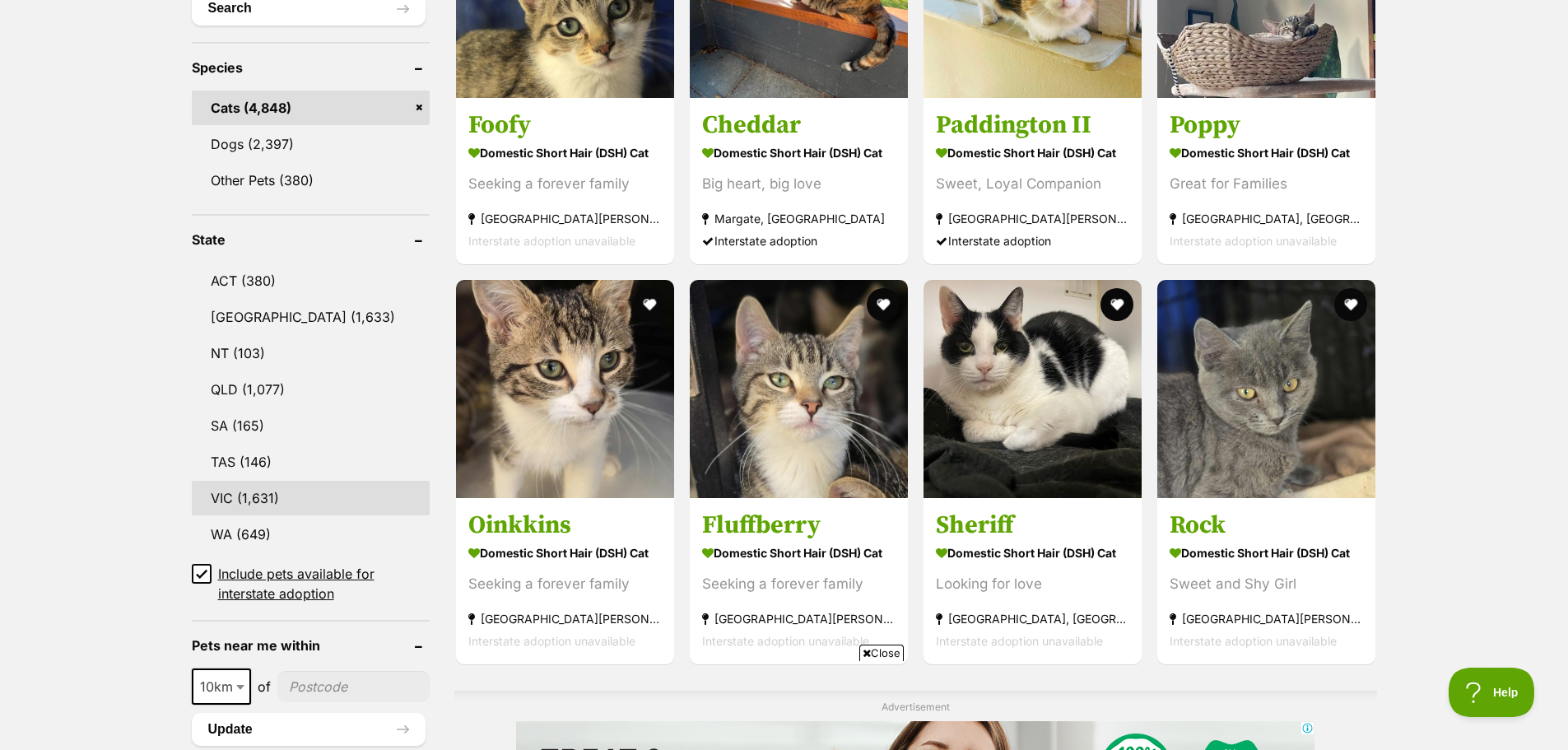
click at [288, 498] on link "VIC (1,631)" at bounding box center [310, 498] width 238 height 35
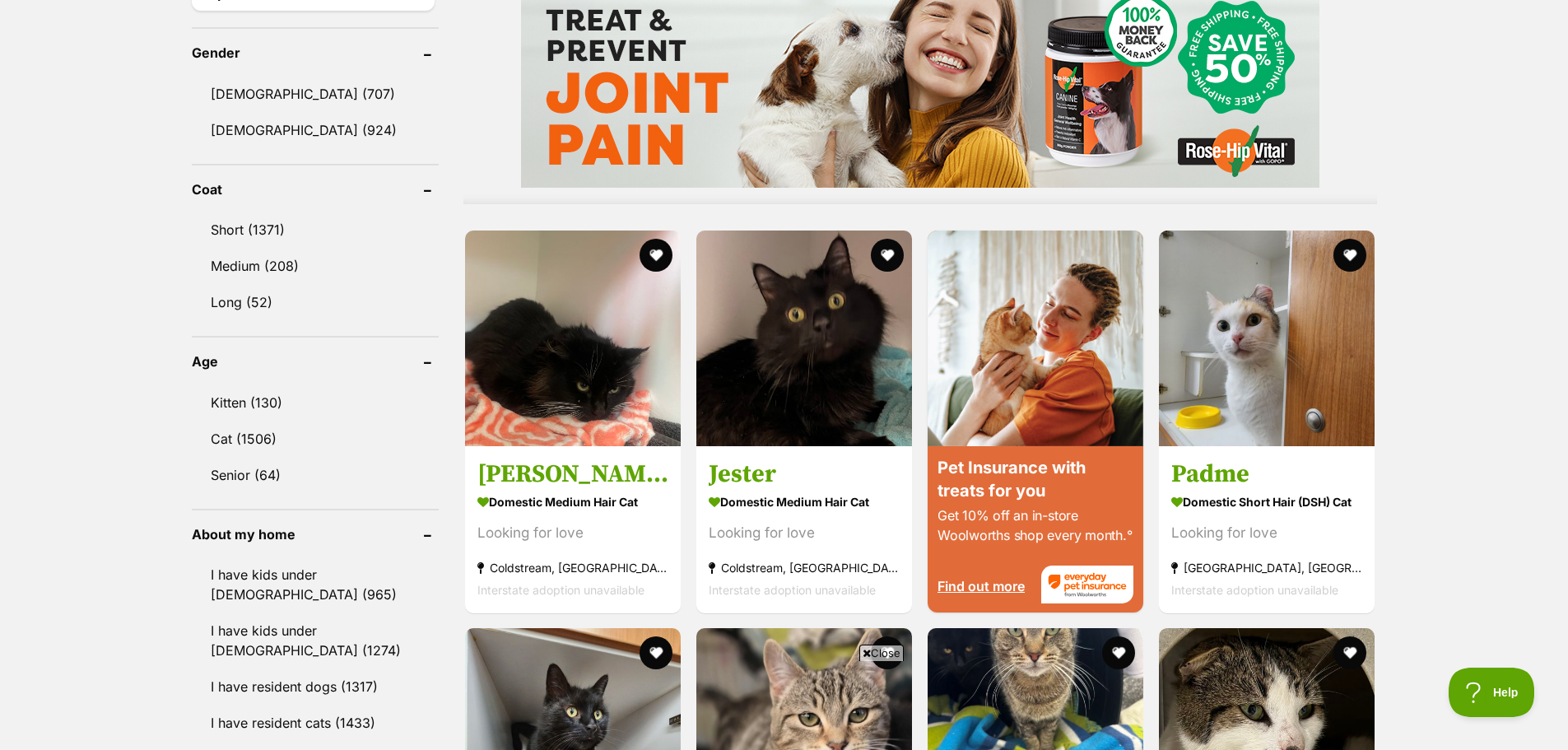
scroll to position [1400, 0]
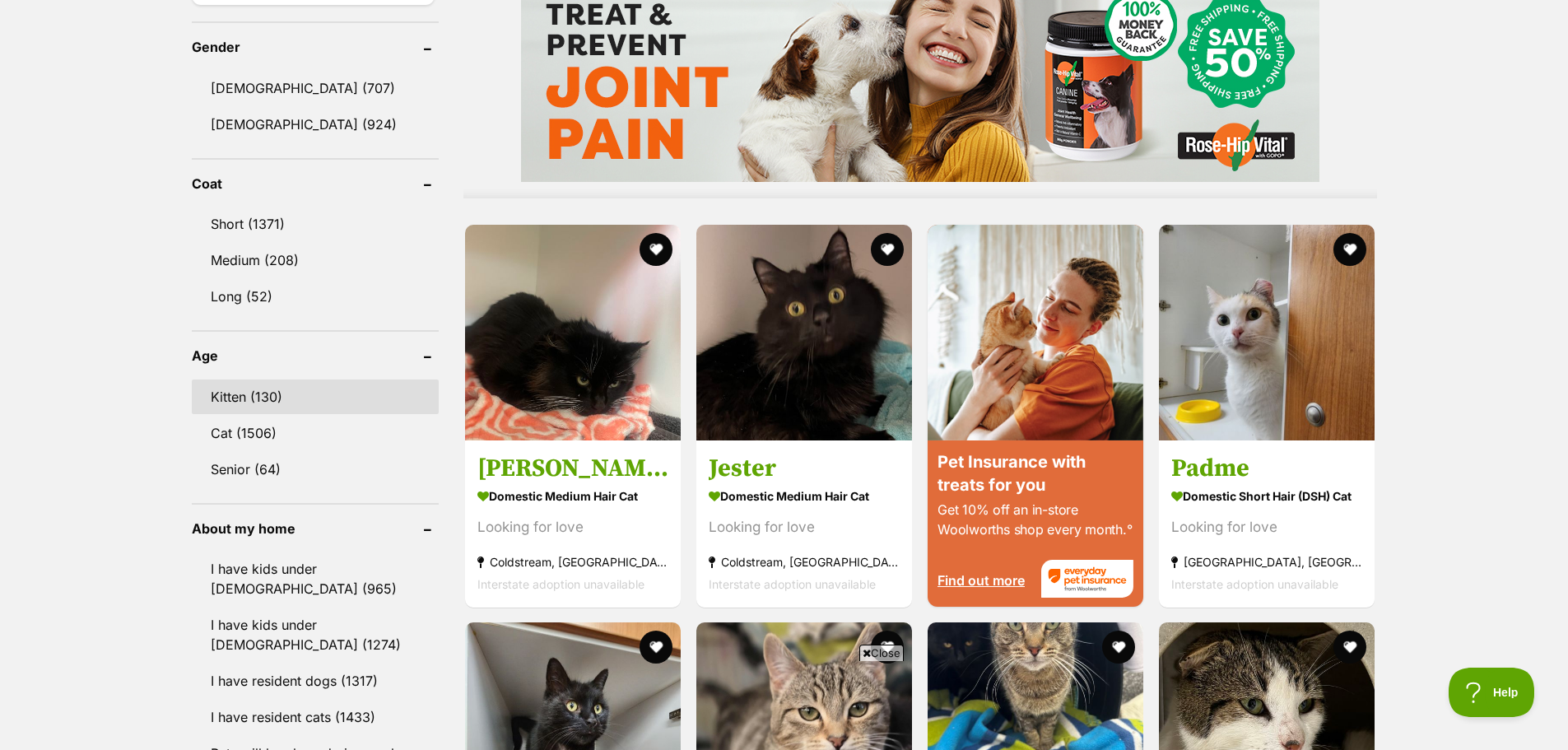
click at [305, 386] on link "Kitten (130)" at bounding box center [315, 397] width 247 height 35
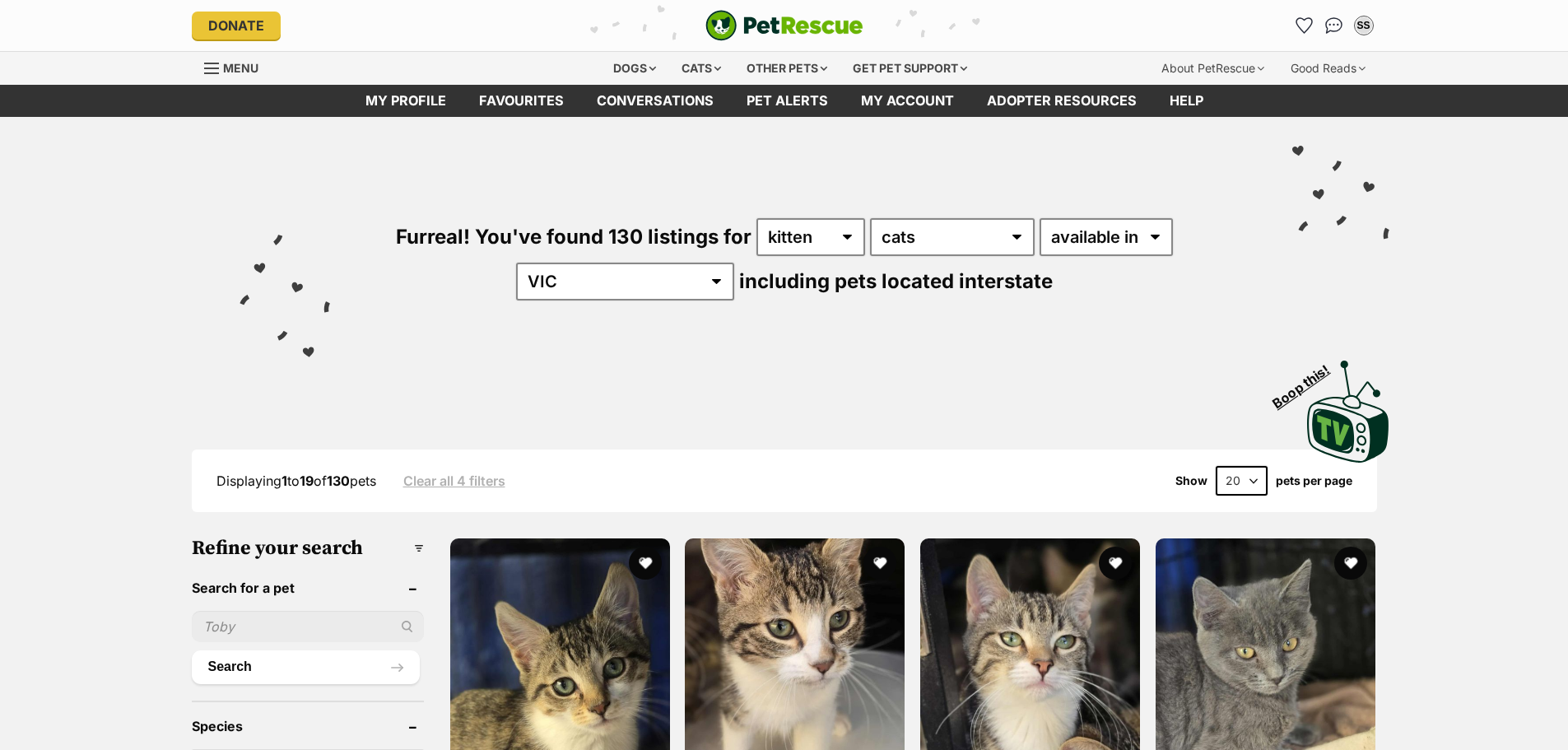
click at [1250, 486] on select "20 40 60" at bounding box center [1240, 480] width 52 height 30
select select "60"
click at [1215, 466] on select "20 40 60" at bounding box center [1240, 480] width 52 height 30
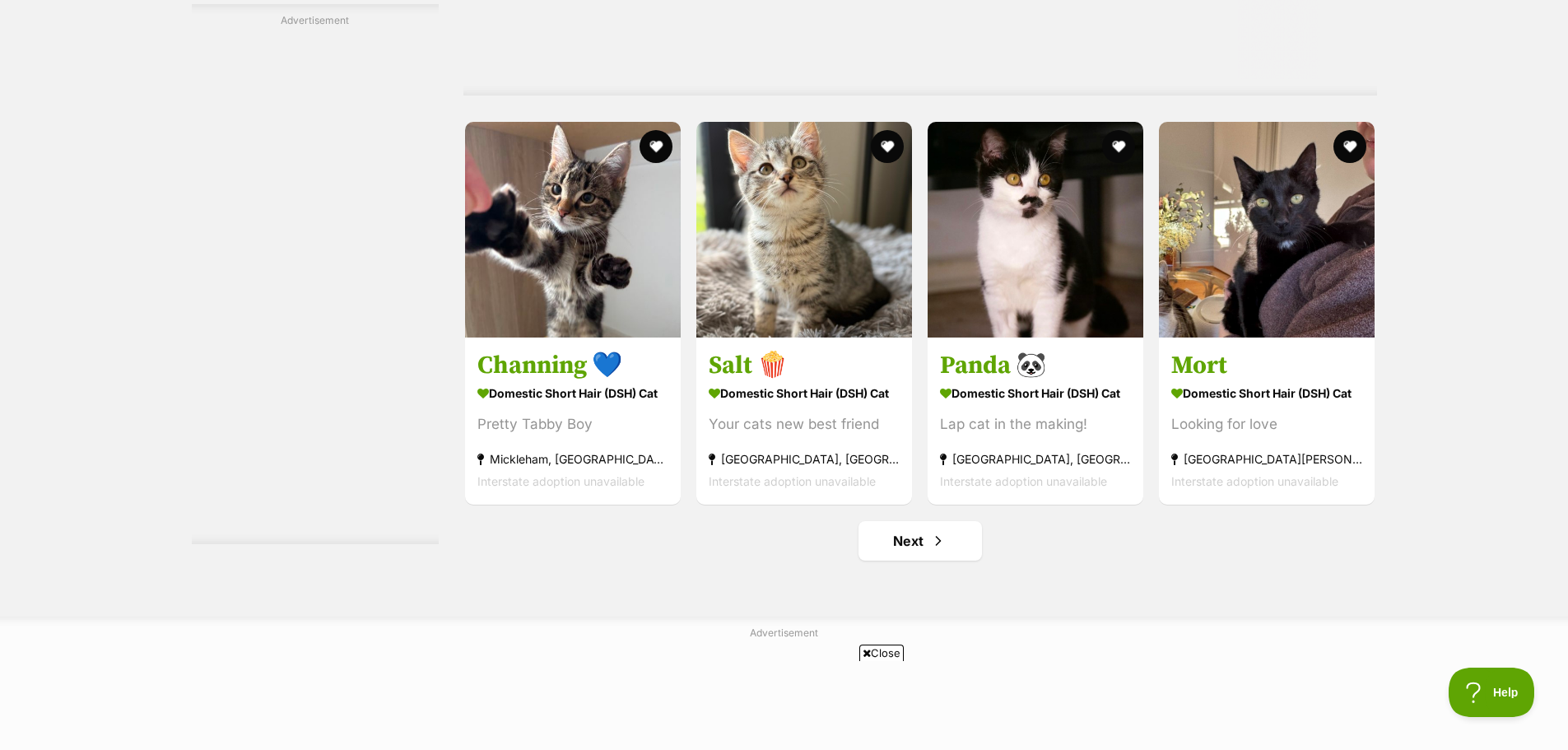
scroll to position [8564, 0]
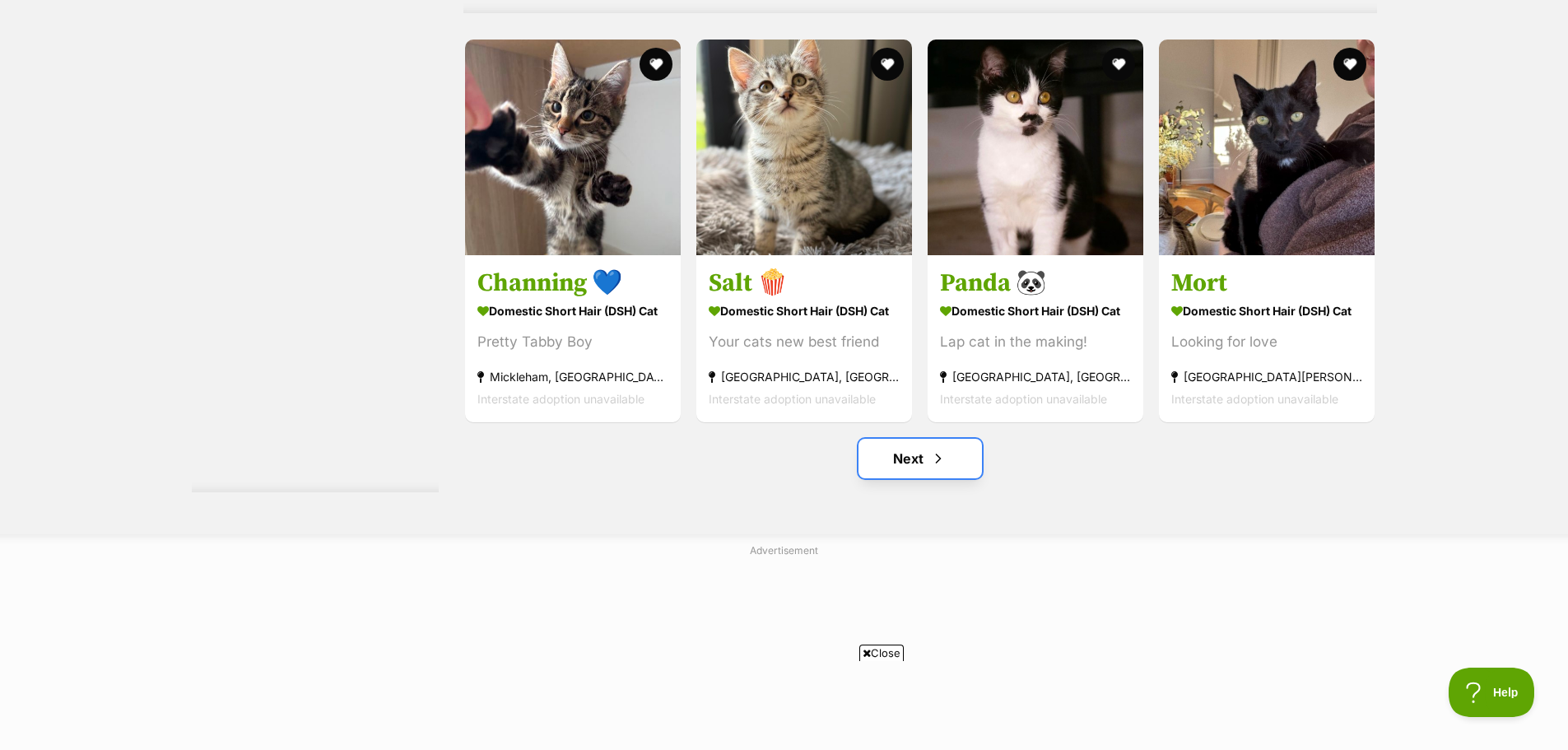
click at [910, 470] on link "Next" at bounding box center [920, 459] width 123 height 40
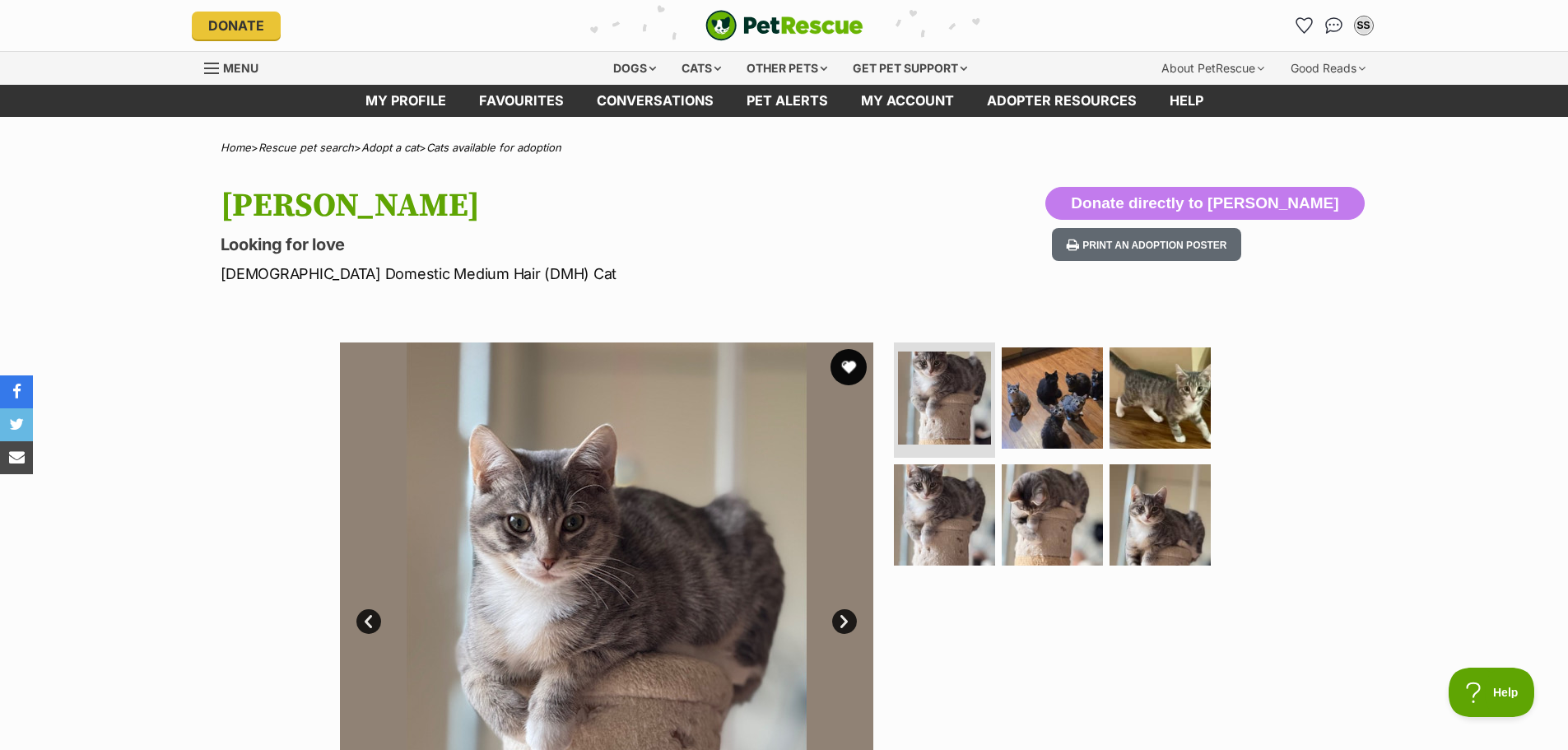
click at [846, 360] on button "favourite" at bounding box center [848, 368] width 36 height 36
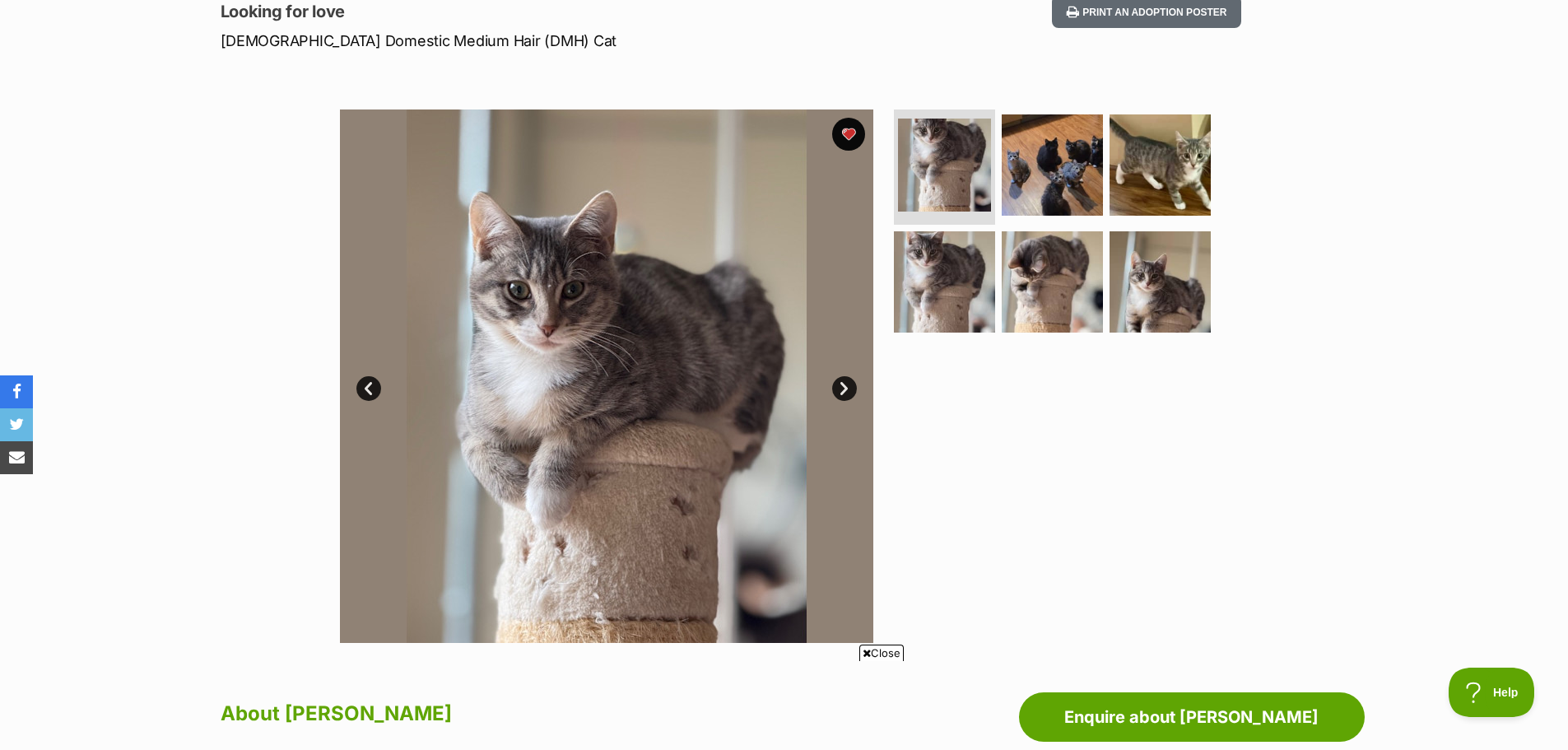
scroll to position [247, 0]
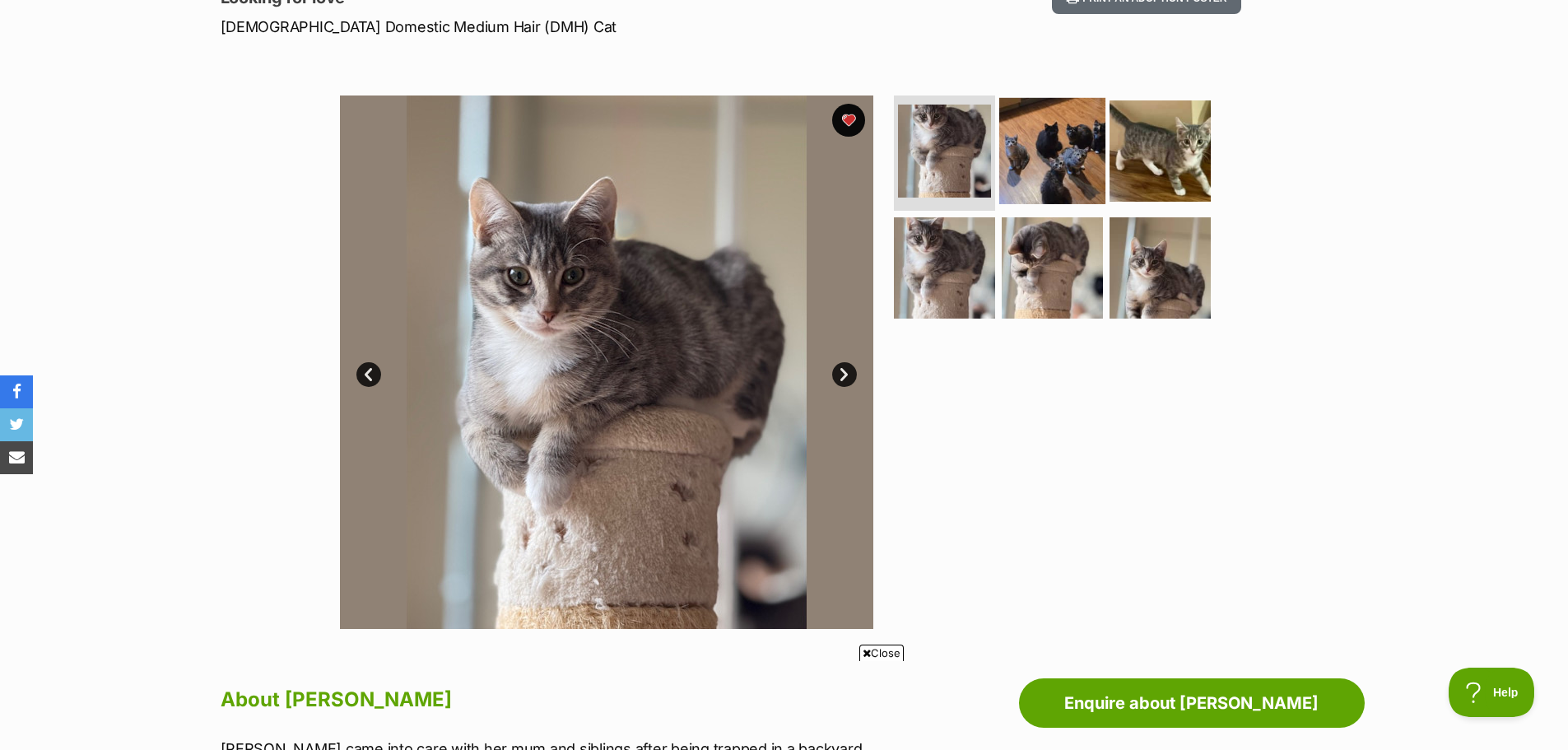
click at [1023, 158] on img at bounding box center [1052, 151] width 106 height 106
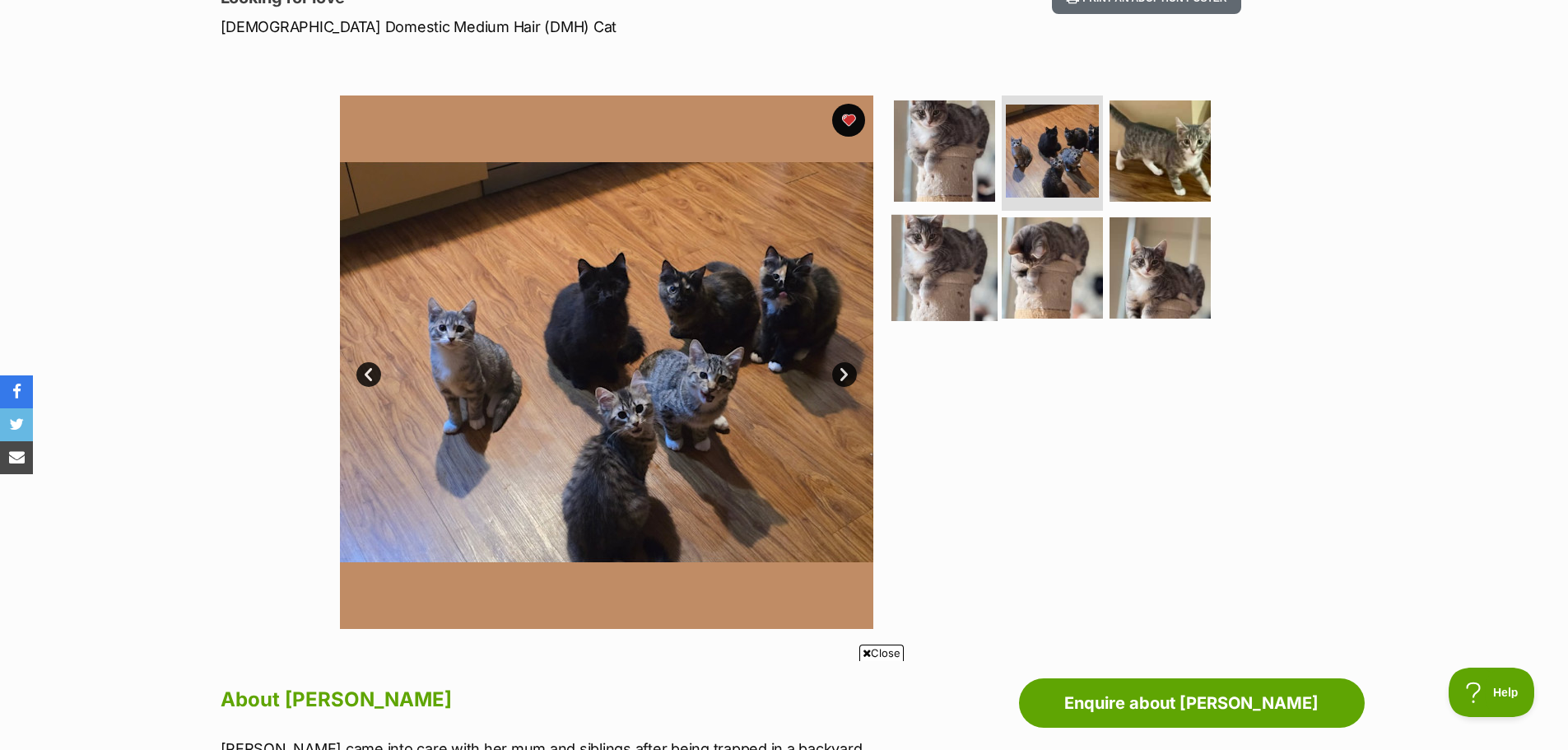
click at [950, 253] on img at bounding box center [944, 267] width 106 height 106
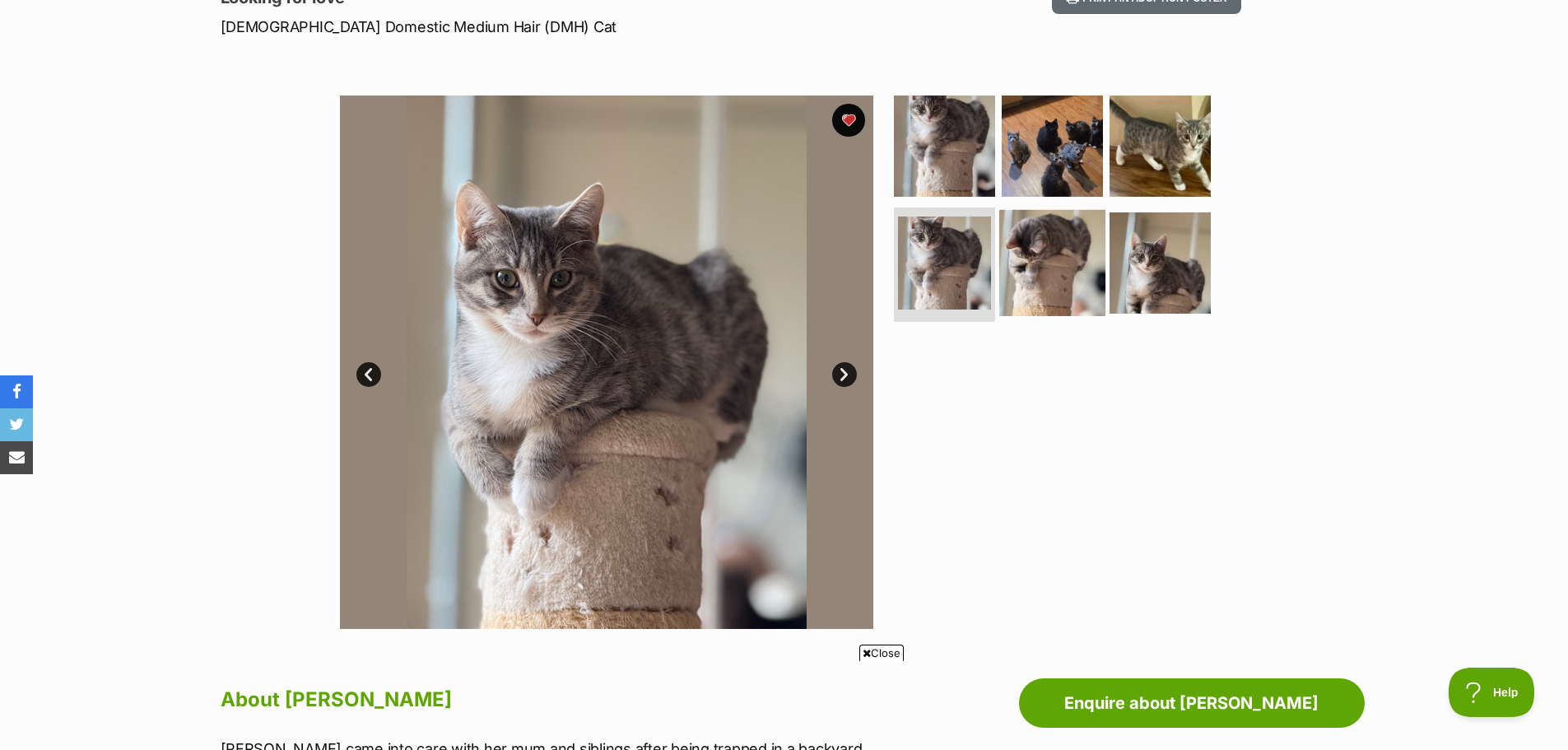
click at [1033, 264] on img at bounding box center [1052, 262] width 106 height 106
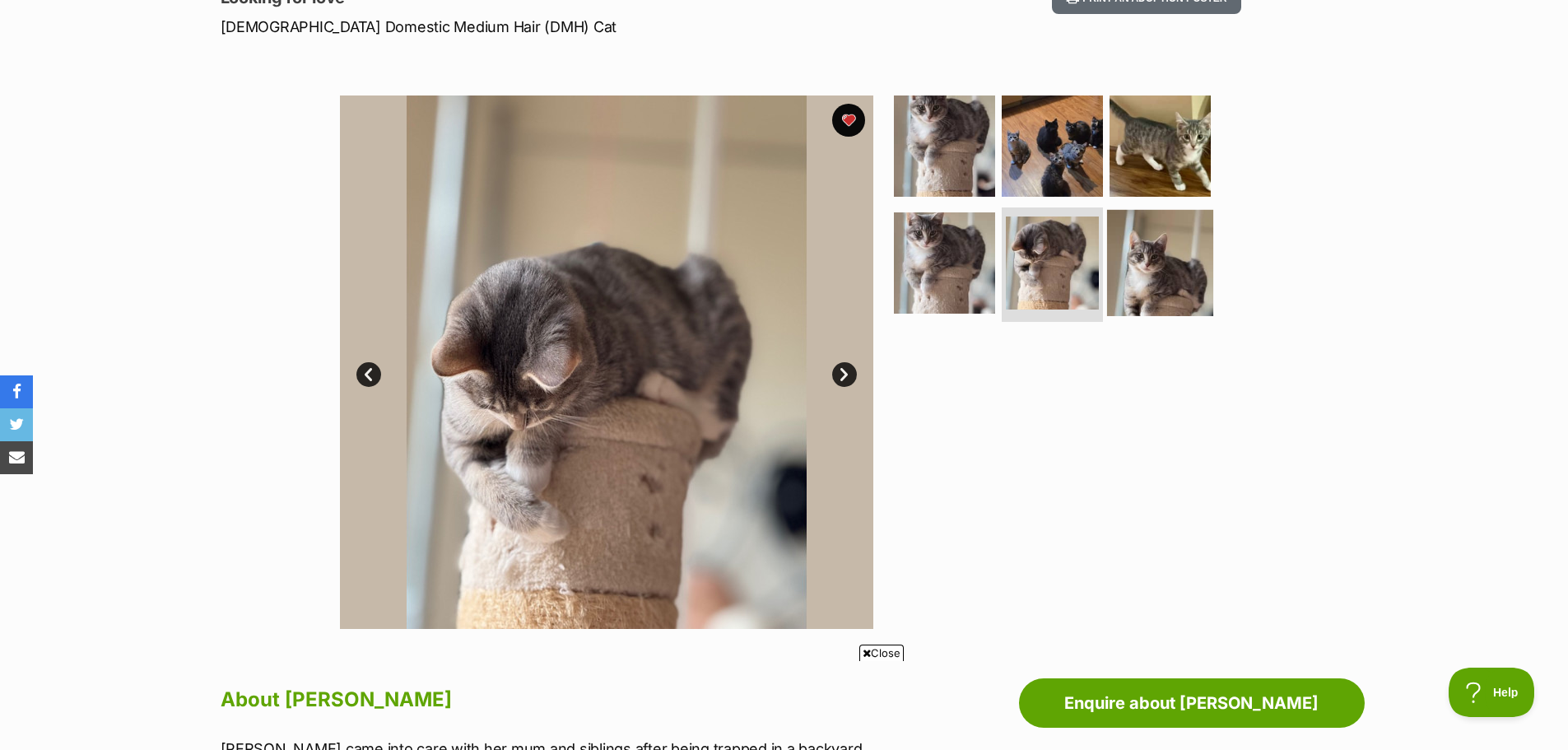
click at [1140, 279] on img at bounding box center [1160, 262] width 106 height 106
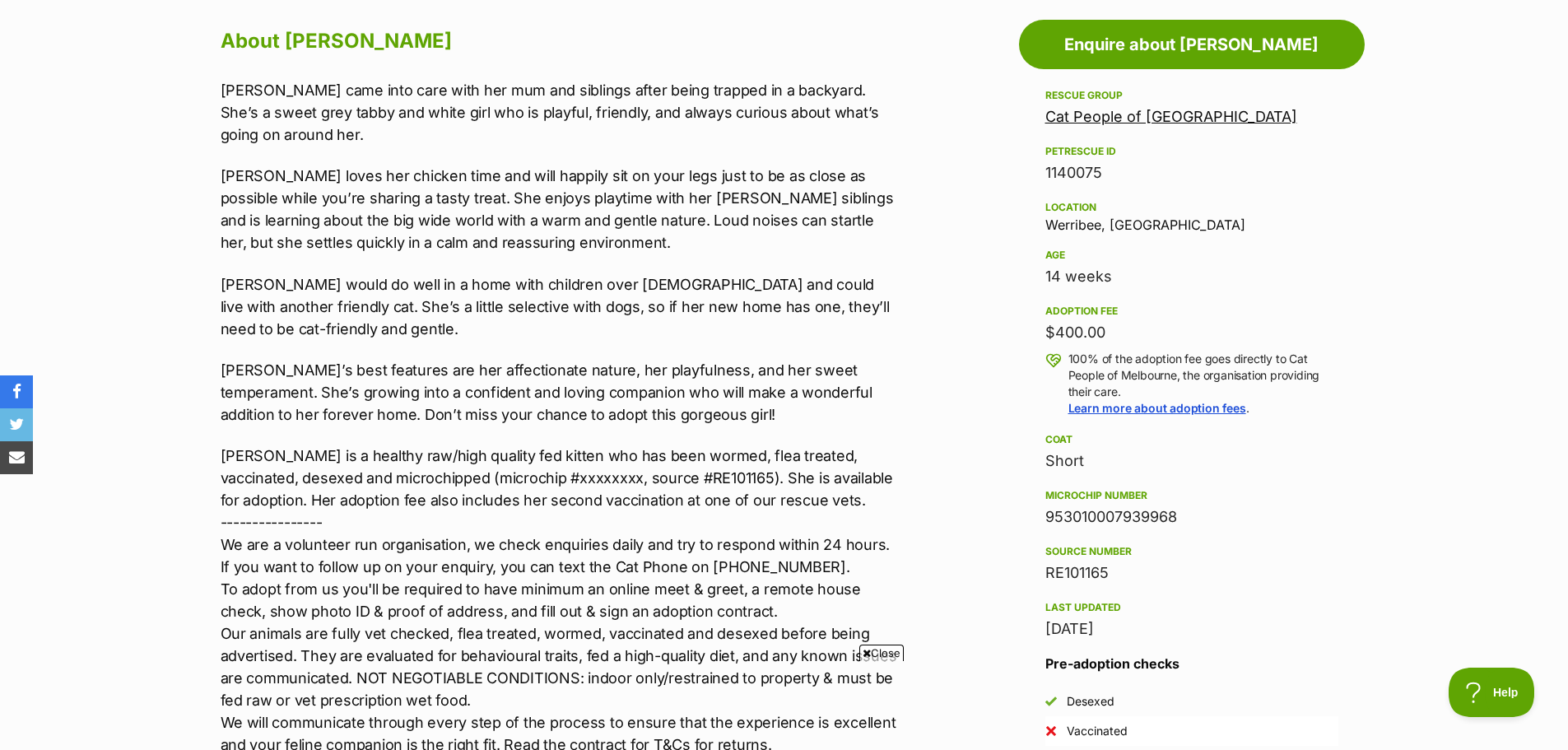
scroll to position [0, 0]
drag, startPoint x: 926, startPoint y: 411, endPoint x: 701, endPoint y: 405, distance: 225.1
click at [701, 405] on p "Amy’s best features are her affectionate nature, her playfulness, and her sweet…" at bounding box center [560, 391] width 680 height 66
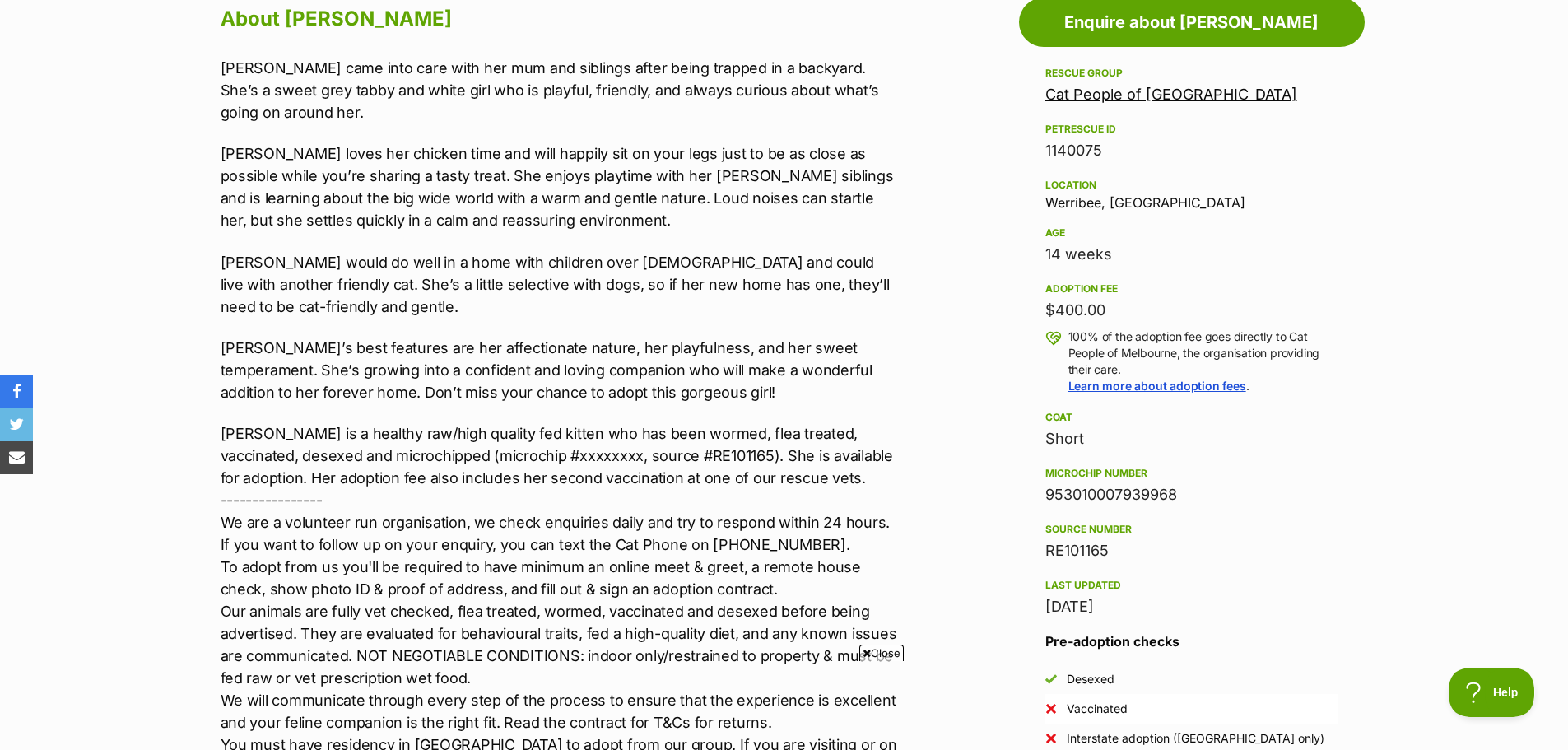
scroll to position [906, 0]
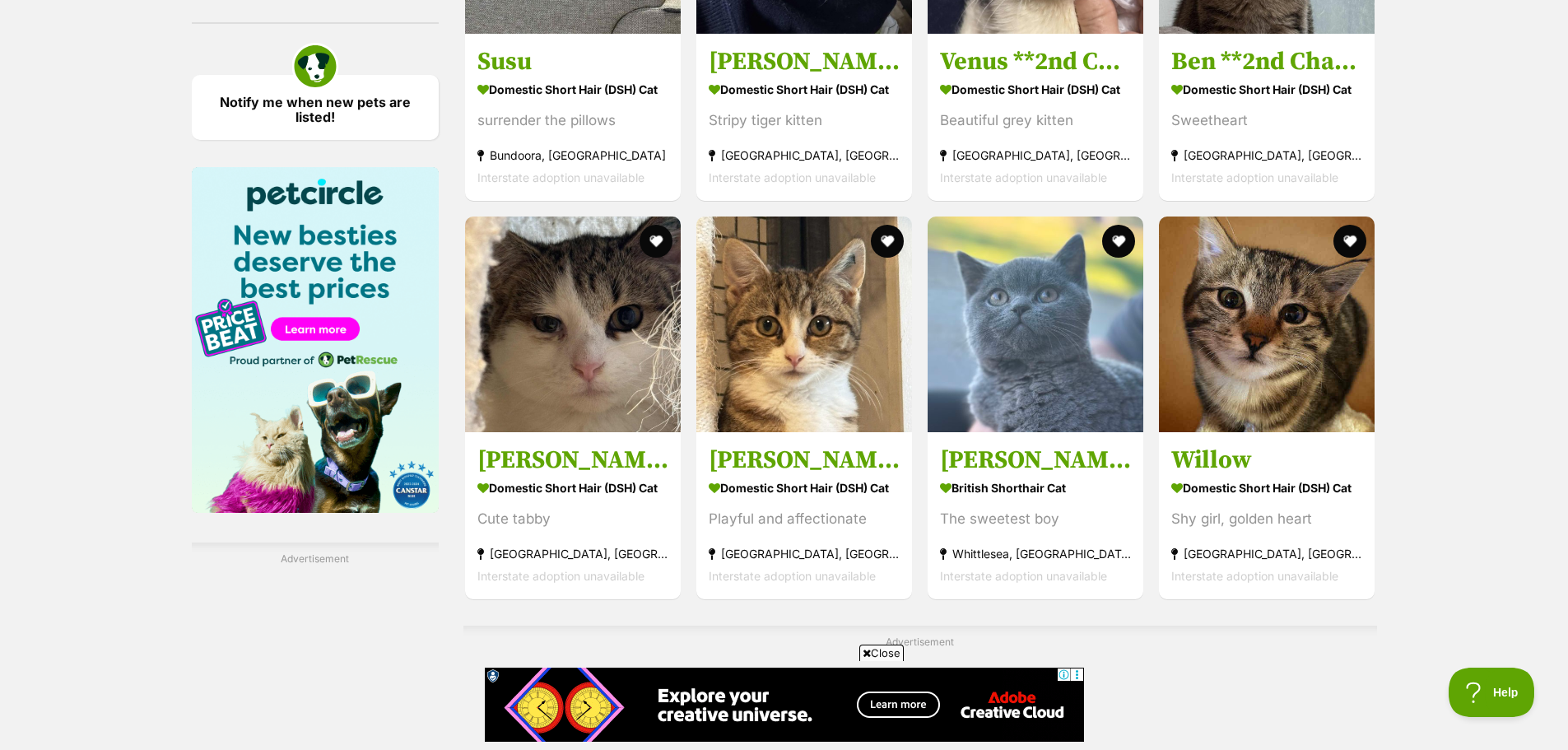
scroll to position [2388, 0]
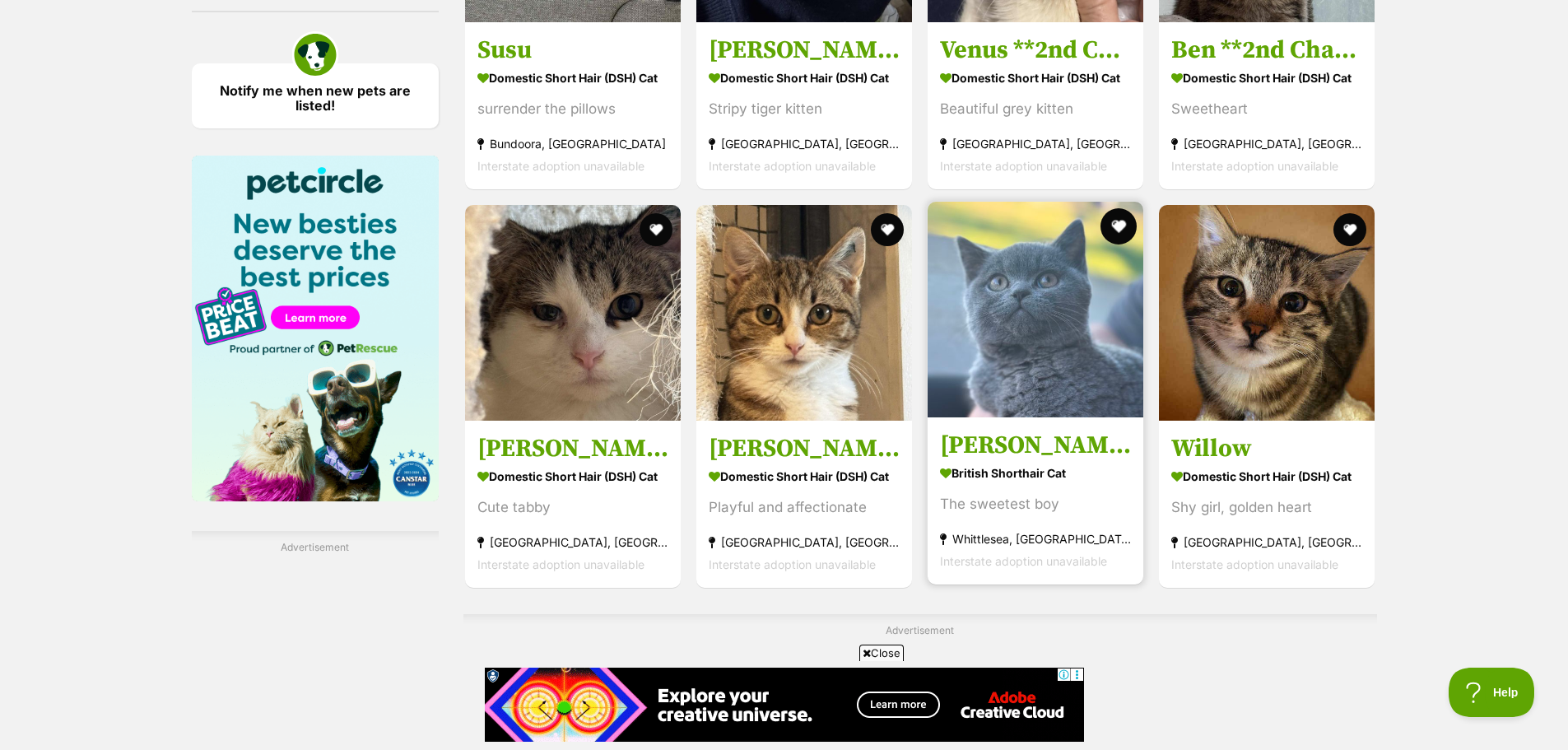
click at [1114, 234] on button "favourite" at bounding box center [1119, 226] width 36 height 36
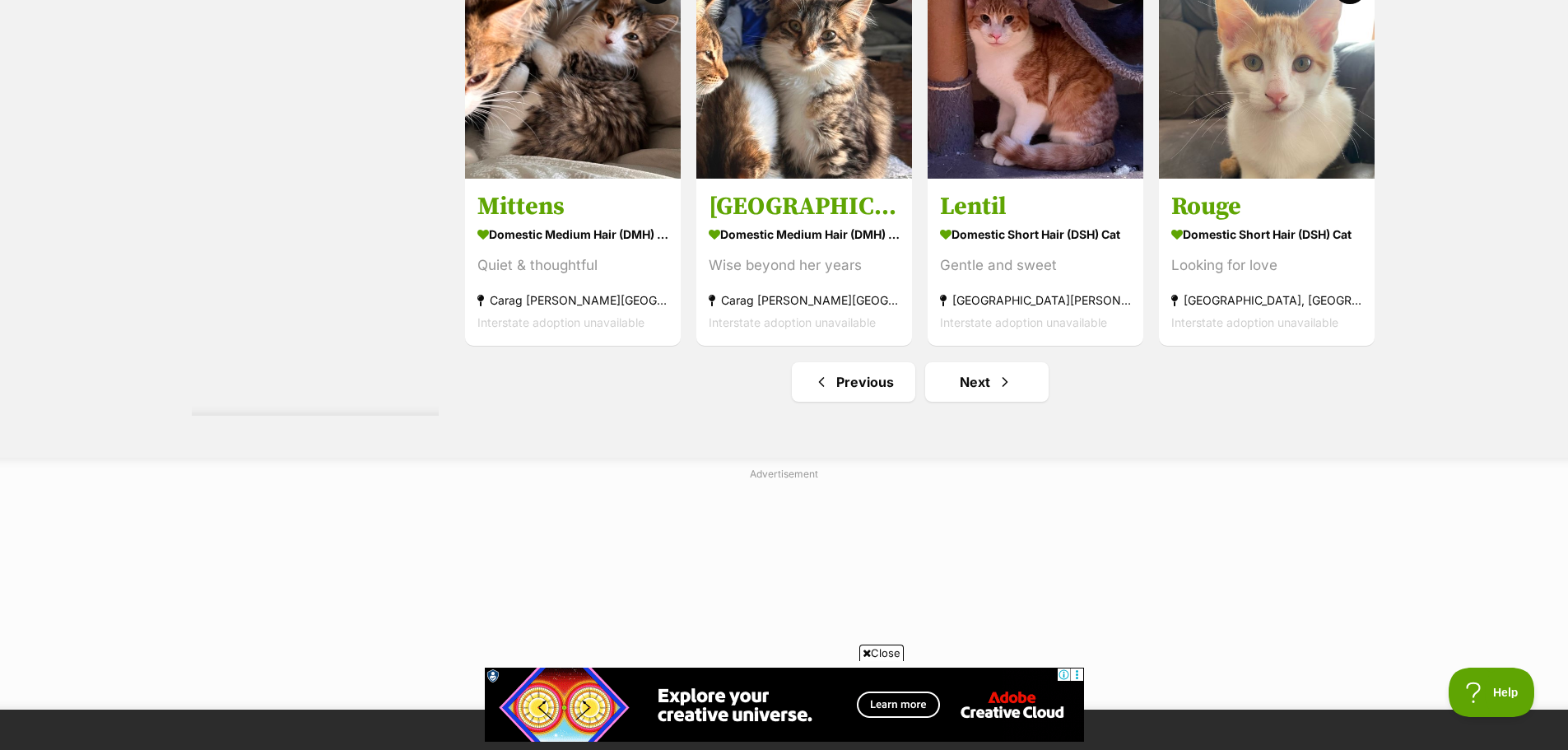
scroll to position [8646, 0]
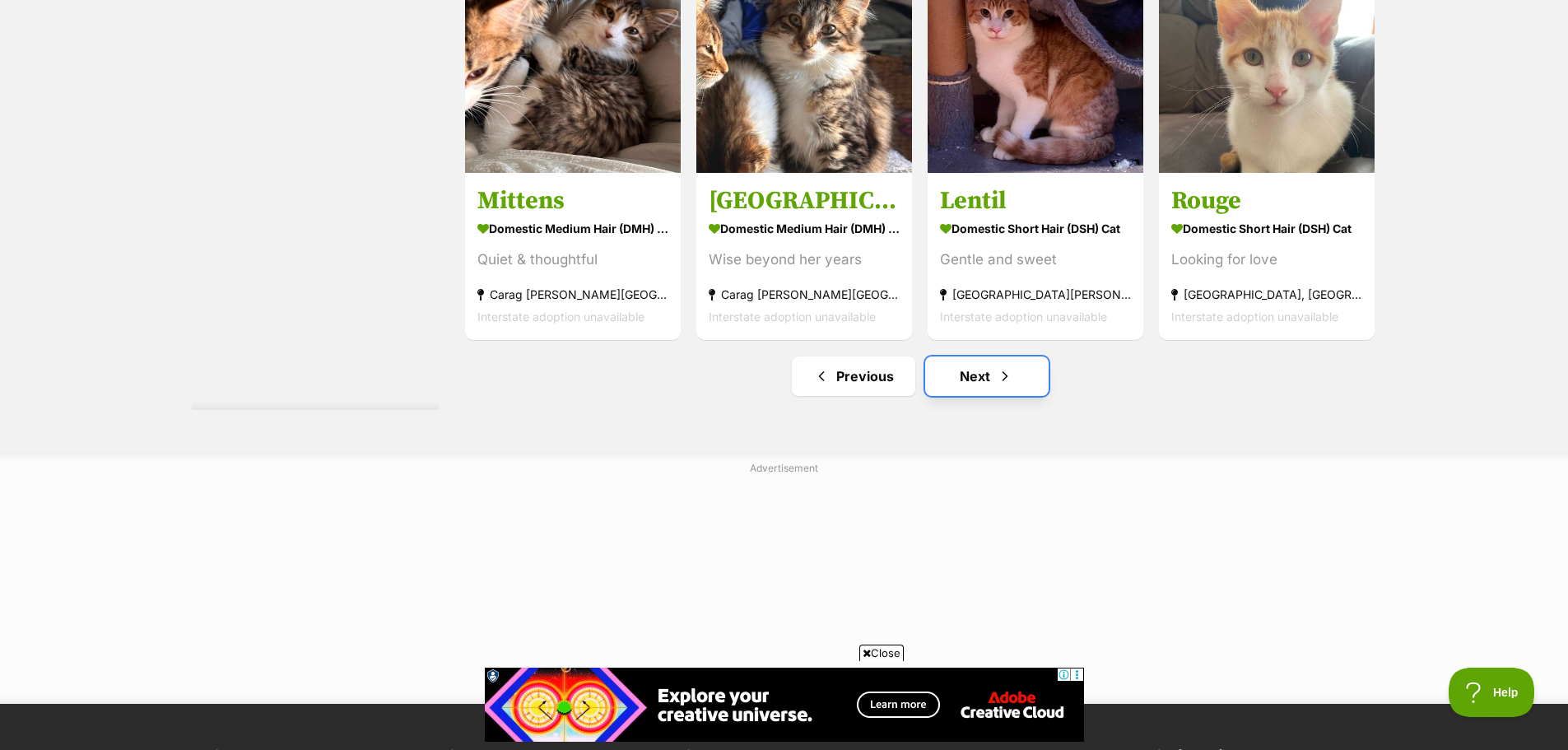
click at [1003, 380] on span "Next page" at bounding box center [1004, 377] width 16 height 20
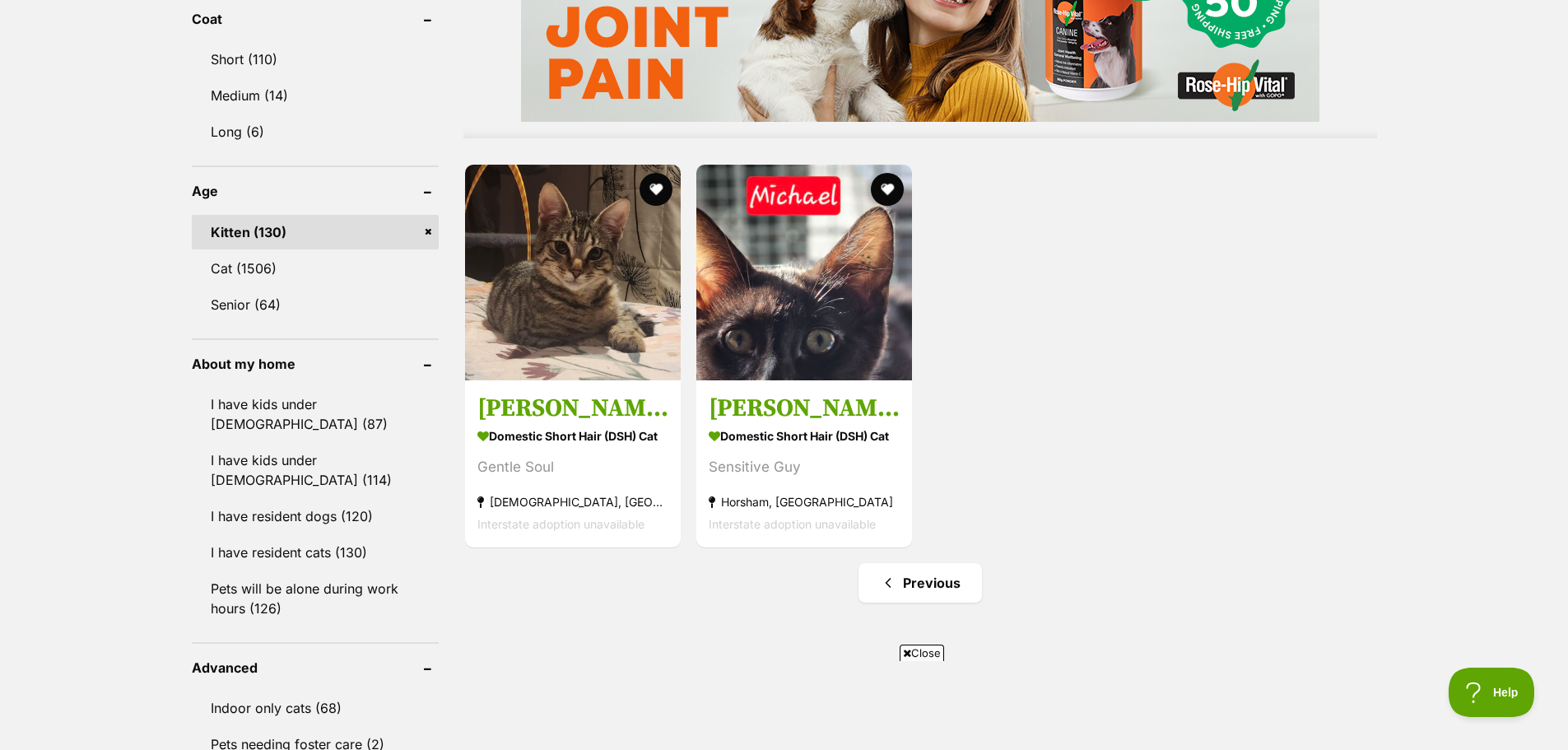
scroll to position [1482, 0]
